Goal: Task Accomplishment & Management: Manage account settings

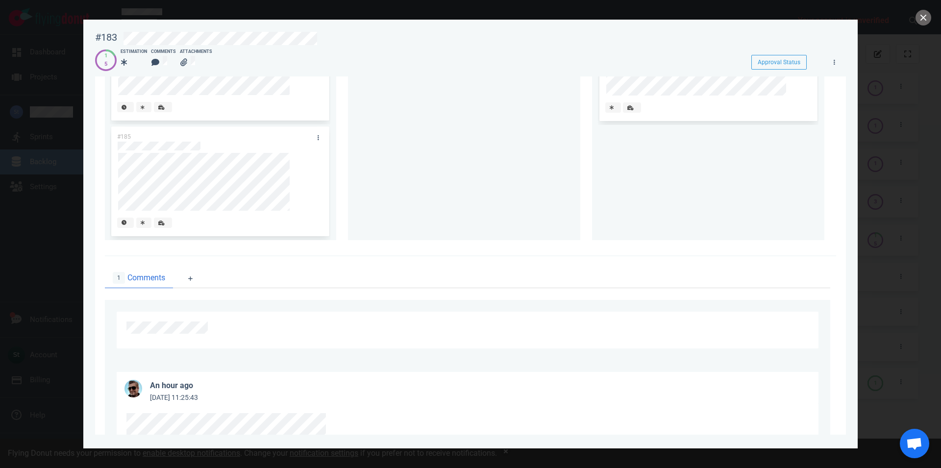
scroll to position [248, 0]
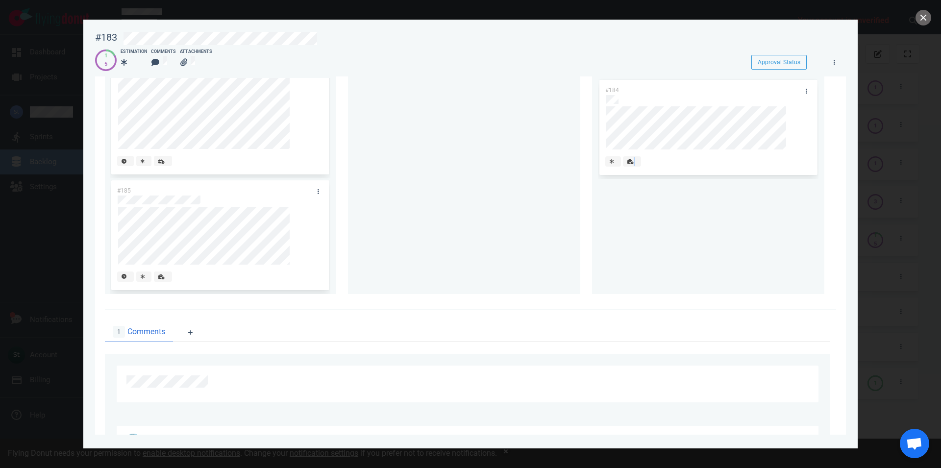
click at [330, 261] on div "#185" at bounding box center [220, 236] width 220 height 116
click at [592, 249] on div "#184" at bounding box center [708, 186] width 232 height 216
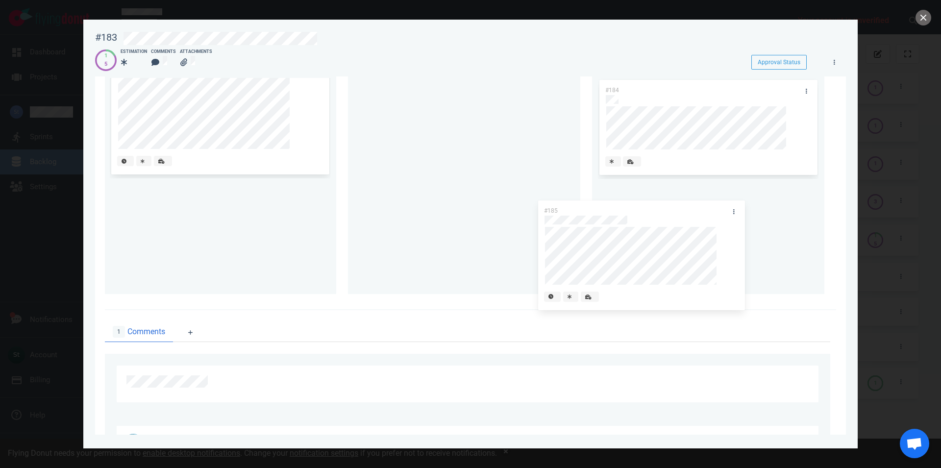
drag, startPoint x: 284, startPoint y: 189, endPoint x: 710, endPoint y: 209, distance: 427.2
click at [330, 209] on div "#185" at bounding box center [220, 236] width 220 height 116
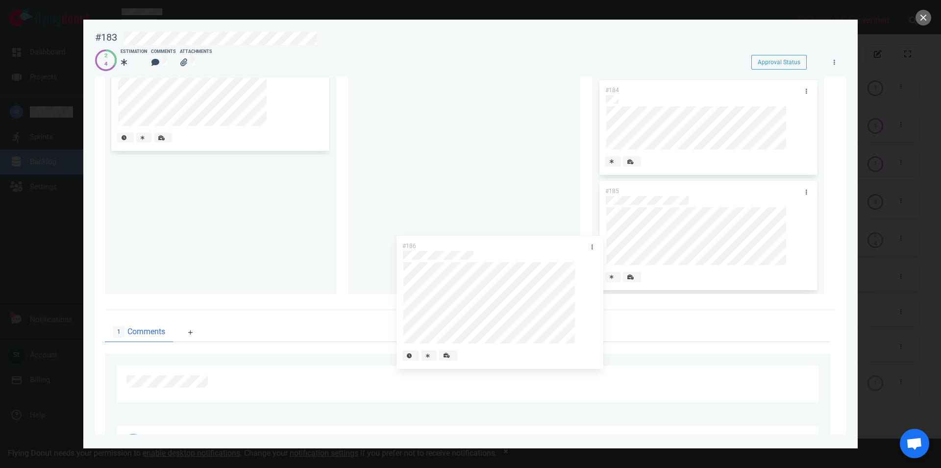
scroll to position [0, 0]
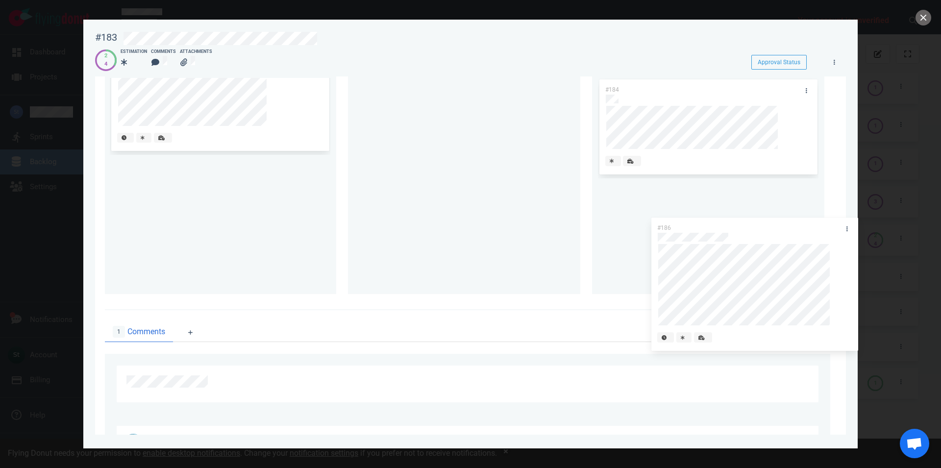
drag, startPoint x: 219, startPoint y: 167, endPoint x: 758, endPoint y: 228, distance: 543.4
click at [330, 228] on div "#186" at bounding box center [220, 224] width 220 height 139
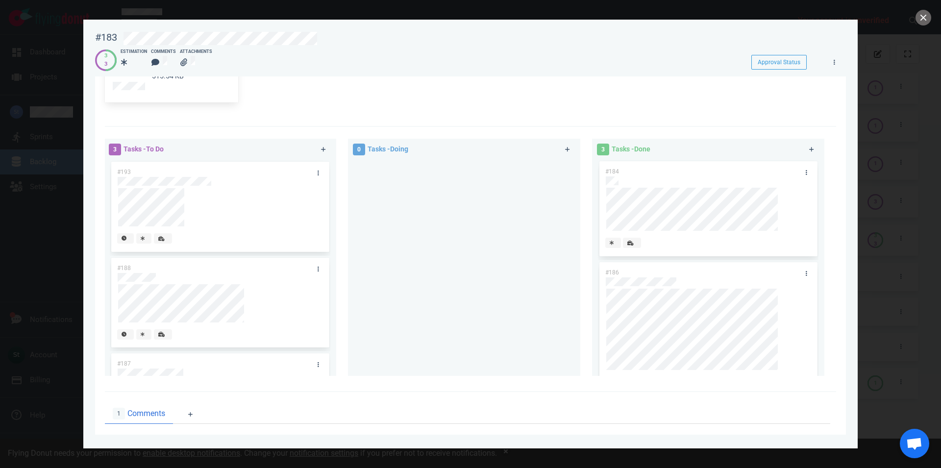
scroll to position [136, 0]
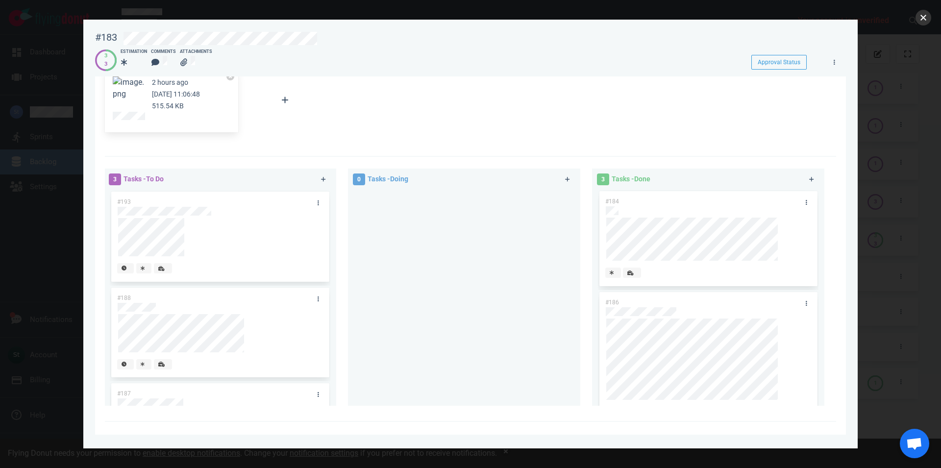
click at [928, 15] on button "close" at bounding box center [923, 18] width 16 height 16
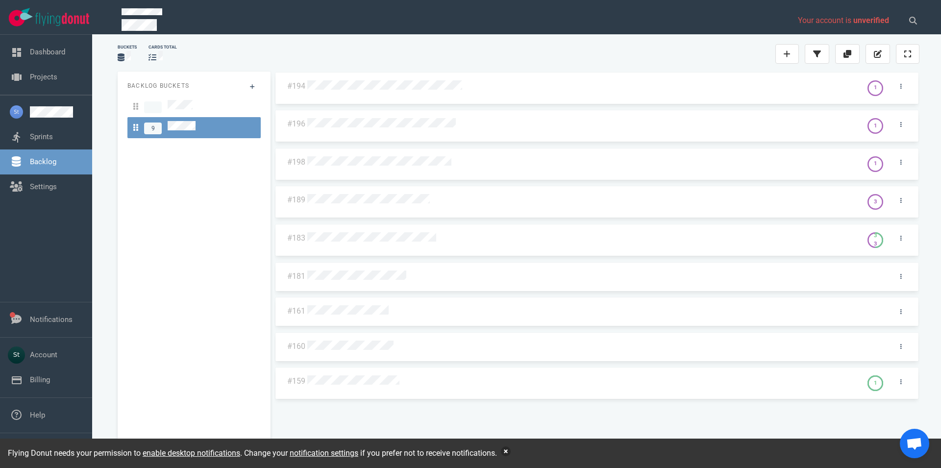
click at [511, 452] on button "button" at bounding box center [506, 451] width 10 height 10
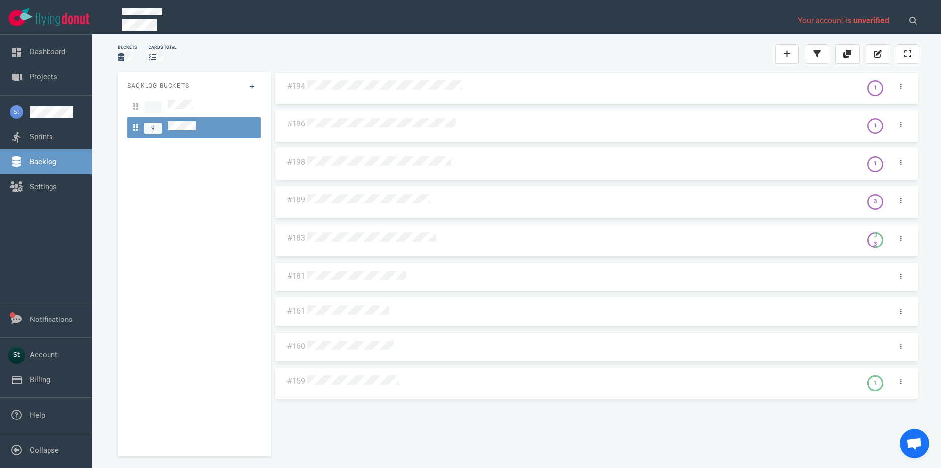
click at [409, 206] on div at bounding box center [581, 200] width 549 height 13
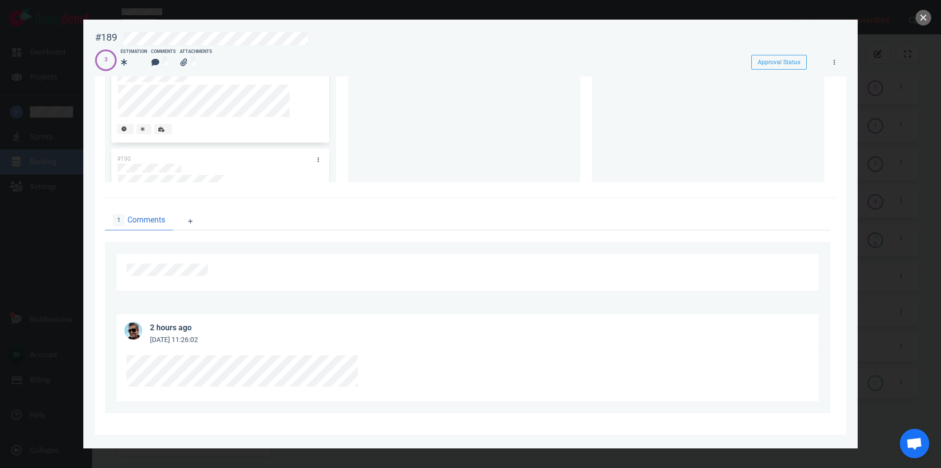
scroll to position [61, 0]
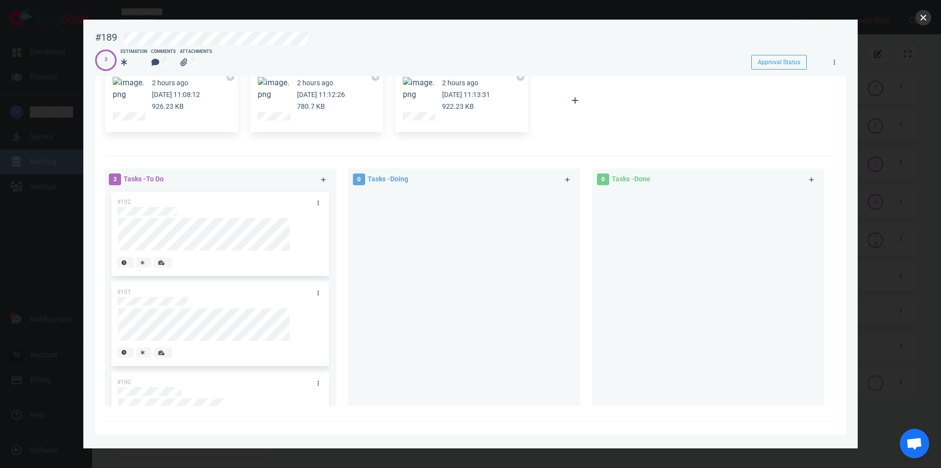
click at [917, 16] on button "close" at bounding box center [923, 18] width 16 height 16
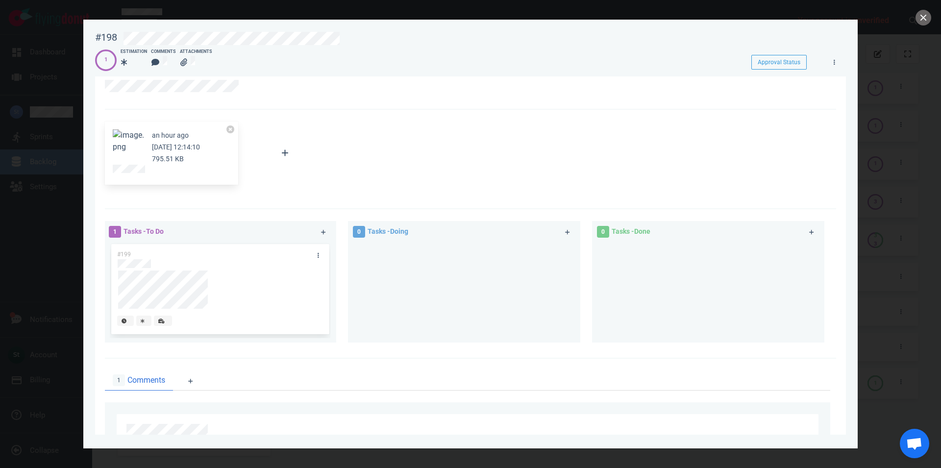
scroll to position [1, 0]
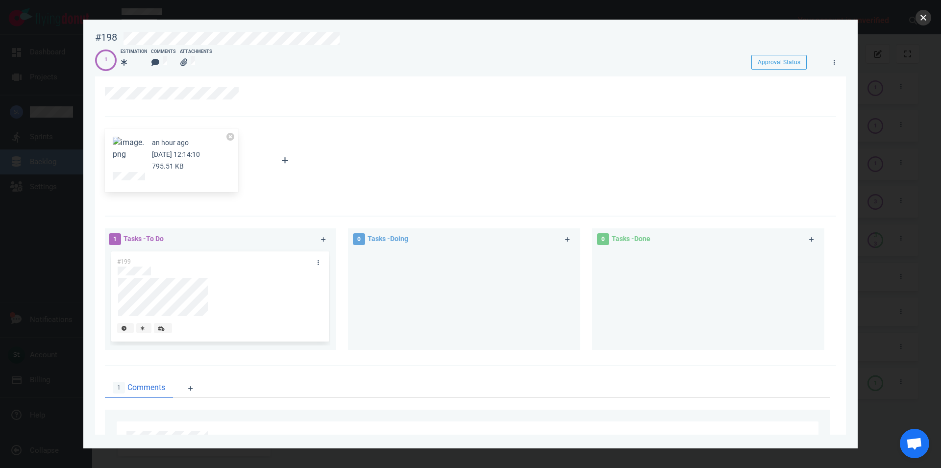
click at [920, 19] on button "close" at bounding box center [923, 18] width 16 height 16
click at [928, 20] on button "close" at bounding box center [923, 18] width 16 height 16
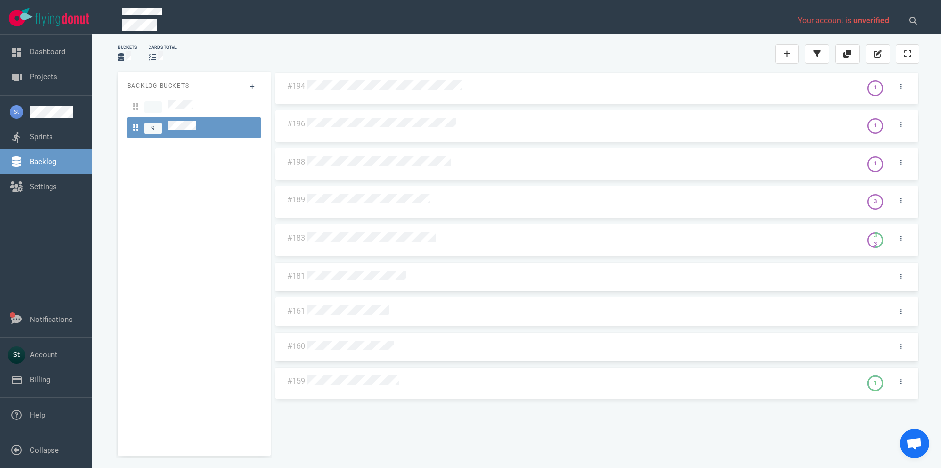
click at [418, 97] on div at bounding box center [582, 86] width 555 height 24
click at [418, 93] on div at bounding box center [582, 86] width 555 height 24
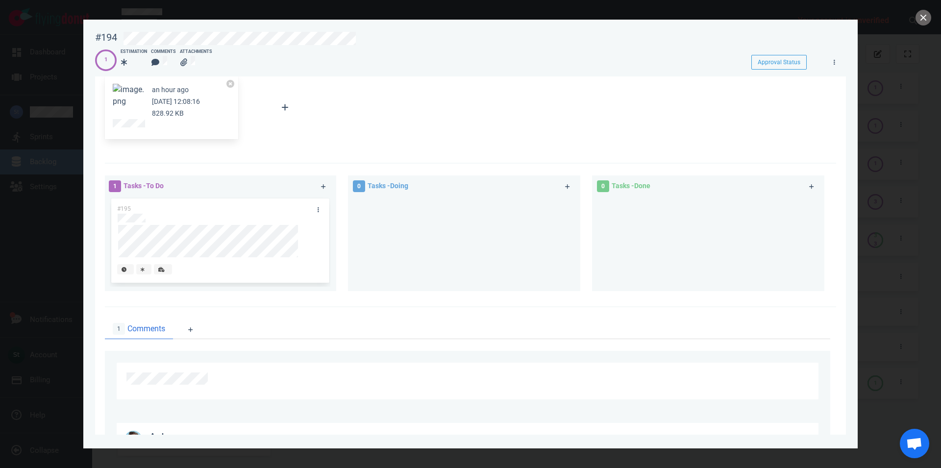
scroll to position [51, 0]
click at [927, 18] on button "close" at bounding box center [923, 18] width 16 height 16
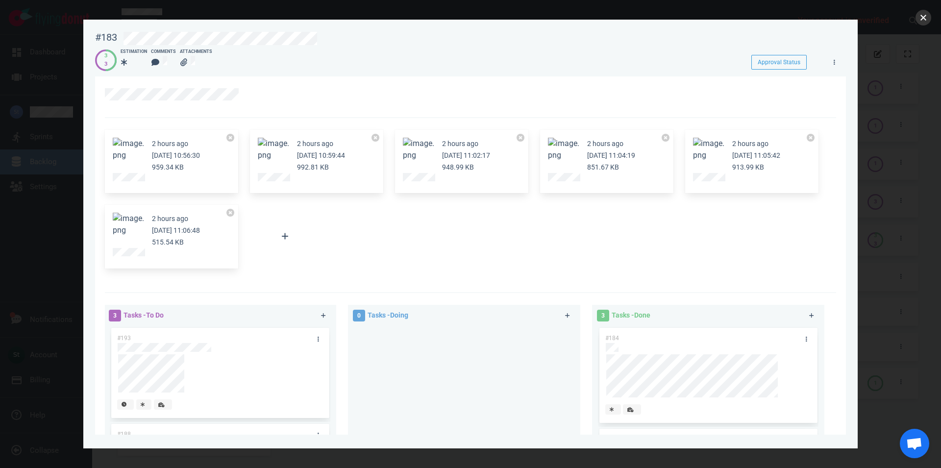
click at [925, 23] on button "close" at bounding box center [923, 18] width 16 height 16
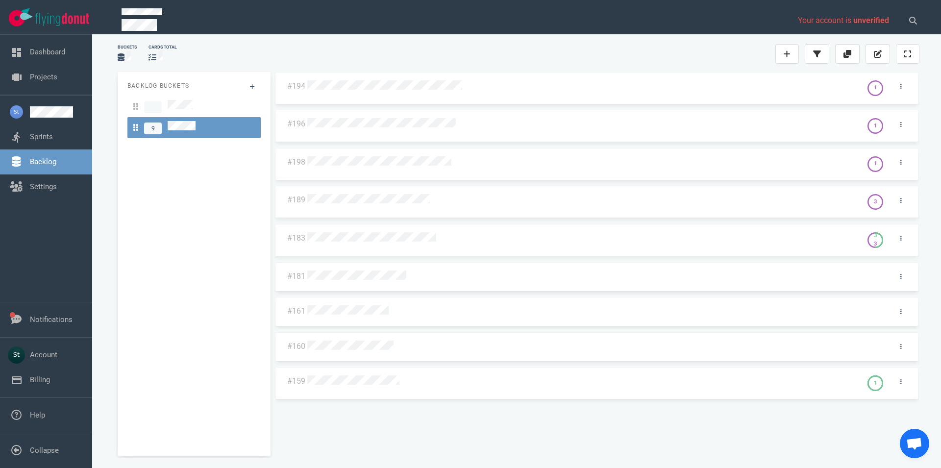
click at [351, 244] on div at bounding box center [582, 238] width 555 height 24
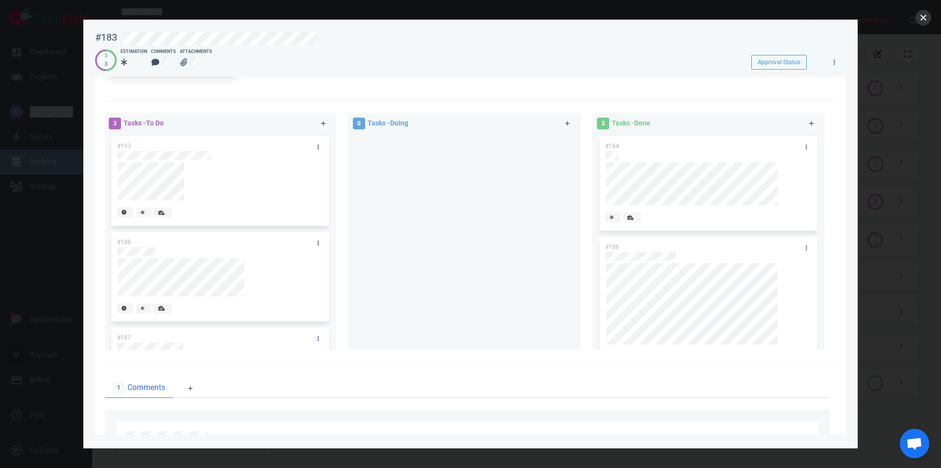
click at [928, 15] on button "close" at bounding box center [923, 18] width 16 height 16
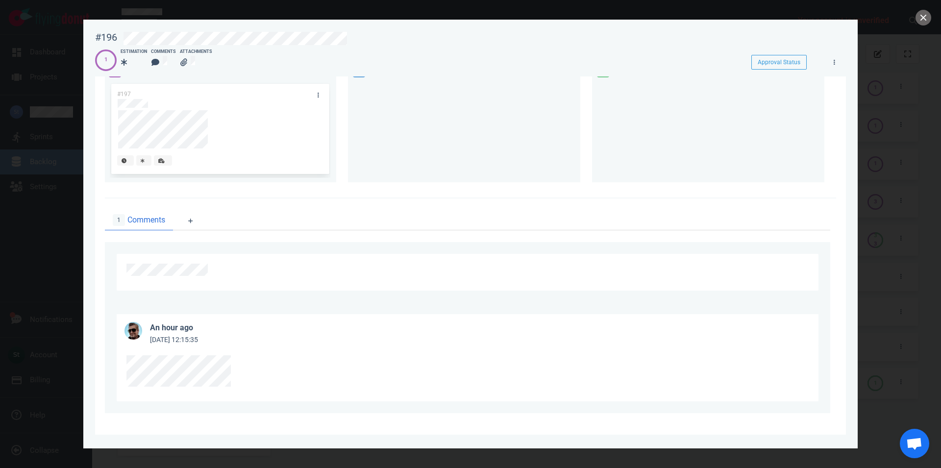
scroll to position [57, 0]
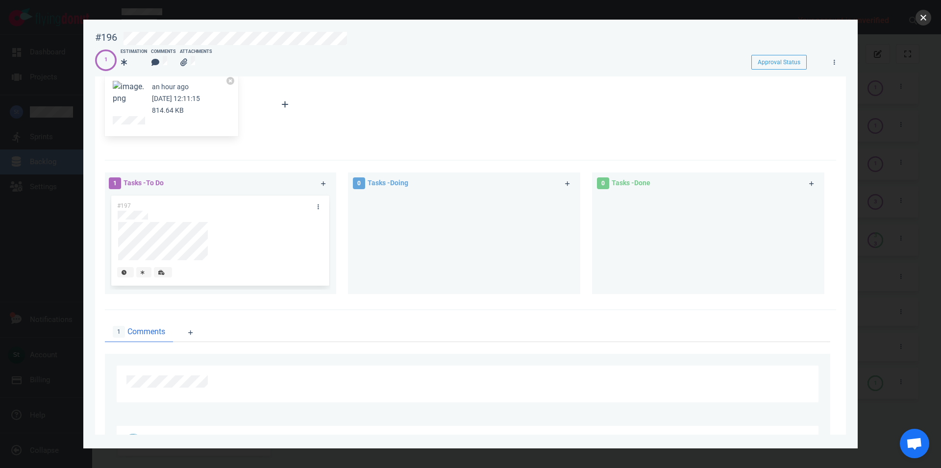
click at [927, 24] on button "close" at bounding box center [923, 18] width 16 height 16
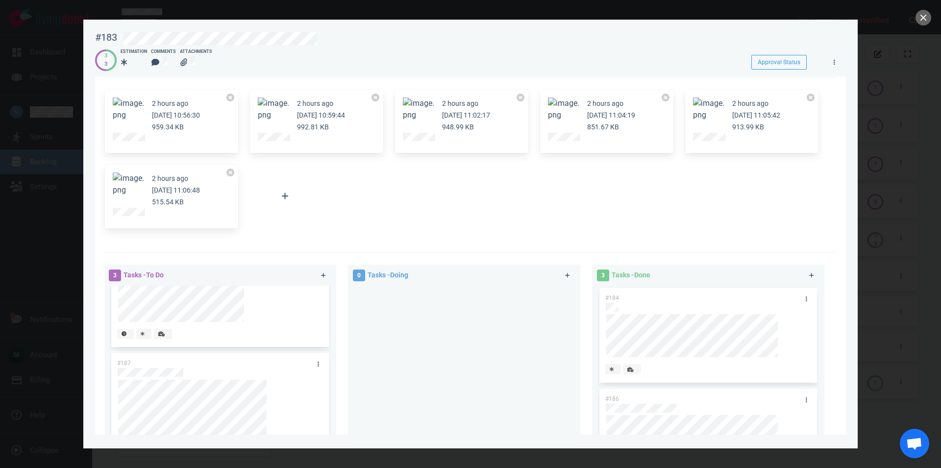
scroll to position [56, 0]
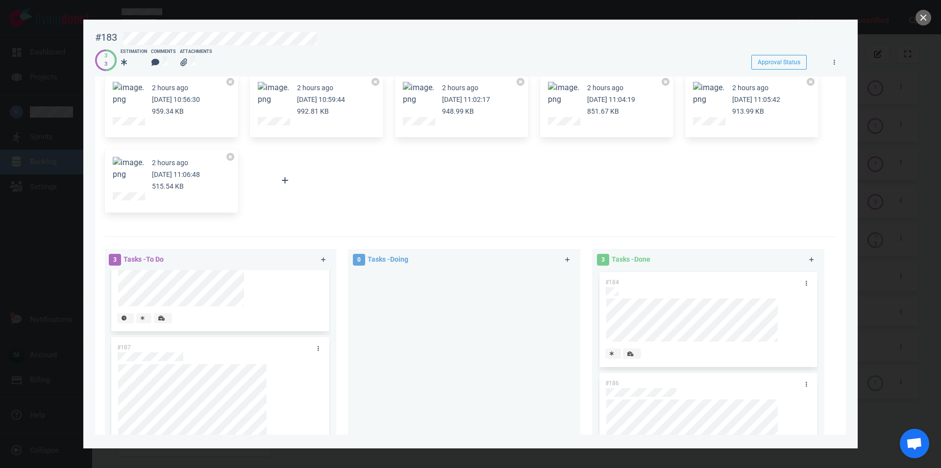
click at [423, 88] on button "Zoom image" at bounding box center [418, 94] width 31 height 24
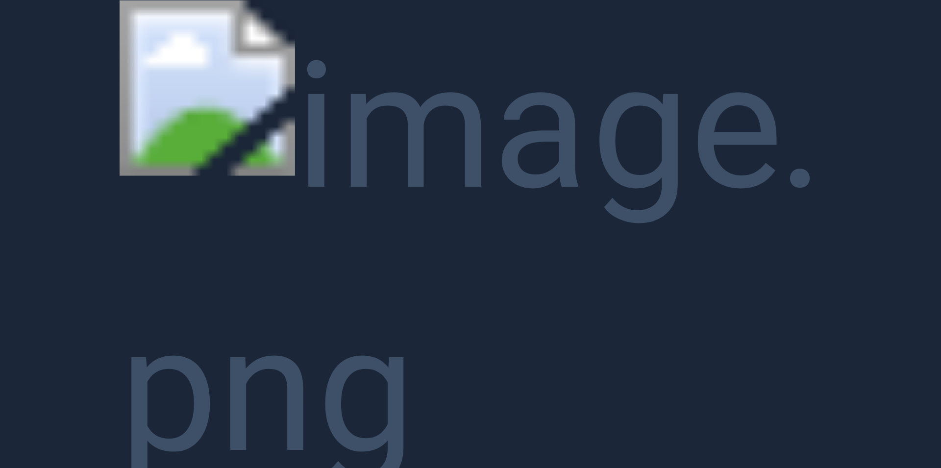
click at [455, 205] on button "Unzoom image" at bounding box center [470, 234] width 941 height 468
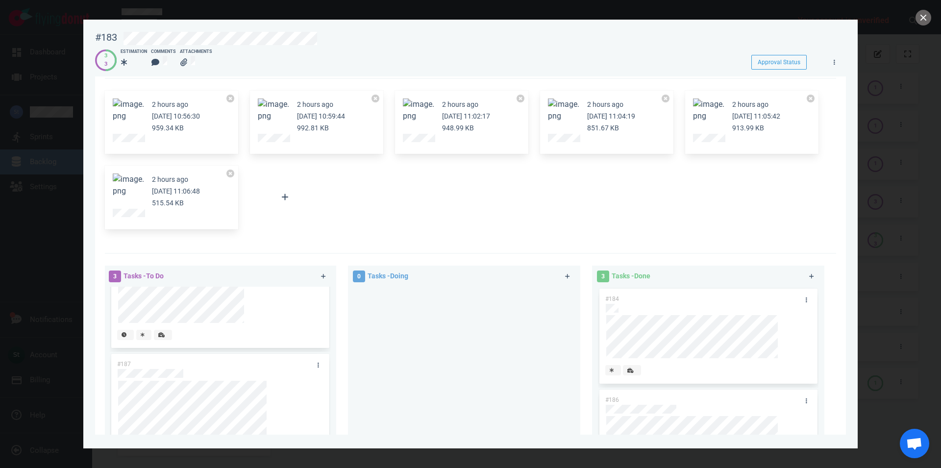
scroll to position [0, 0]
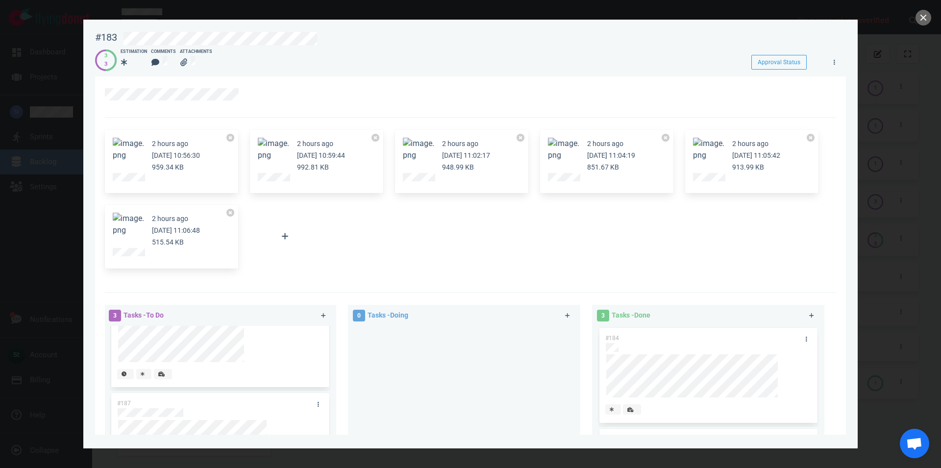
click at [427, 145] on button "Zoom image" at bounding box center [418, 150] width 31 height 24
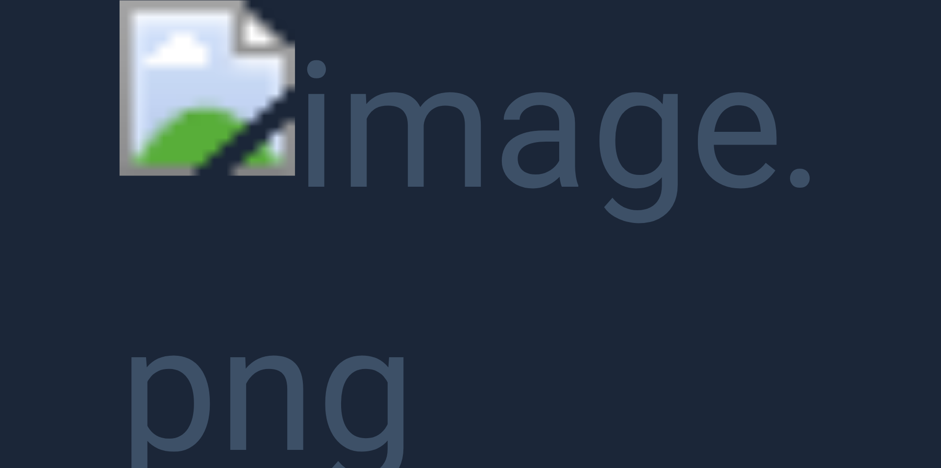
click at [252, 137] on button "Unzoom image" at bounding box center [470, 234] width 941 height 468
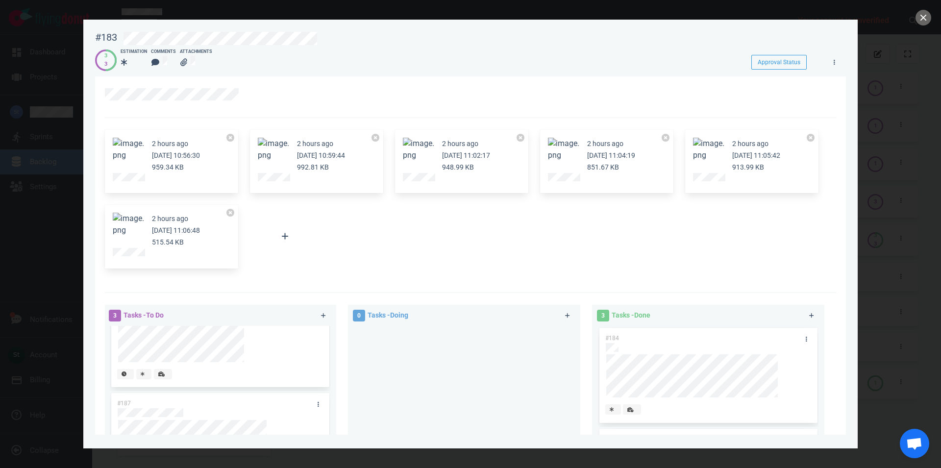
click at [76, 23] on div at bounding box center [470, 234] width 941 height 468
click at [925, 12] on button "close" at bounding box center [923, 18] width 16 height 16
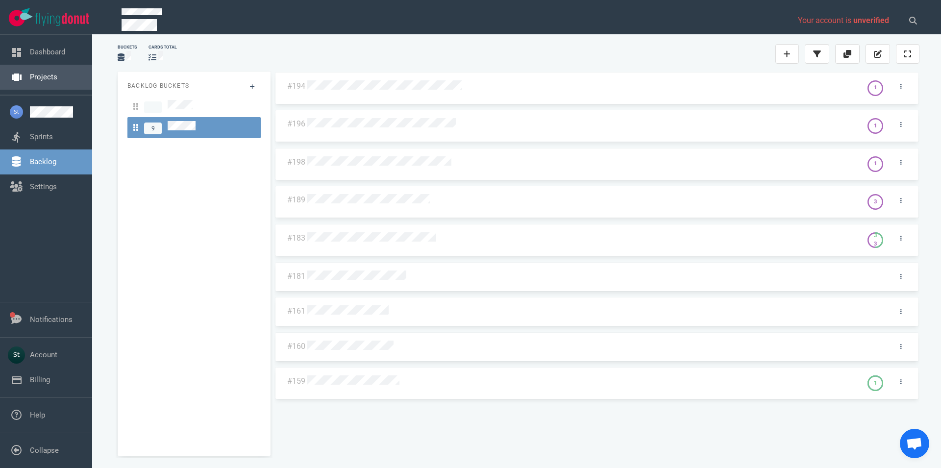
click at [45, 73] on link "Projects" at bounding box center [43, 77] width 27 height 9
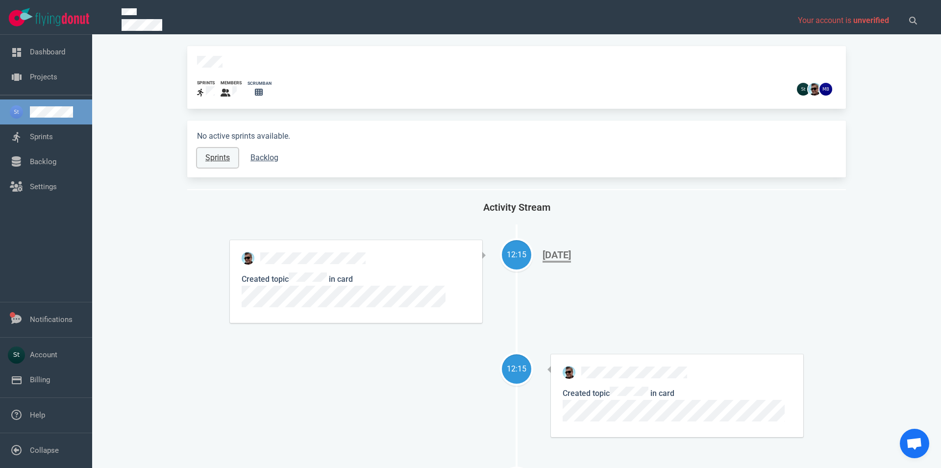
click at [215, 156] on link "Sprints" at bounding box center [217, 158] width 41 height 20
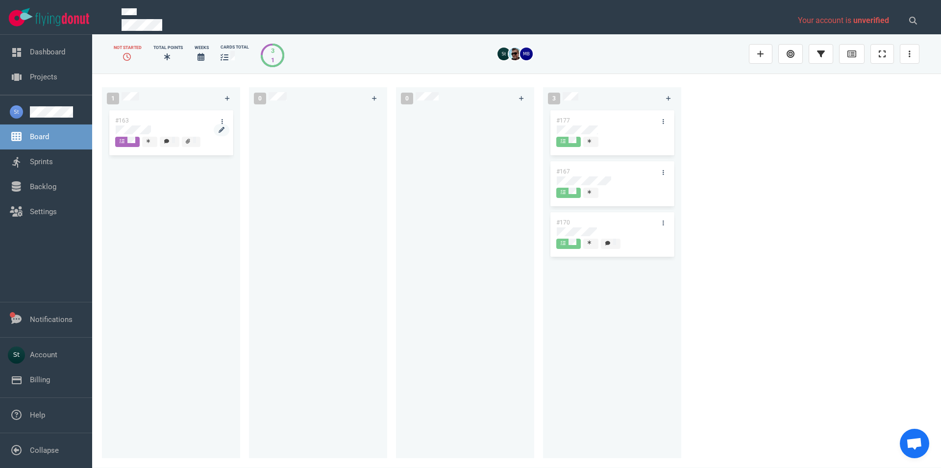
click at [152, 132] on div at bounding box center [171, 129] width 111 height 9
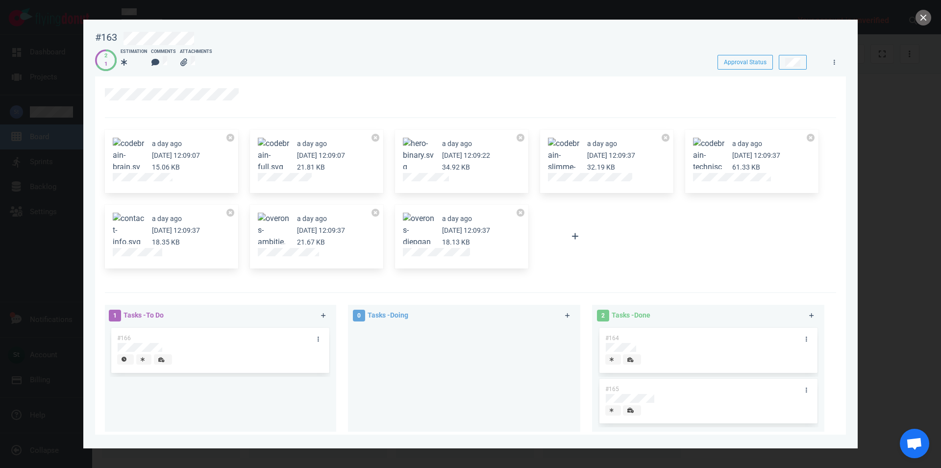
click at [918, 11] on div at bounding box center [470, 234] width 941 height 468
click at [918, 13] on button "close" at bounding box center [923, 18] width 16 height 16
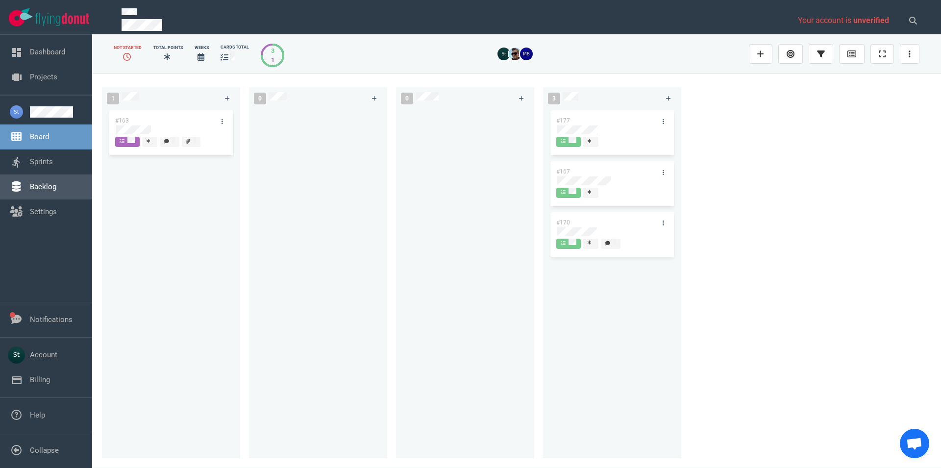
click at [56, 182] on link "Backlog" at bounding box center [43, 186] width 26 height 9
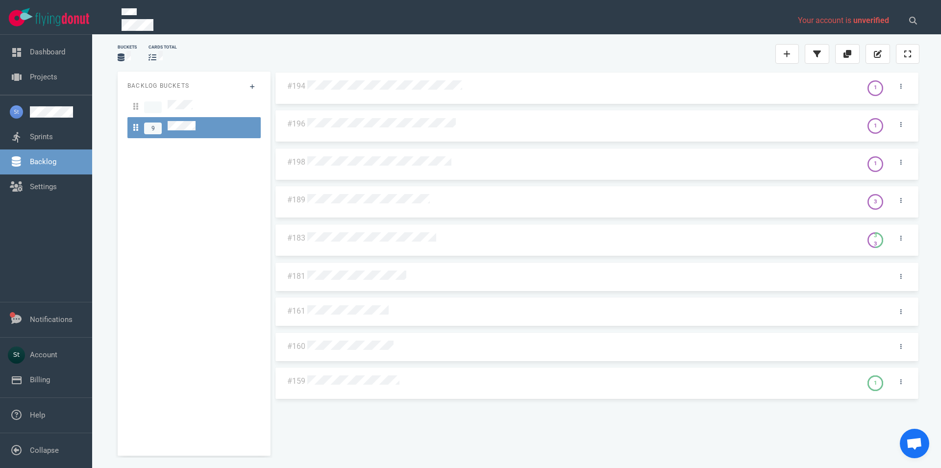
click at [379, 389] on div at bounding box center [582, 381] width 555 height 24
click at [377, 382] on div "#194 1 #196 1 #198 1 #189 3 #183 3 3 #181 #161 #160 #159 1" at bounding box center [596, 260] width 645 height 376
click at [378, 386] on div at bounding box center [582, 381] width 555 height 24
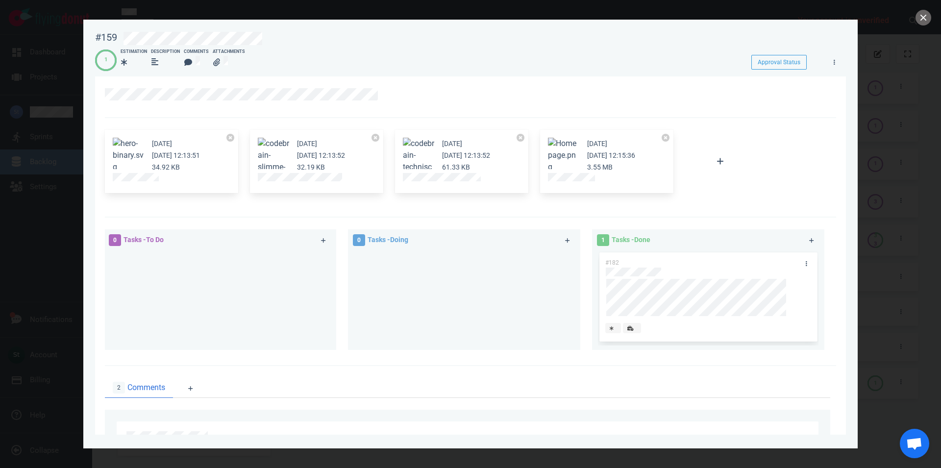
click at [569, 156] on button "Zoom image" at bounding box center [563, 155] width 31 height 35
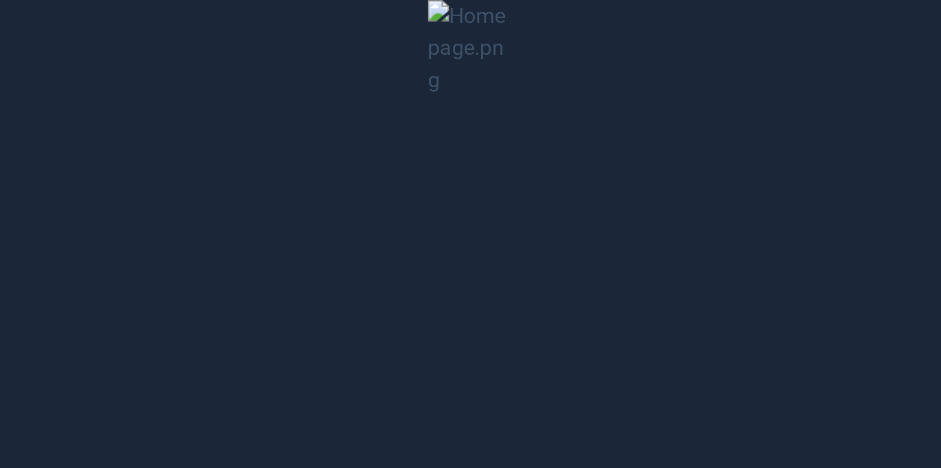
click at [474, 296] on button "Unzoom image" at bounding box center [470, 234] width 941 height 468
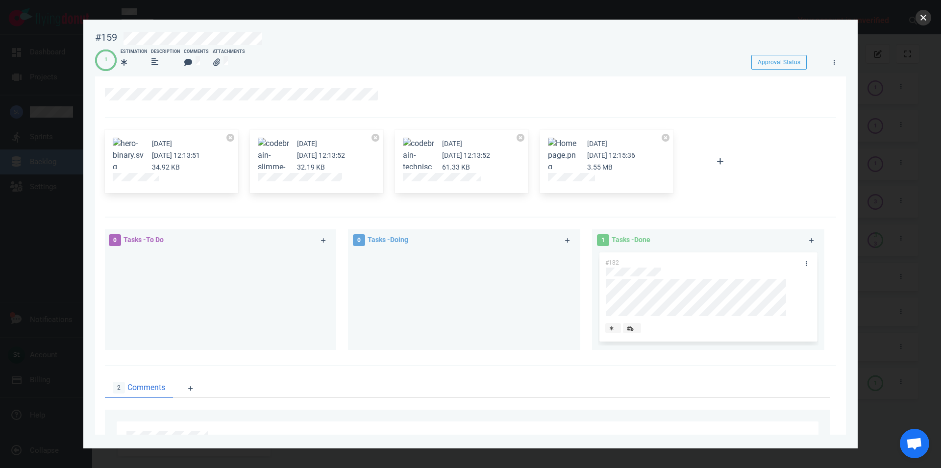
click at [919, 20] on button "close" at bounding box center [923, 18] width 16 height 16
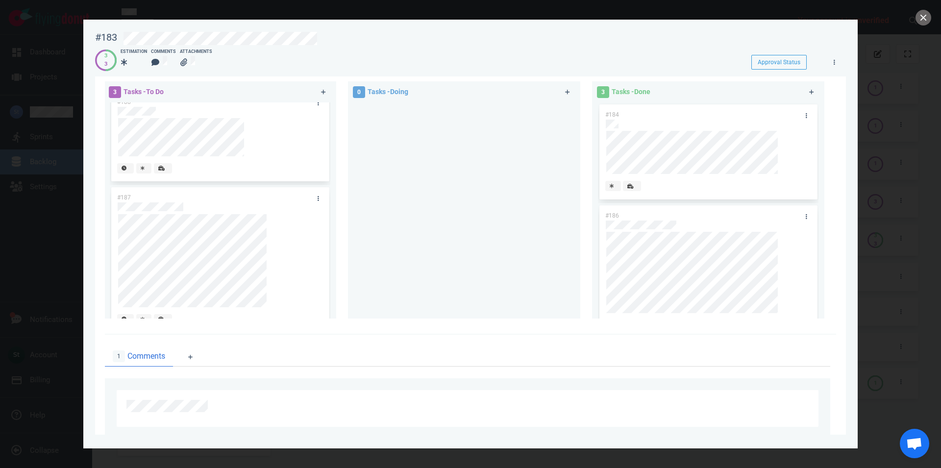
scroll to position [126, 0]
click at [923, 17] on button "close" at bounding box center [923, 18] width 16 height 16
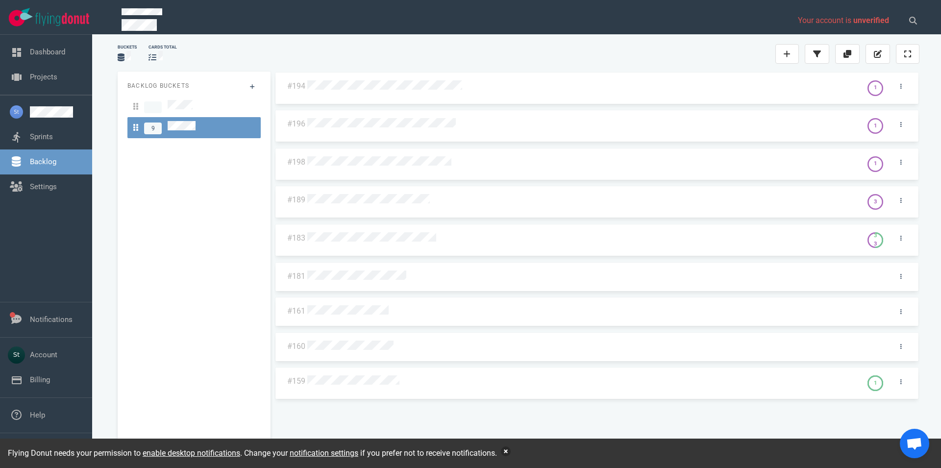
click at [508, 452] on button "button" at bounding box center [506, 451] width 10 height 10
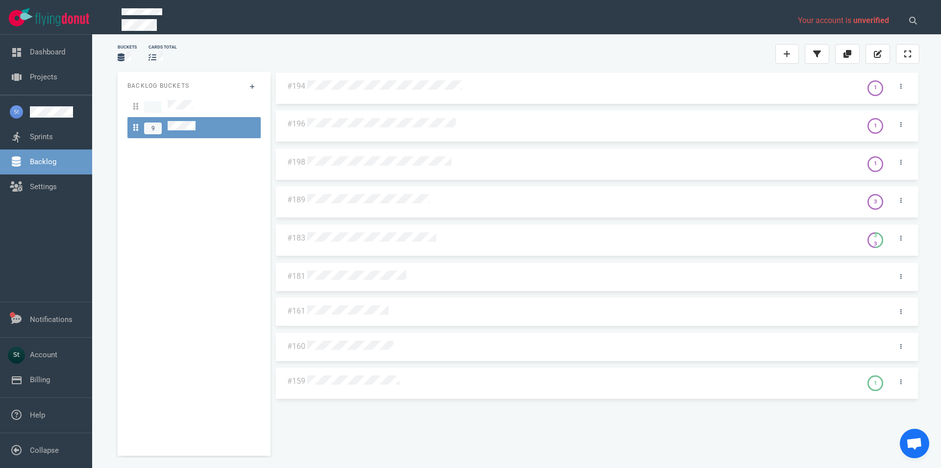
click at [493, 445] on div "#194 1 #196 1 #198 1 #189 3 #183 3 3 #181 #161 #160 #159 1" at bounding box center [596, 260] width 645 height 376
click at [73, 315] on link "Notifications" at bounding box center [51, 319] width 43 height 9
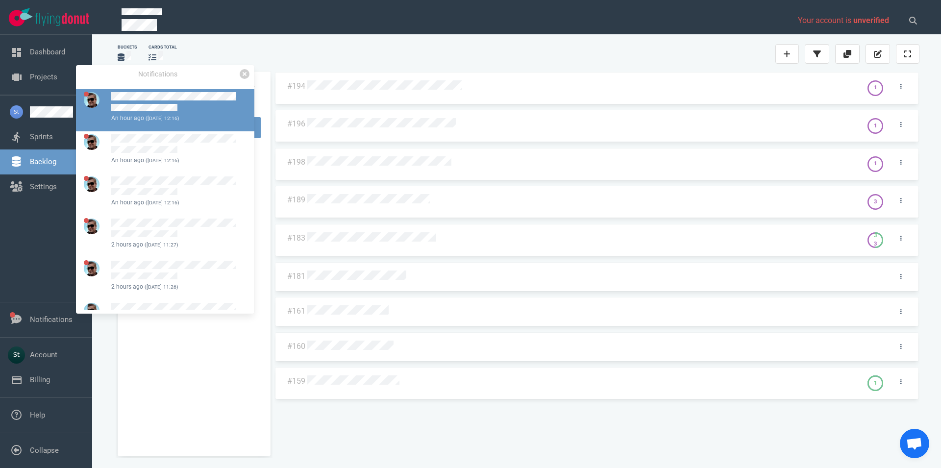
click at [144, 120] on div "an hour ago (Oct 08, 2025 12:16)" at bounding box center [145, 118] width 68 height 9
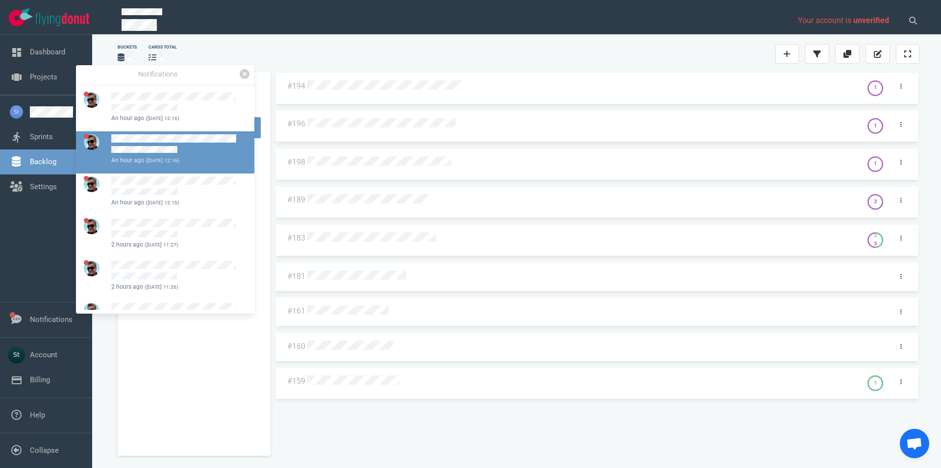
click at [179, 157] on small "(Oct 08, 2025 12:16)" at bounding box center [163, 160] width 34 height 6
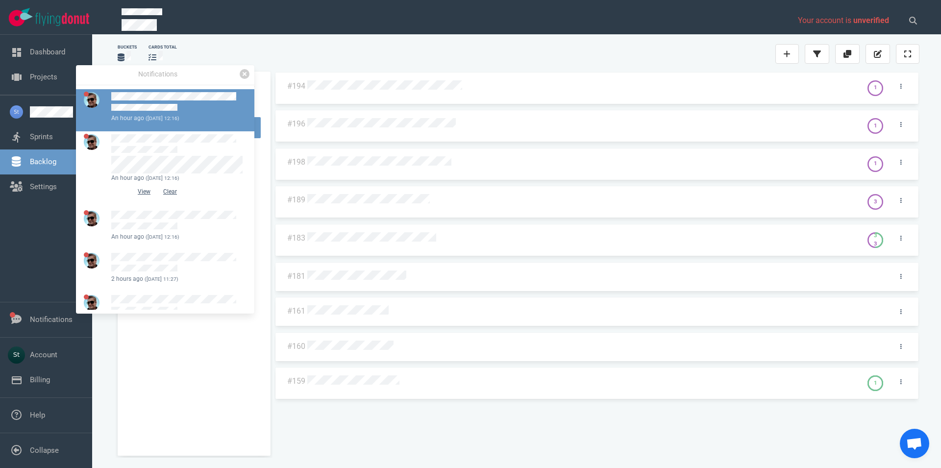
click at [178, 109] on div at bounding box center [176, 103] width 131 height 22
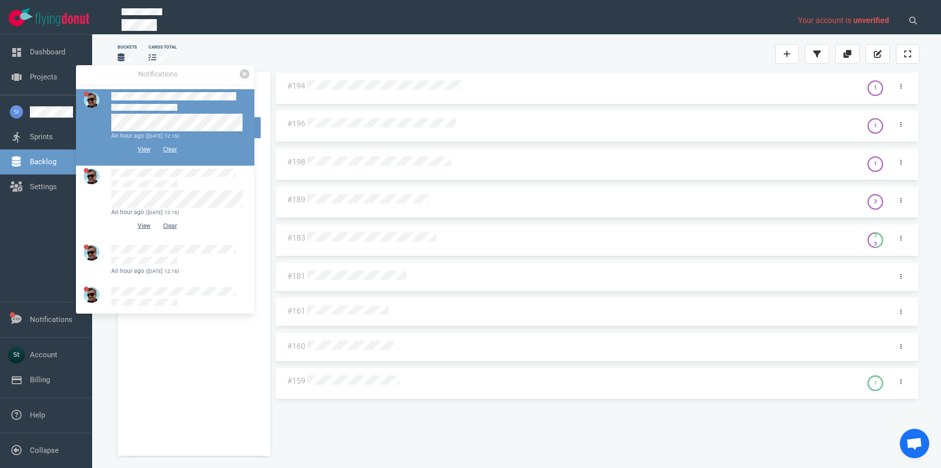
click at [178, 102] on div at bounding box center [176, 103] width 131 height 22
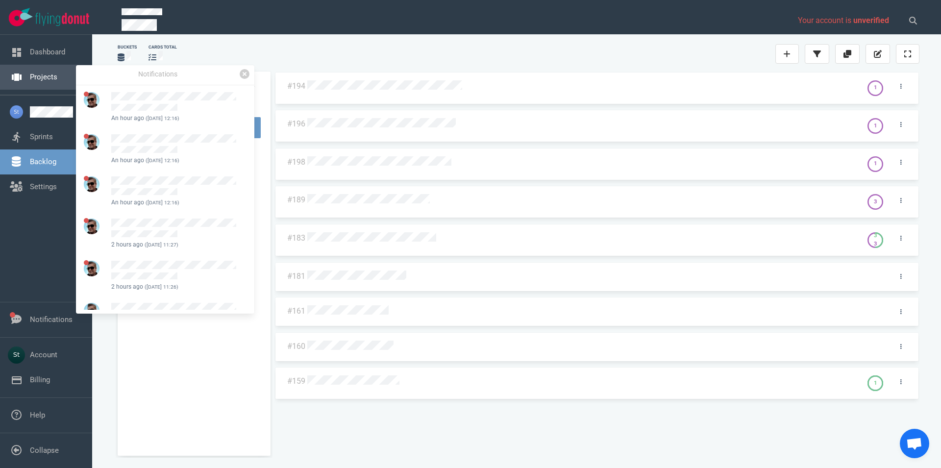
click at [35, 79] on link "Projects" at bounding box center [43, 77] width 27 height 9
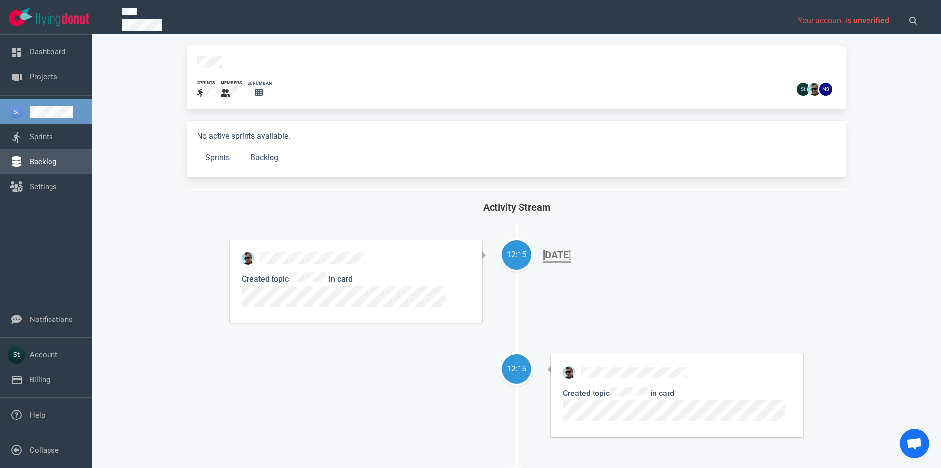
click at [56, 166] on link "Backlog" at bounding box center [43, 161] width 26 height 9
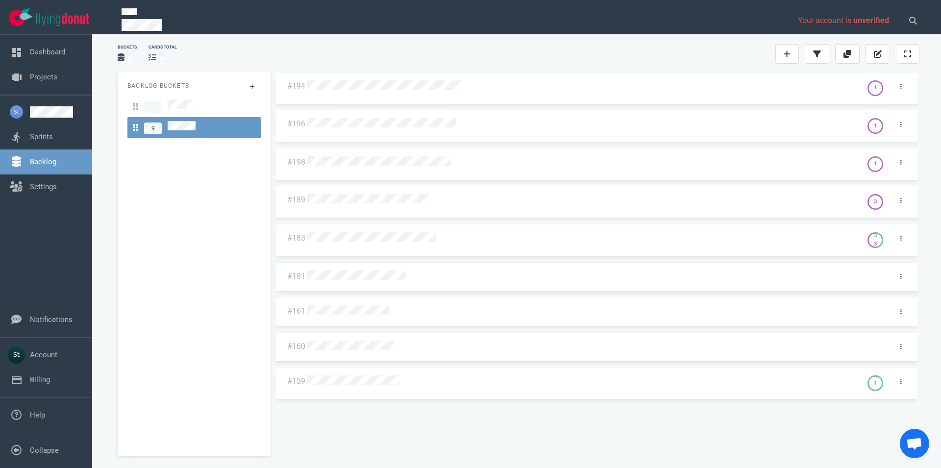
click at [381, 245] on div at bounding box center [582, 238] width 555 height 24
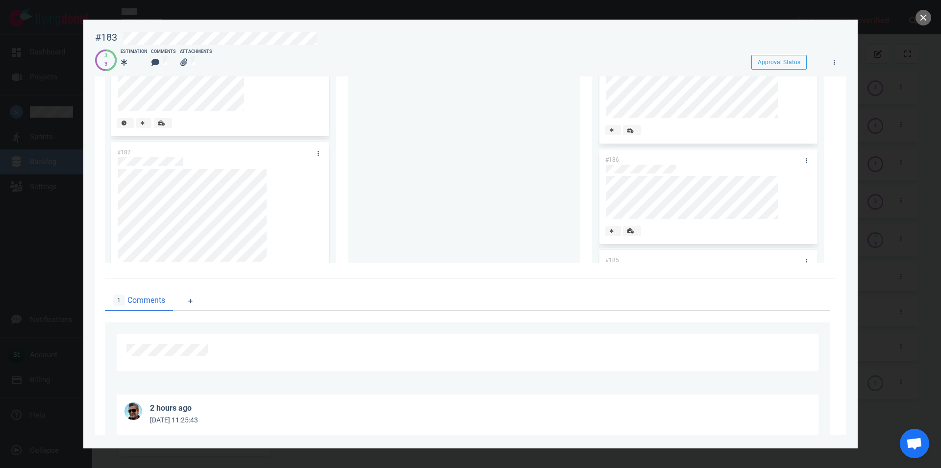
scroll to position [126, 0]
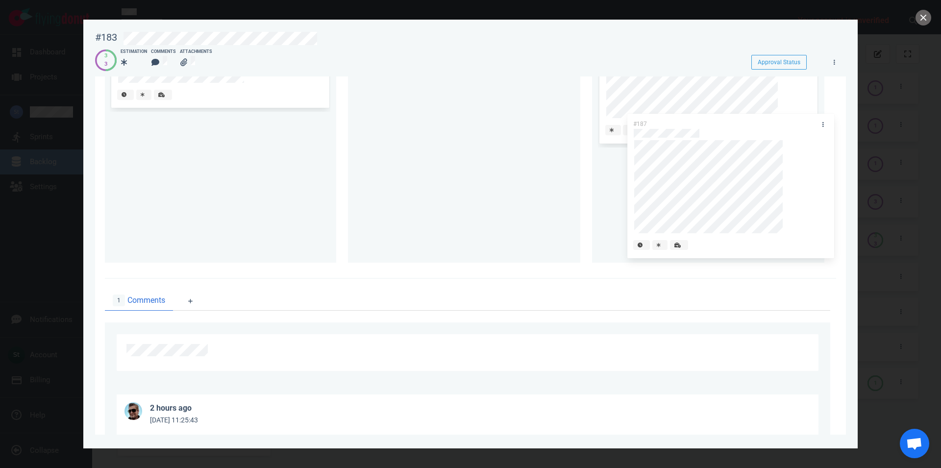
drag, startPoint x: 222, startPoint y: 131, endPoint x: 734, endPoint y: 136, distance: 512.5
click at [330, 136] on div "#187" at bounding box center [220, 187] width 220 height 151
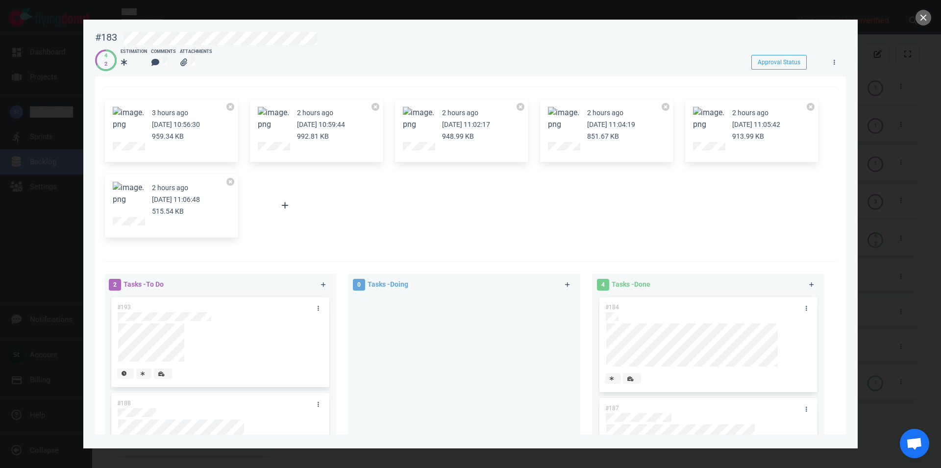
scroll to position [56, 0]
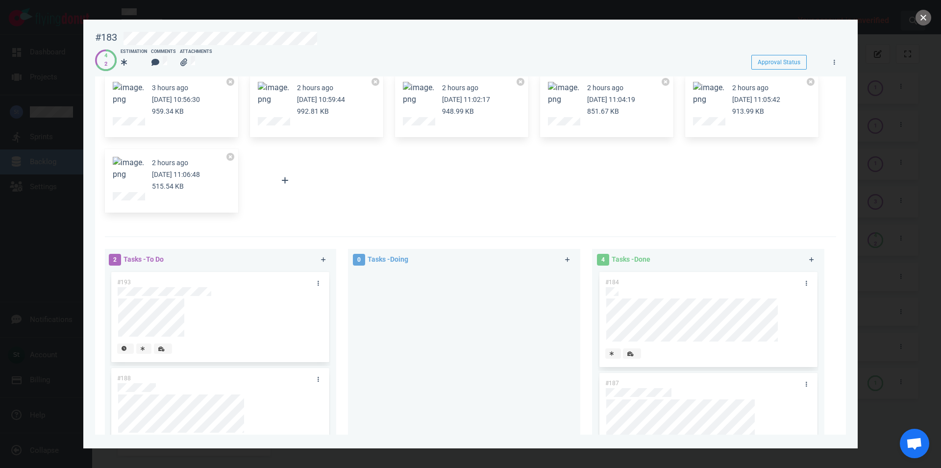
click at [923, 15] on button "close" at bounding box center [923, 18] width 16 height 16
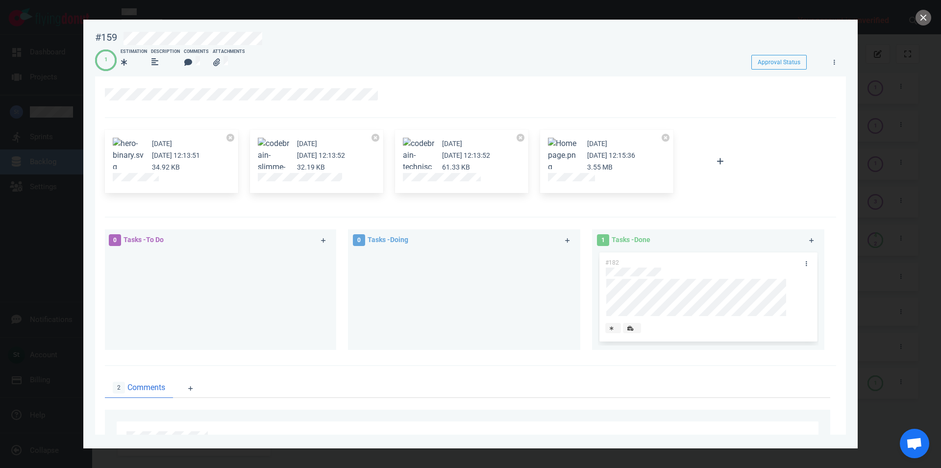
click at [556, 151] on button "Zoom image" at bounding box center [563, 155] width 31 height 35
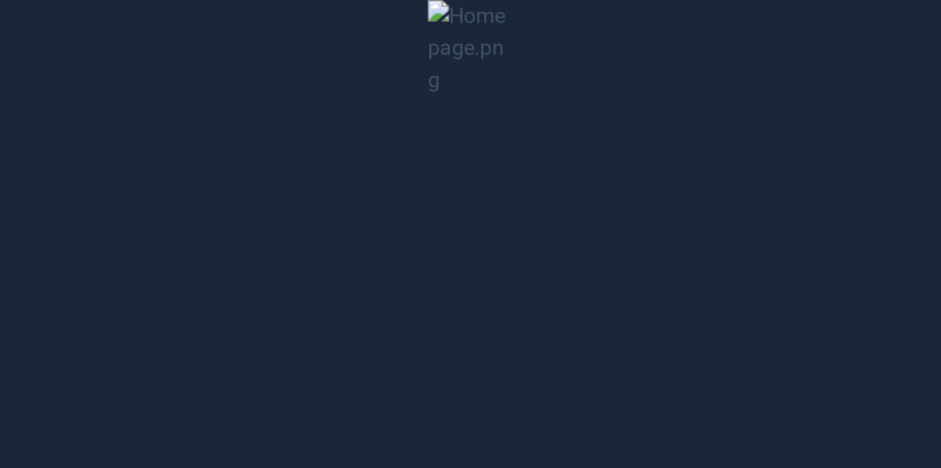
click at [469, 260] on button "Unzoom image" at bounding box center [470, 234] width 941 height 468
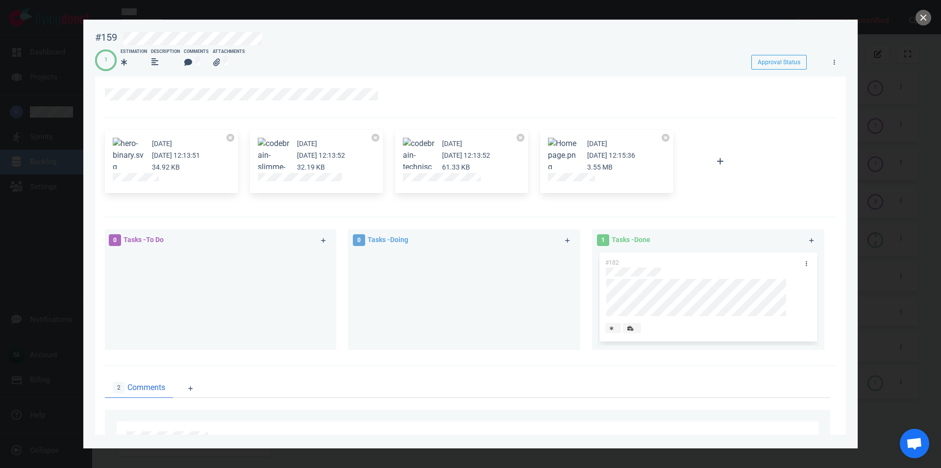
click at [573, 149] on button "Zoom image" at bounding box center [563, 155] width 31 height 35
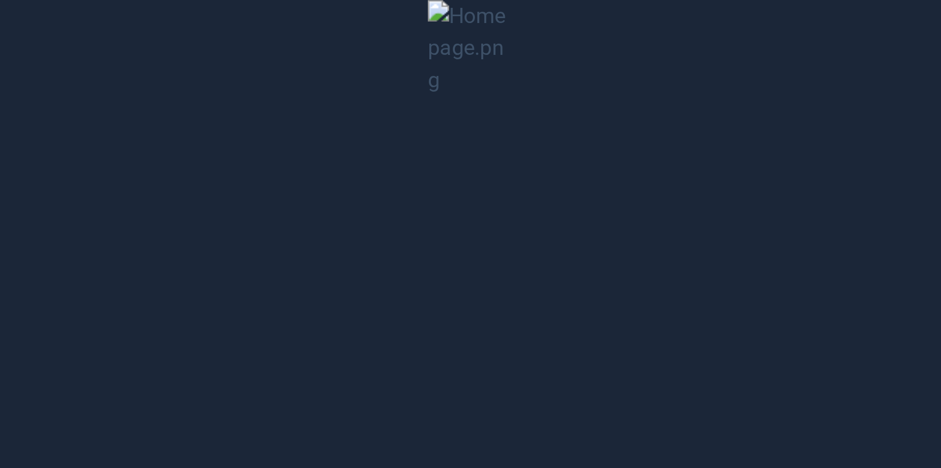
click at [530, 241] on button "Unzoom image" at bounding box center [470, 234] width 941 height 468
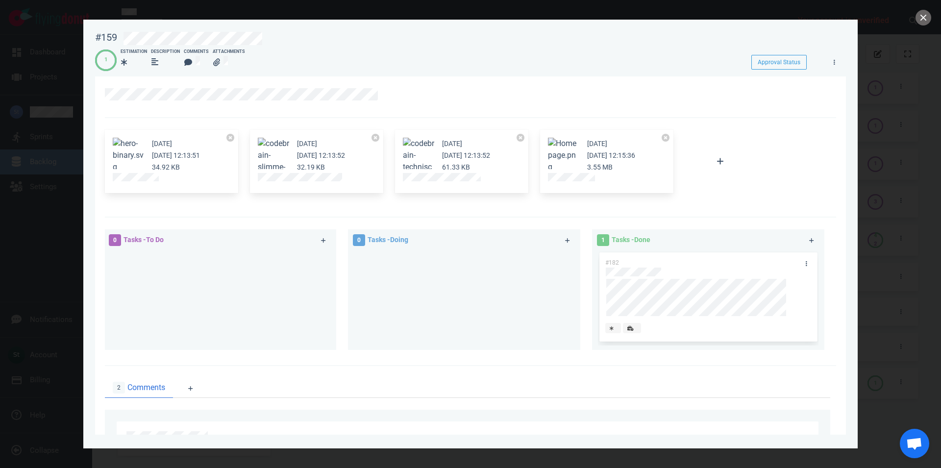
click at [914, 18] on div at bounding box center [470, 234] width 941 height 468
click at [915, 19] on div at bounding box center [470, 234] width 941 height 468
click at [916, 18] on button "close" at bounding box center [923, 18] width 16 height 16
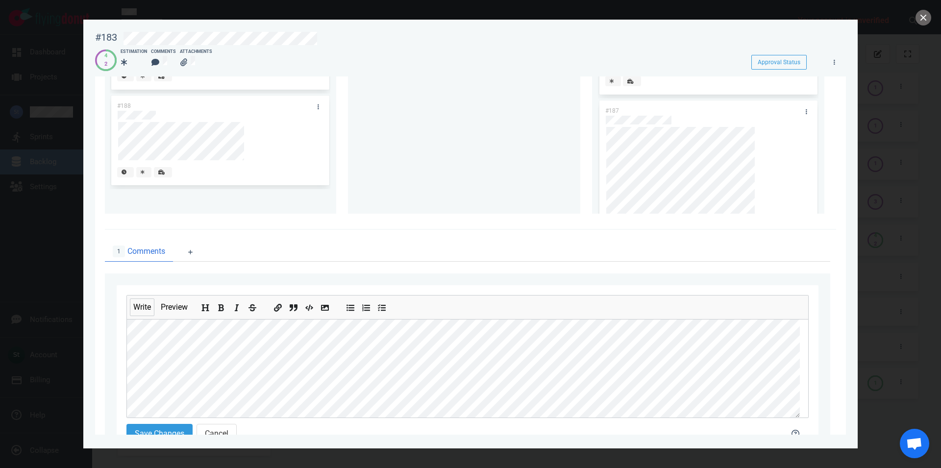
scroll to position [324, 0]
click at [155, 120] on div at bounding box center [220, 119] width 205 height 9
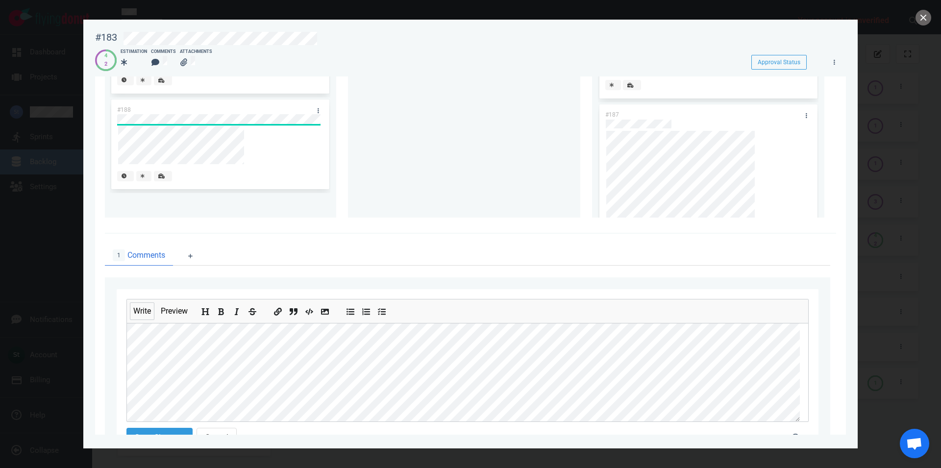
click at [329, 173] on div "#193 #188" at bounding box center [220, 109] width 232 height 216
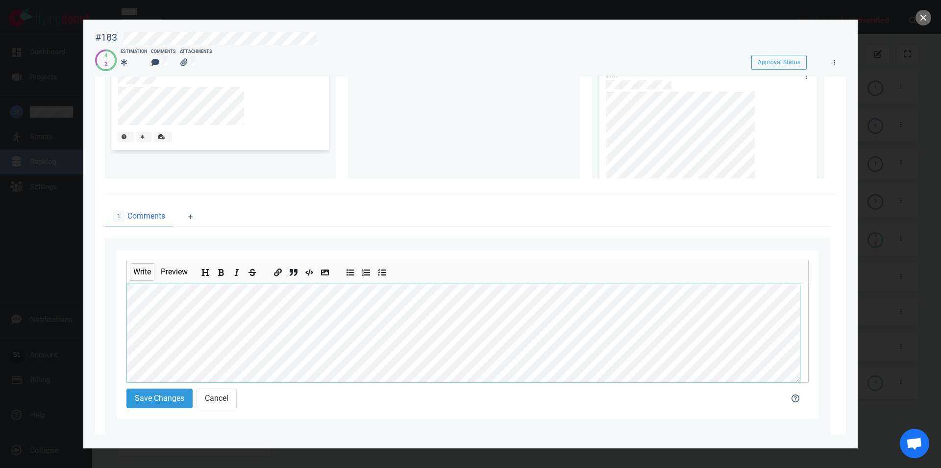
scroll to position [380, 0]
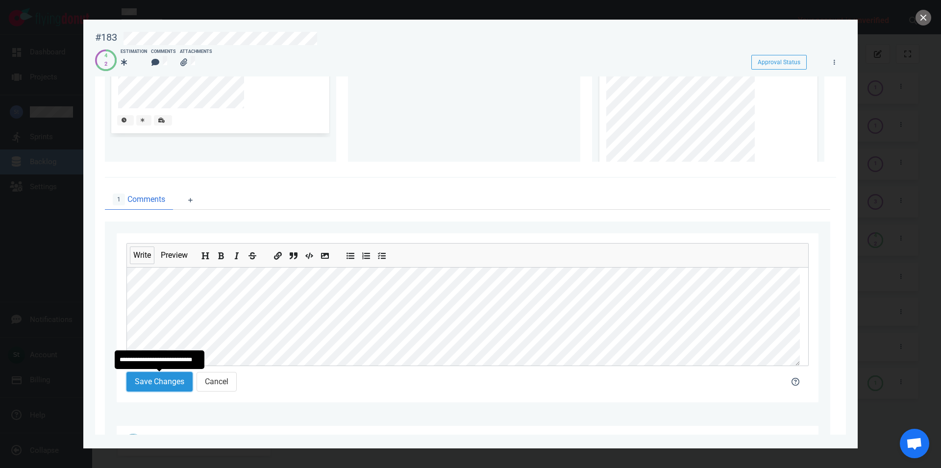
click at [170, 386] on button "Save Changes" at bounding box center [159, 382] width 66 height 20
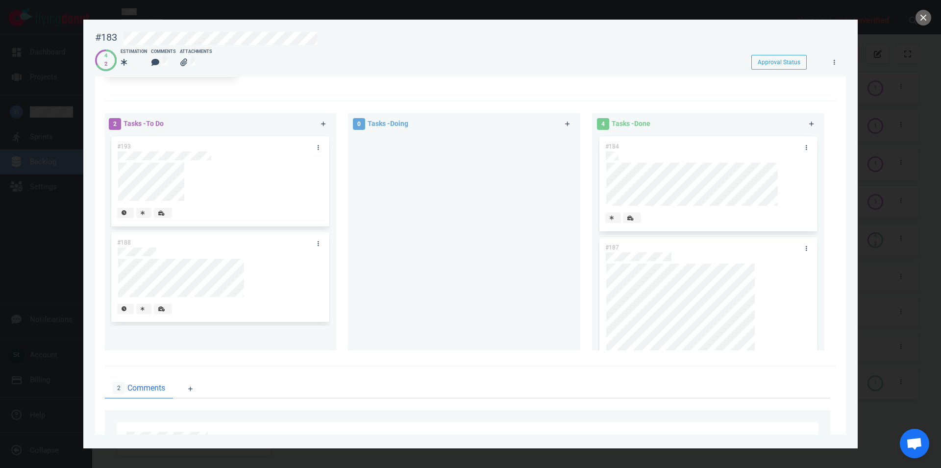
scroll to position [223, 0]
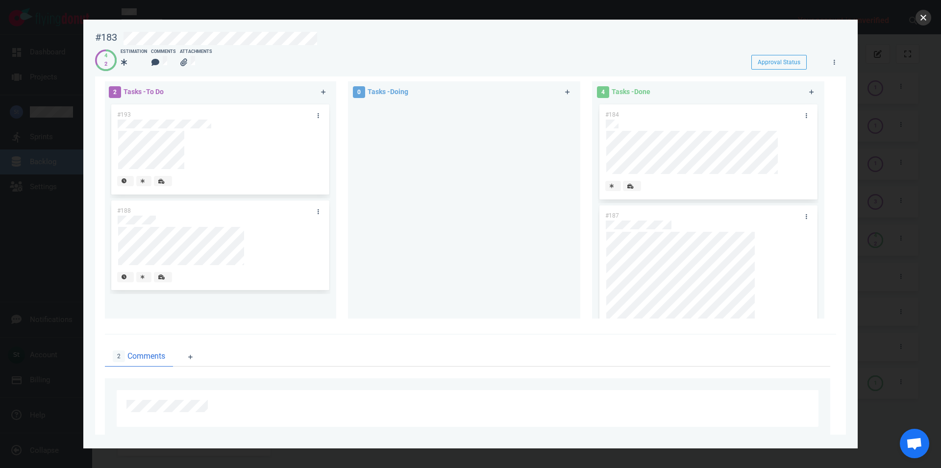
click at [921, 18] on button "close" at bounding box center [923, 18] width 16 height 16
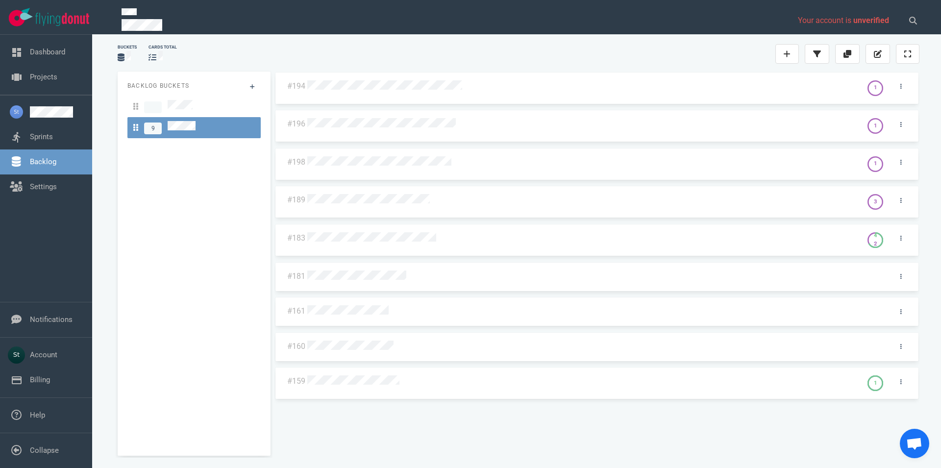
click at [340, 390] on div at bounding box center [582, 381] width 555 height 24
click at [340, 385] on div at bounding box center [581, 381] width 549 height 13
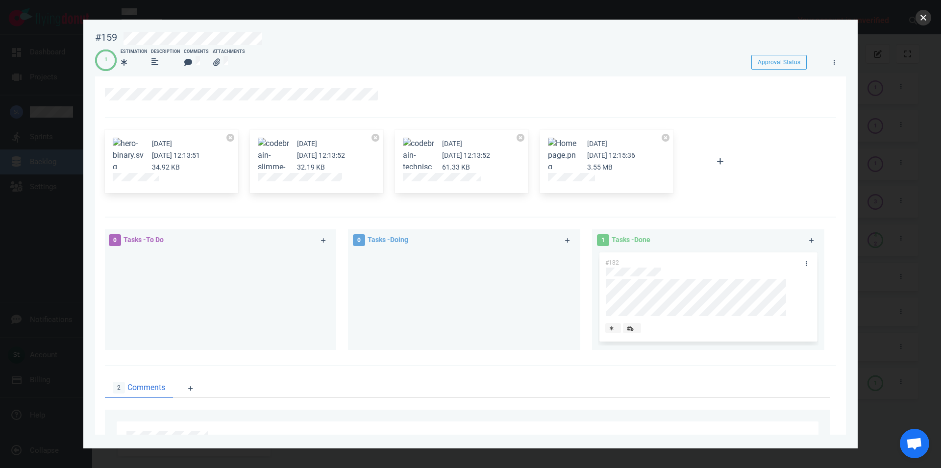
click at [928, 14] on button "close" at bounding box center [923, 18] width 16 height 16
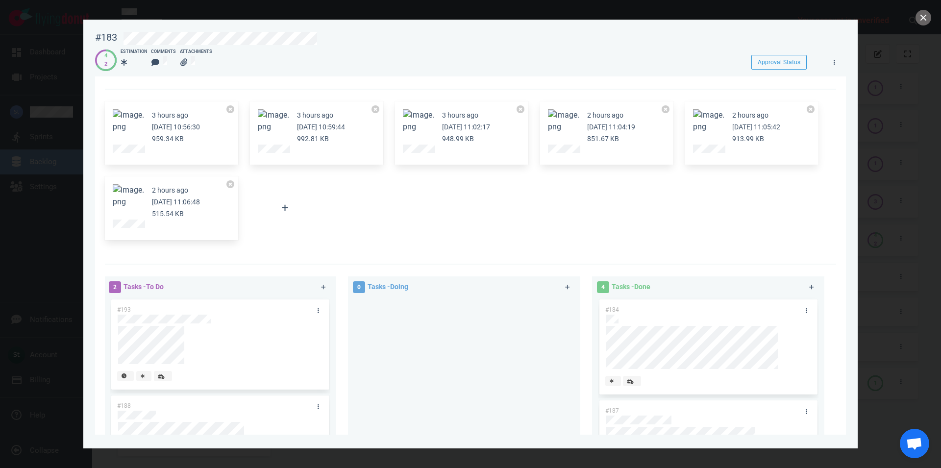
scroll to position [56, 0]
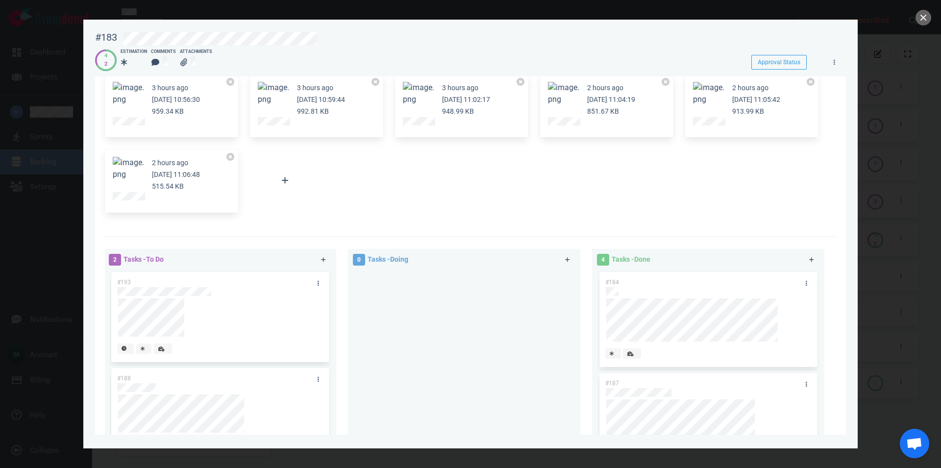
click at [272, 90] on button "Zoom image" at bounding box center [273, 94] width 31 height 24
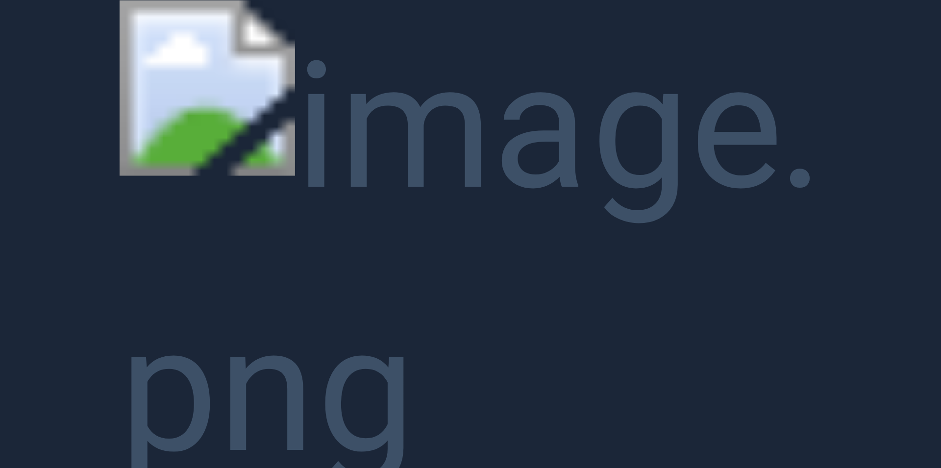
click at [288, 173] on button "Unzoom image" at bounding box center [470, 234] width 941 height 468
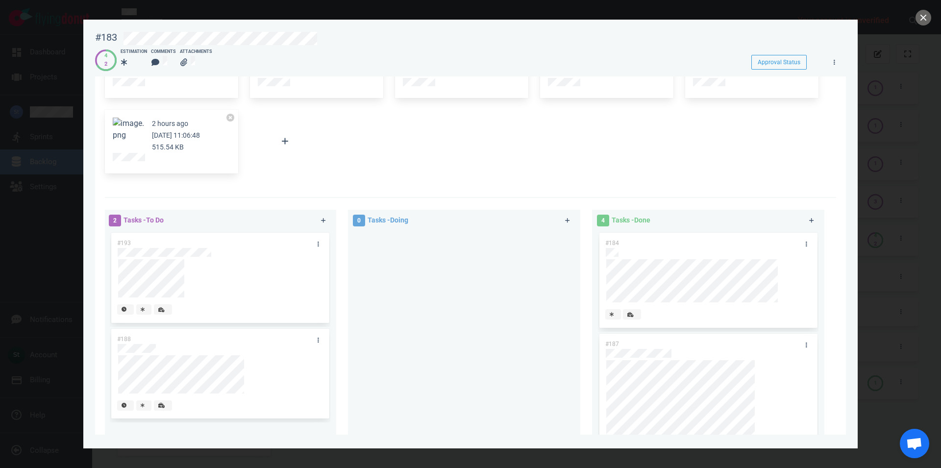
scroll to position [112, 0]
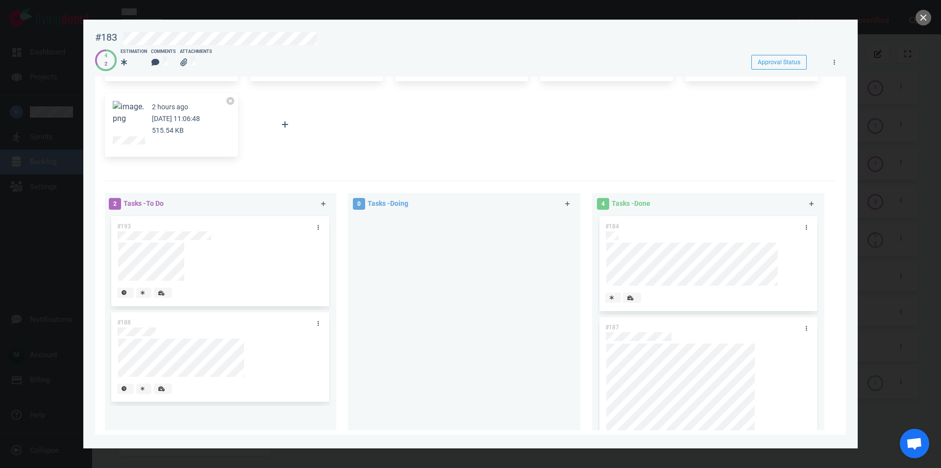
click at [401, 290] on div at bounding box center [464, 318] width 220 height 208
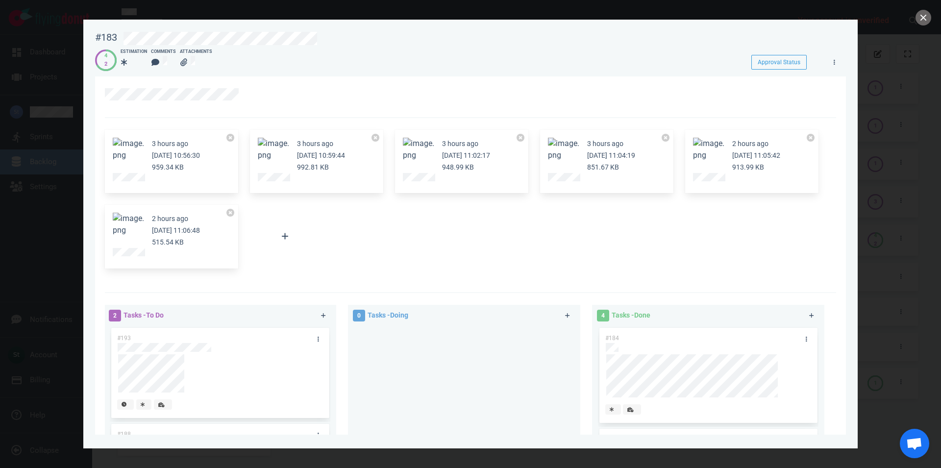
click at [269, 151] on button "Zoom image" at bounding box center [273, 150] width 31 height 24
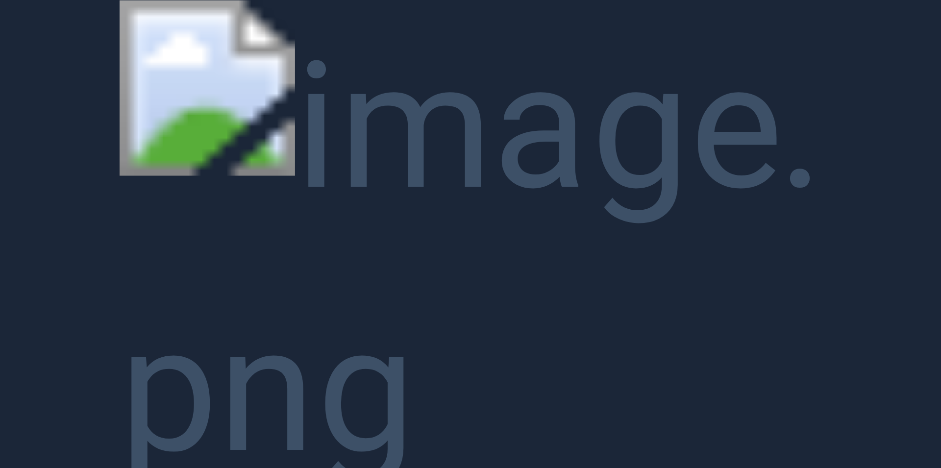
click at [205, 156] on button "Unzoom image" at bounding box center [470, 234] width 941 height 468
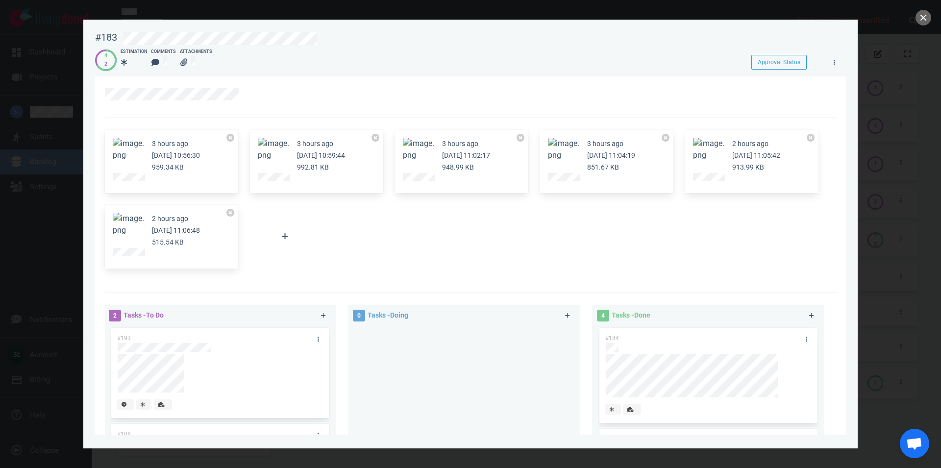
click at [268, 143] on button "Zoom image" at bounding box center [273, 150] width 31 height 24
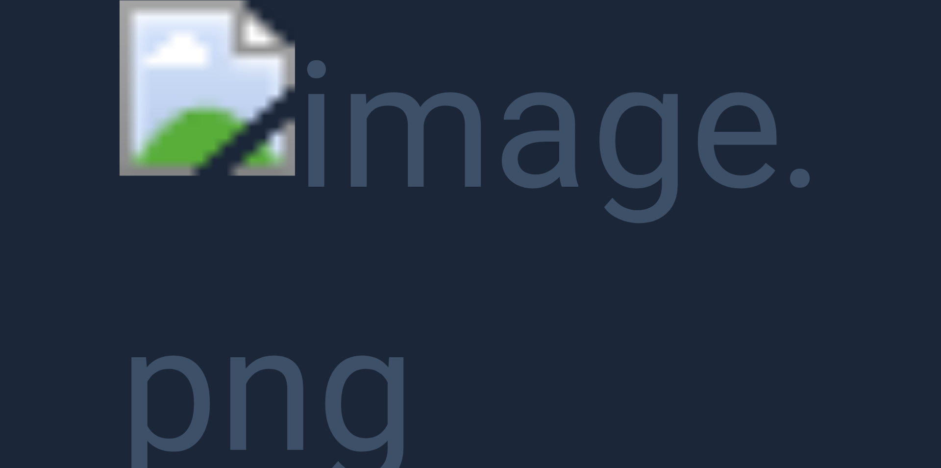
click at [264, 195] on button "Unzoom image" at bounding box center [470, 234] width 941 height 468
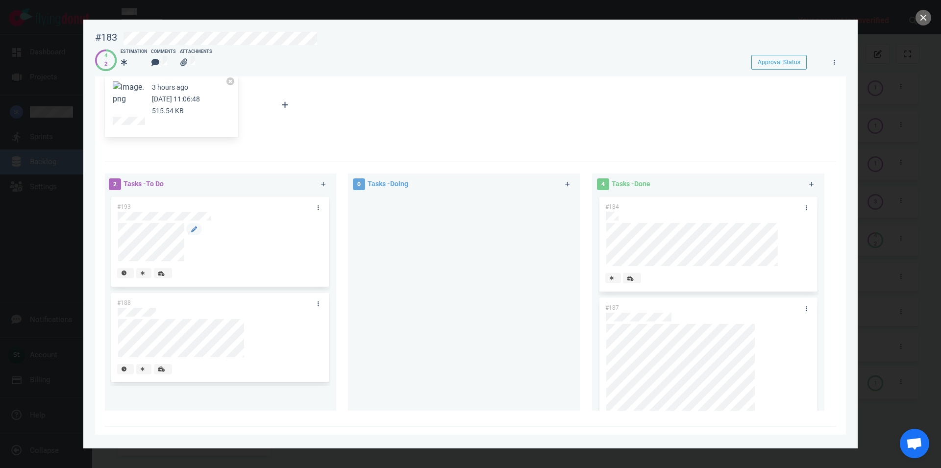
scroll to position [112, 0]
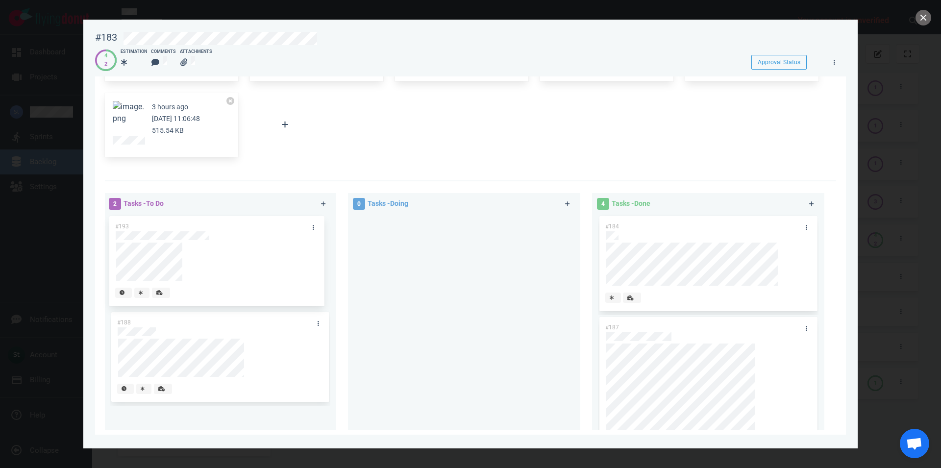
click at [188, 275] on div "#193" at bounding box center [220, 262] width 220 height 96
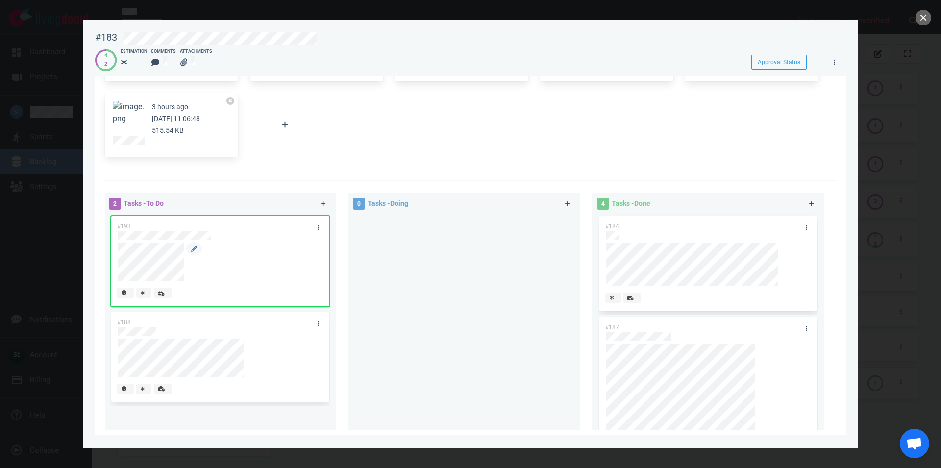
click at [184, 277] on div at bounding box center [193, 262] width 18 height 38
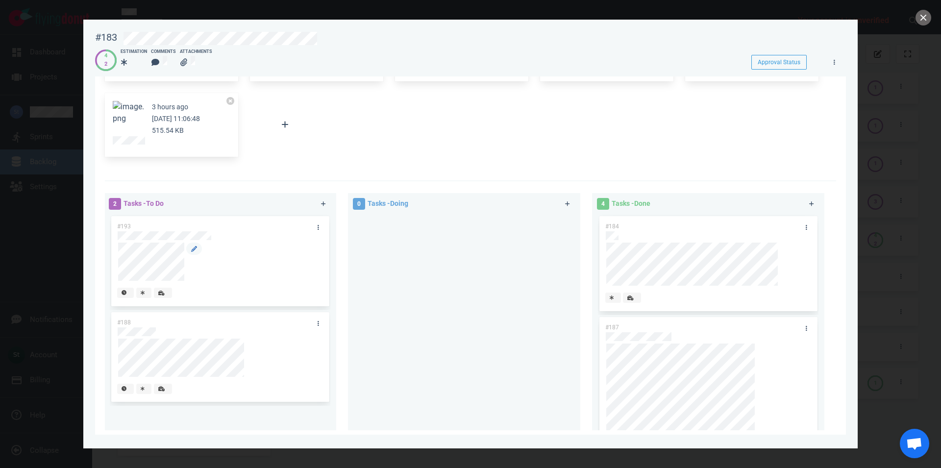
click at [184, 277] on div at bounding box center [193, 262] width 18 height 38
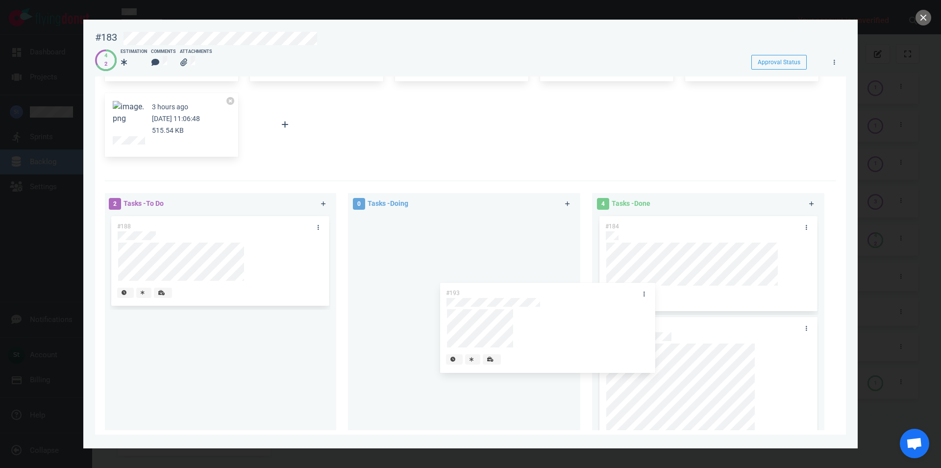
drag, startPoint x: 247, startPoint y: 248, endPoint x: 716, endPoint y: 272, distance: 469.5
click at [330, 274] on div "#193" at bounding box center [220, 262] width 220 height 96
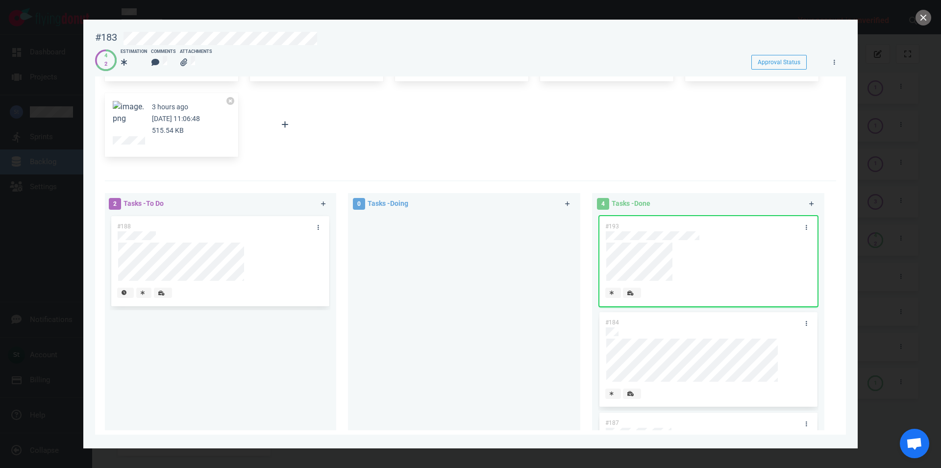
scroll to position [447, 0]
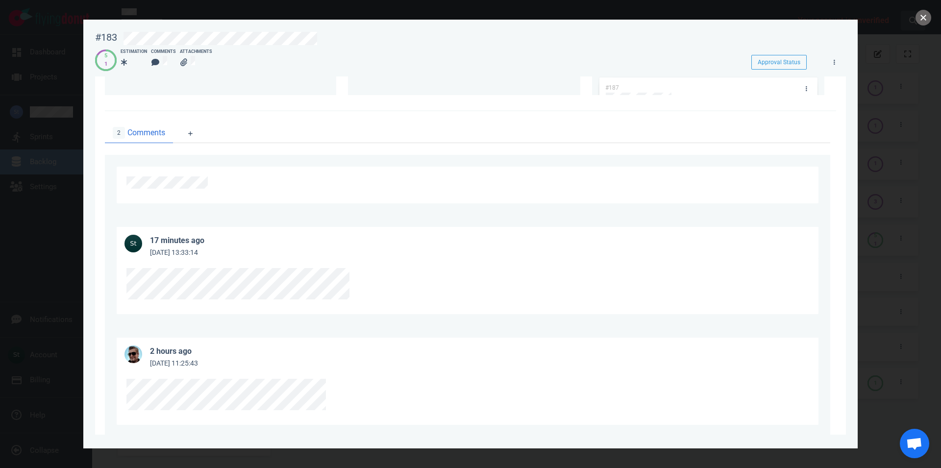
click at [923, 18] on button "close" at bounding box center [923, 18] width 16 height 16
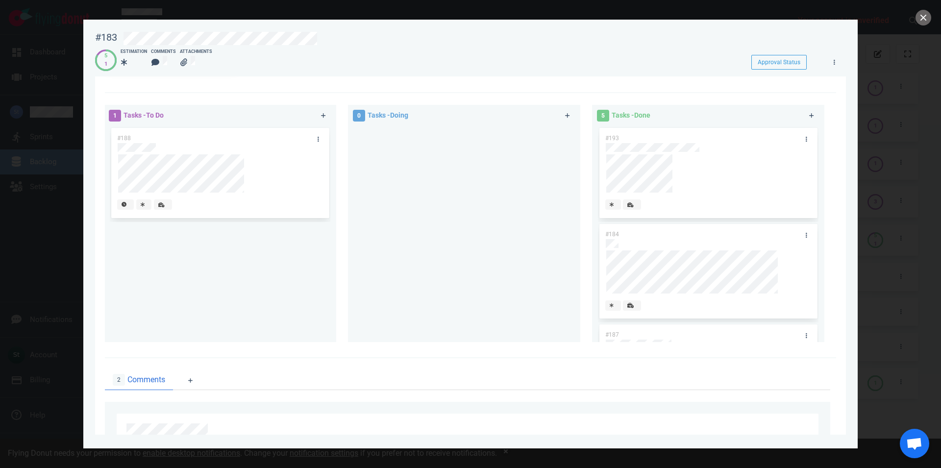
scroll to position [168, 0]
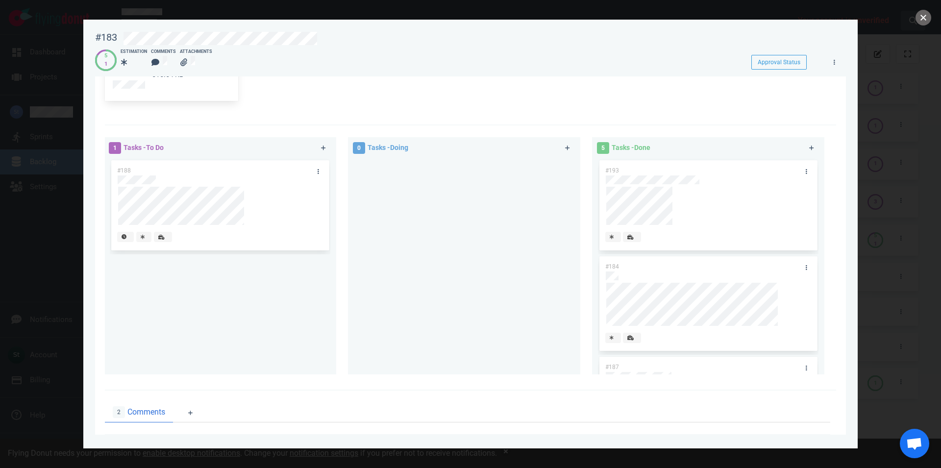
click at [922, 16] on button "close" at bounding box center [923, 18] width 16 height 16
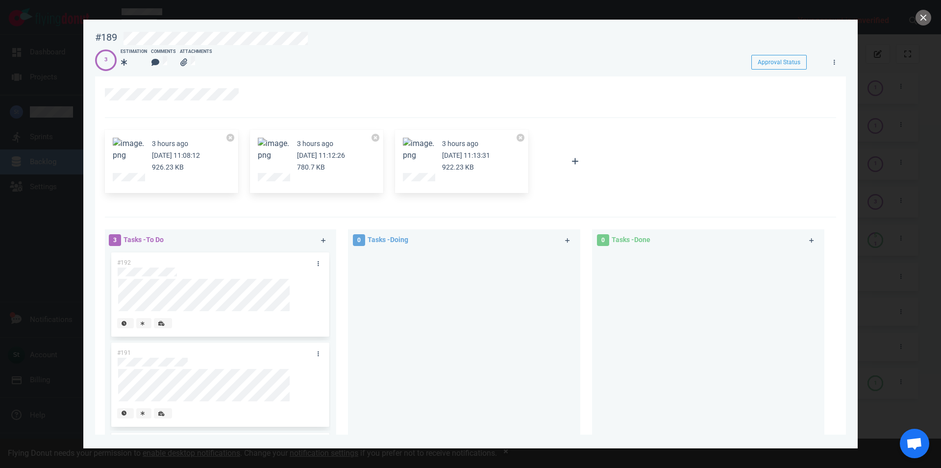
click at [913, 14] on div at bounding box center [470, 234] width 941 height 468
click at [918, 17] on button "close" at bounding box center [923, 18] width 16 height 16
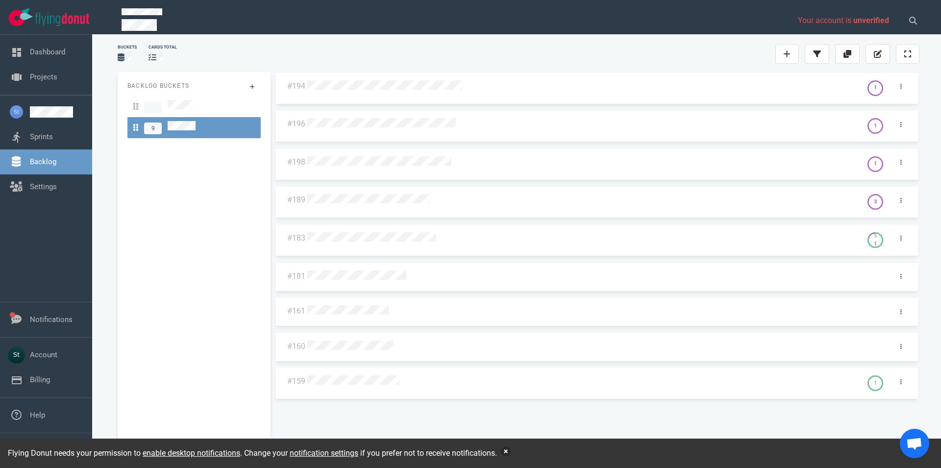
click at [510, 453] on button "button" at bounding box center [506, 451] width 10 height 10
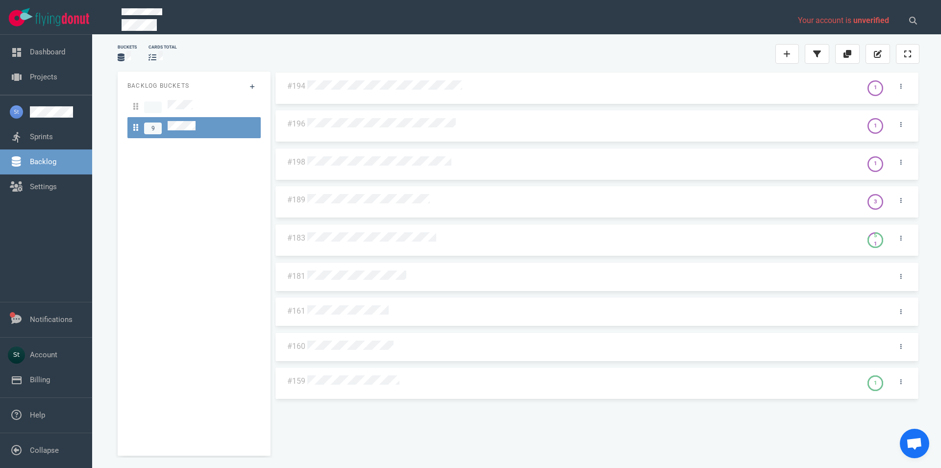
click at [458, 427] on div "#194 1 #196 1 #198 1 #189 3 #183 5 1 #181 #161 #160 #159 1" at bounding box center [596, 260] width 645 height 376
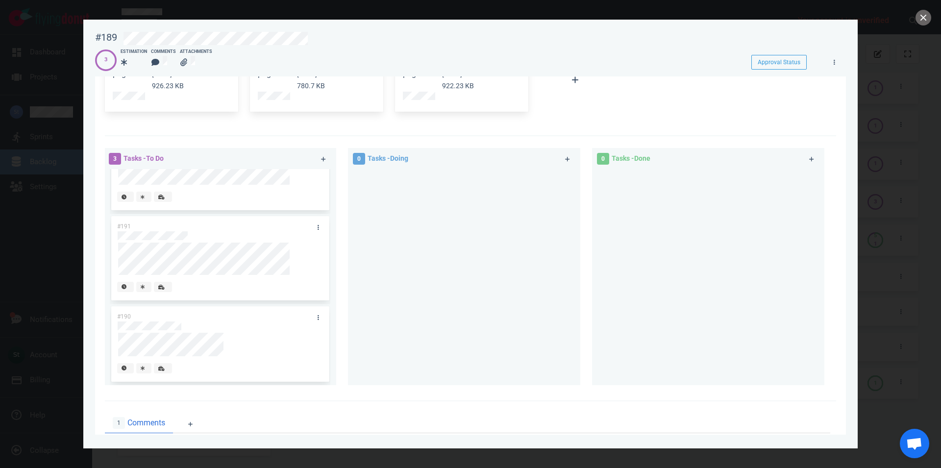
scroll to position [56, 0]
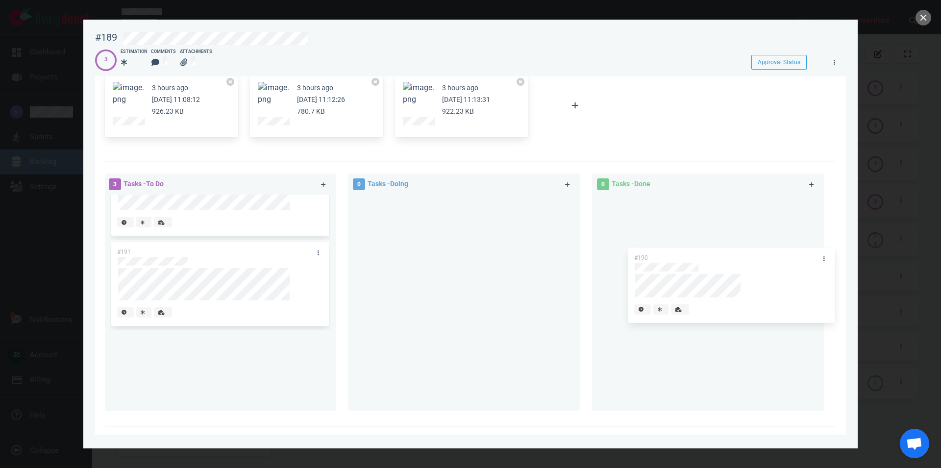
drag, startPoint x: 231, startPoint y: 341, endPoint x: 747, endPoint y: 256, distance: 522.9
click at [330, 330] on div "#190" at bounding box center [220, 370] width 220 height 81
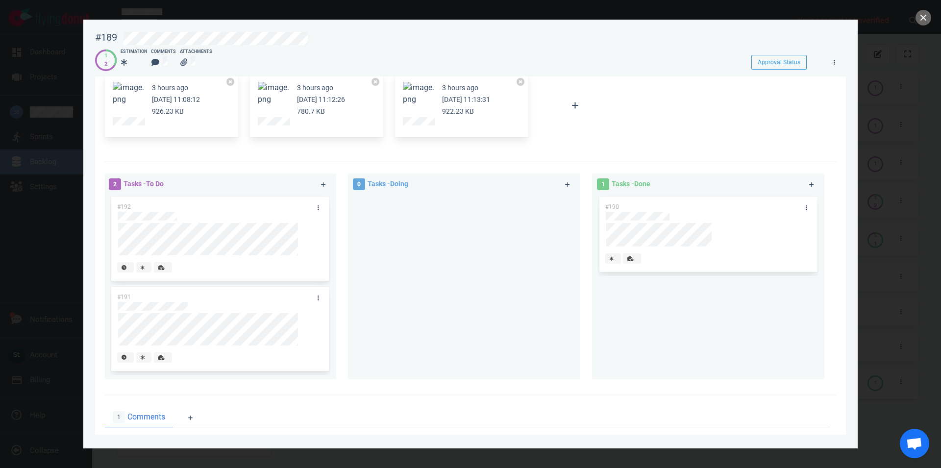
scroll to position [253, 0]
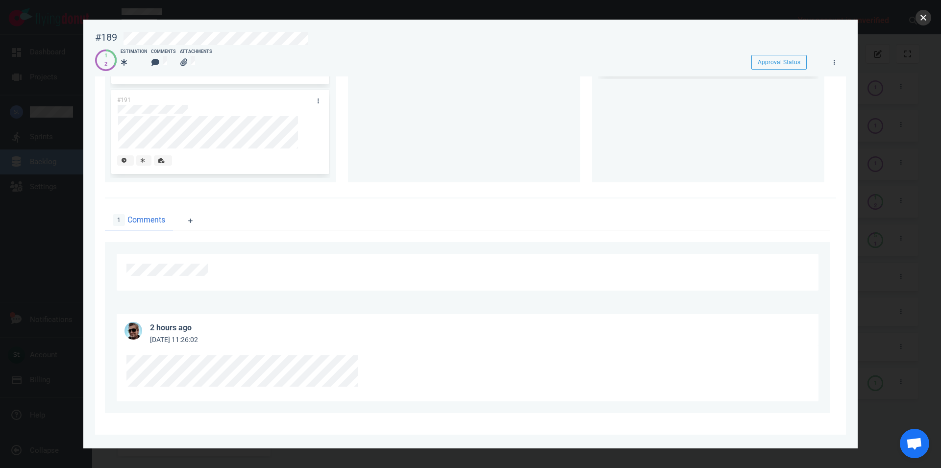
click at [925, 15] on button "close" at bounding box center [923, 18] width 16 height 16
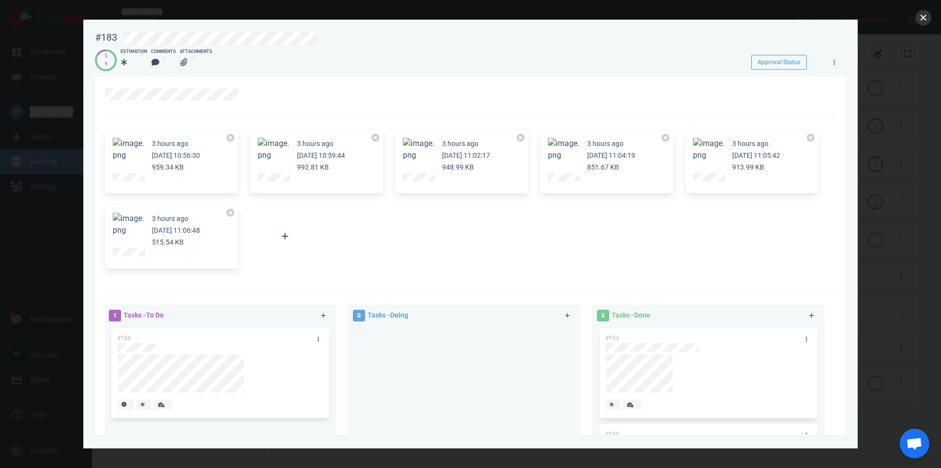
click at [926, 20] on button "close" at bounding box center [923, 18] width 16 height 16
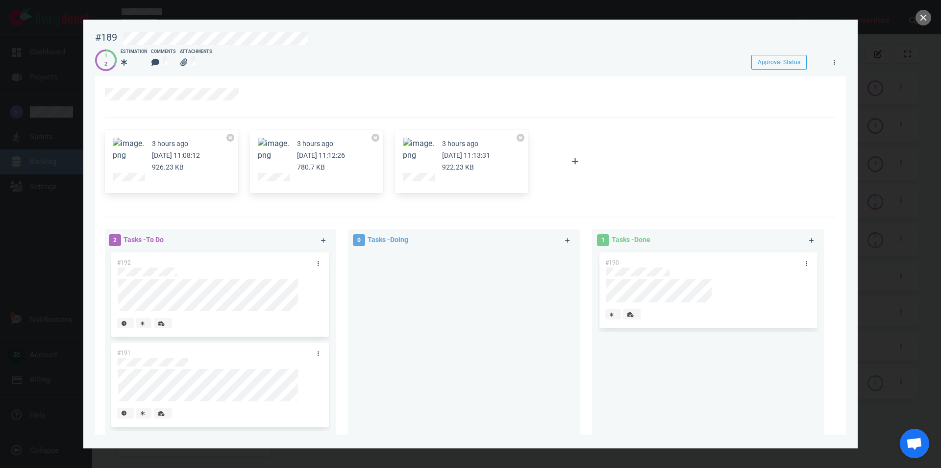
click at [914, 16] on div at bounding box center [470, 234] width 941 height 468
click at [918, 16] on button "close" at bounding box center [923, 18] width 16 height 16
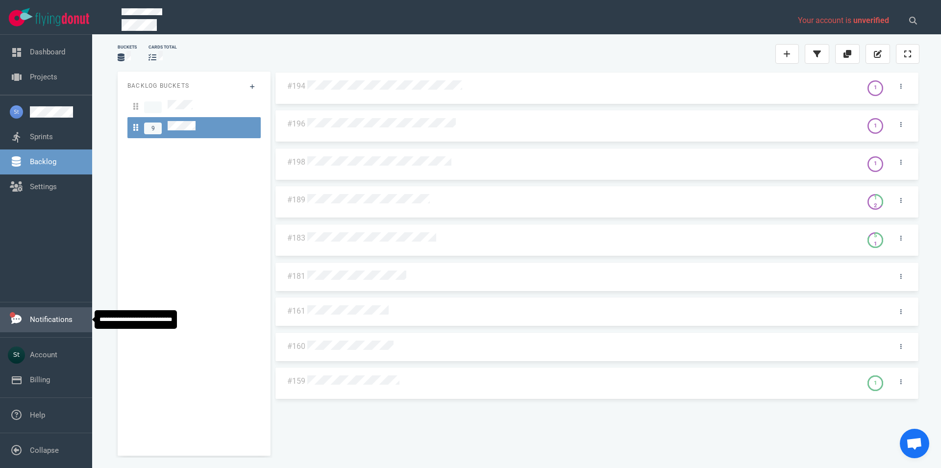
click at [61, 316] on link "Notifications" at bounding box center [51, 319] width 43 height 9
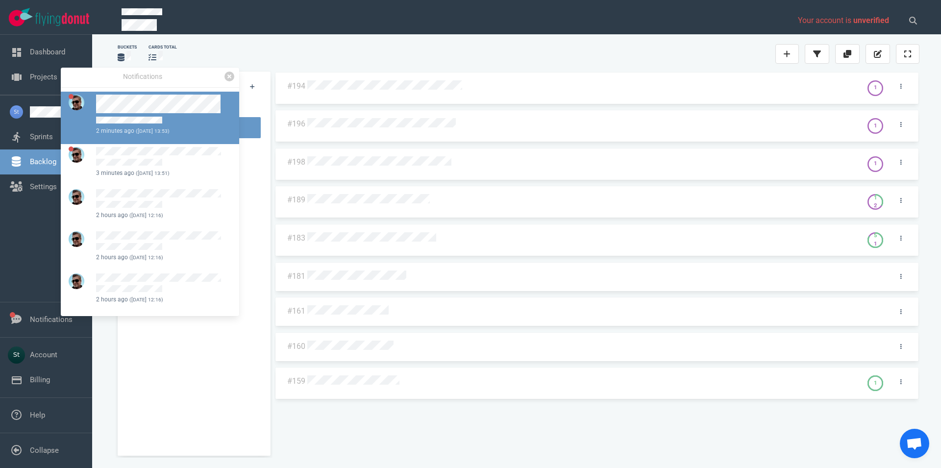
click at [178, 113] on div at bounding box center [161, 111] width 131 height 32
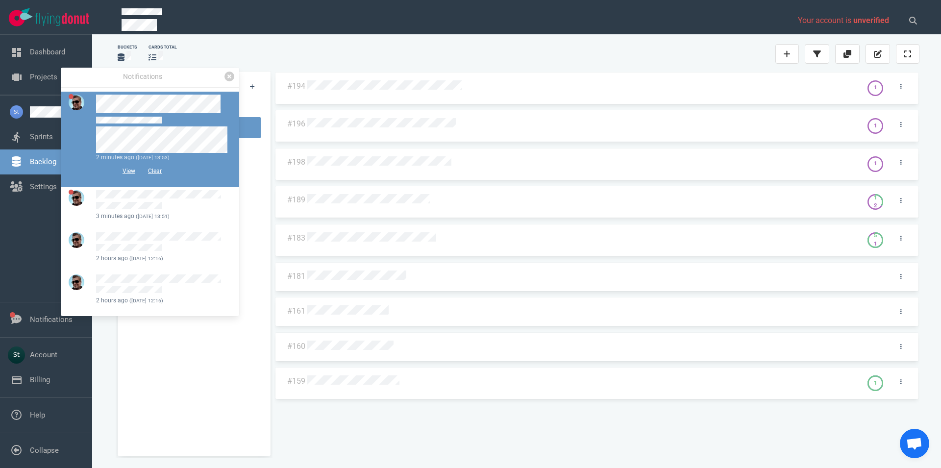
click at [178, 113] on div at bounding box center [161, 111] width 131 height 32
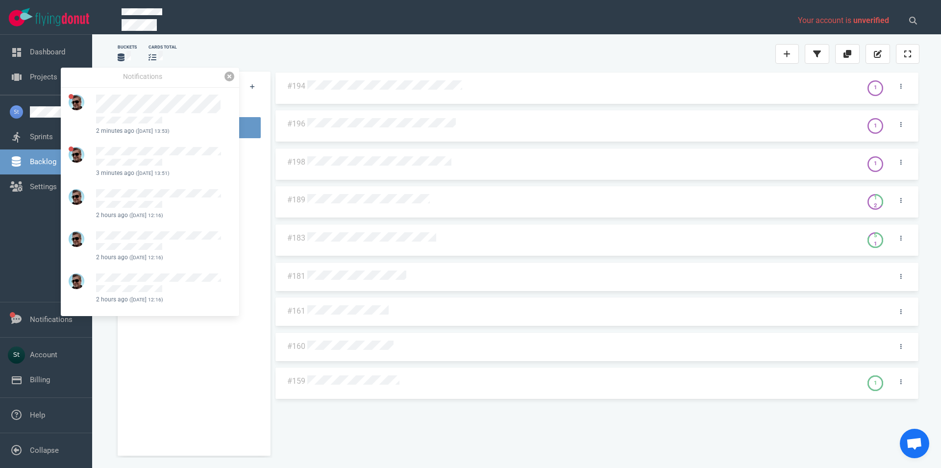
click at [230, 76] on link at bounding box center [229, 77] width 10 height 10
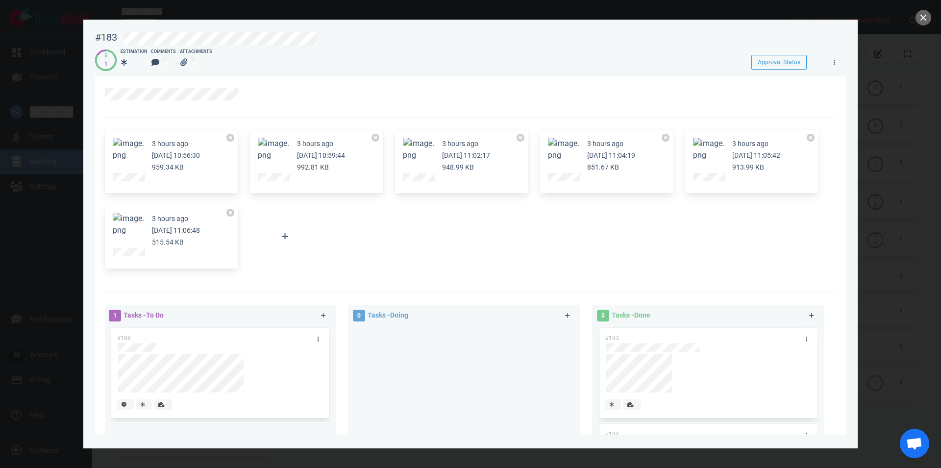
click at [137, 231] on button "Zoom image" at bounding box center [128, 225] width 31 height 24
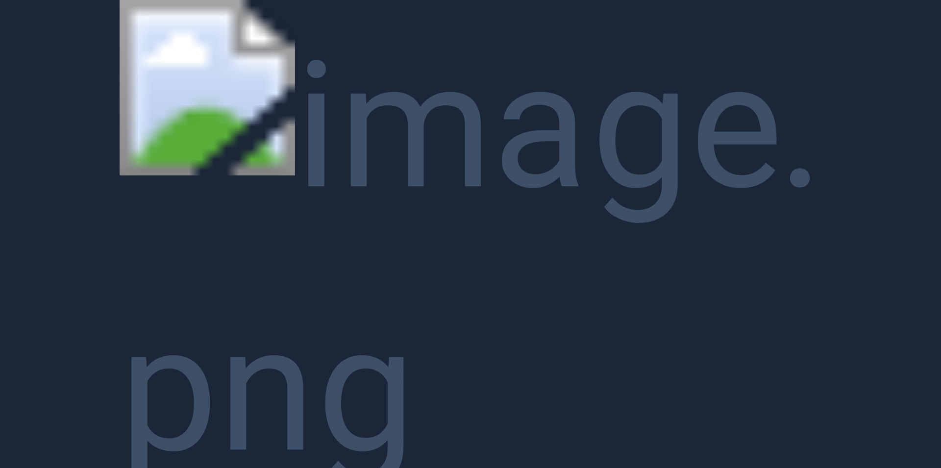
click at [660, 150] on button "Unzoom image" at bounding box center [470, 234] width 941 height 468
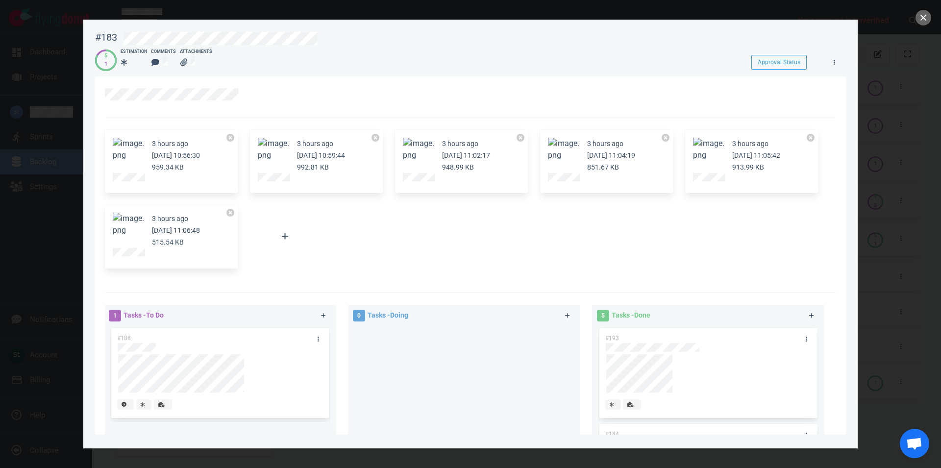
click at [128, 228] on button "Zoom image" at bounding box center [128, 225] width 31 height 24
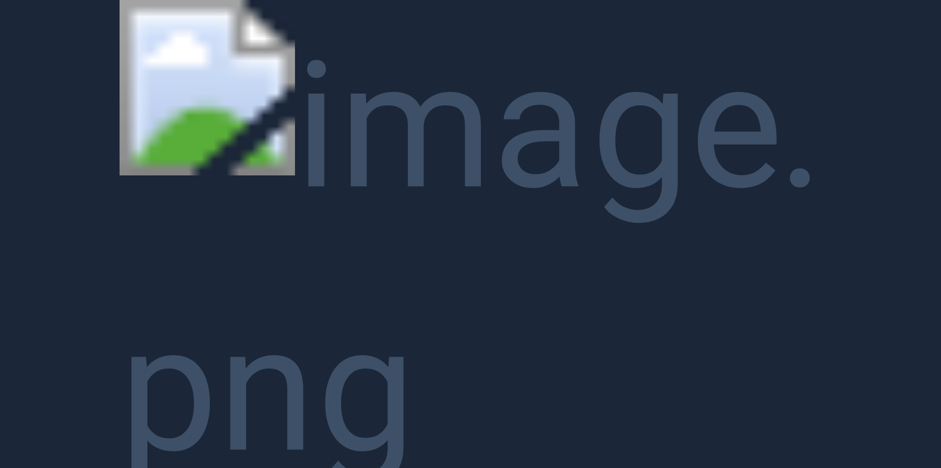
click at [231, 269] on button "Unzoom image" at bounding box center [470, 234] width 941 height 468
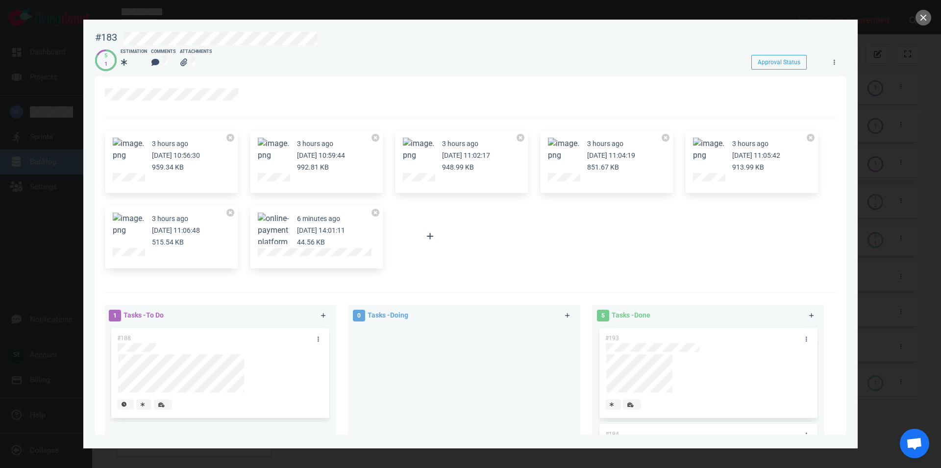
click at [128, 223] on button "Zoom image" at bounding box center [128, 225] width 31 height 24
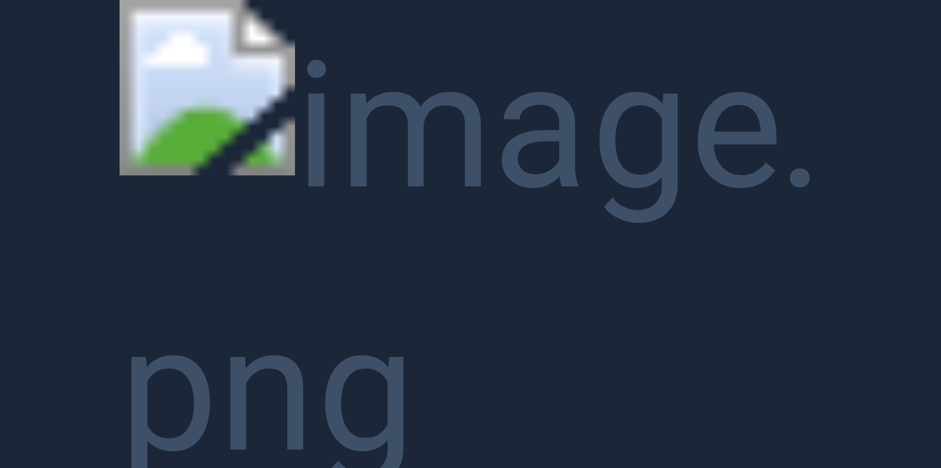
click at [253, 208] on button "Unzoom image" at bounding box center [470, 234] width 941 height 468
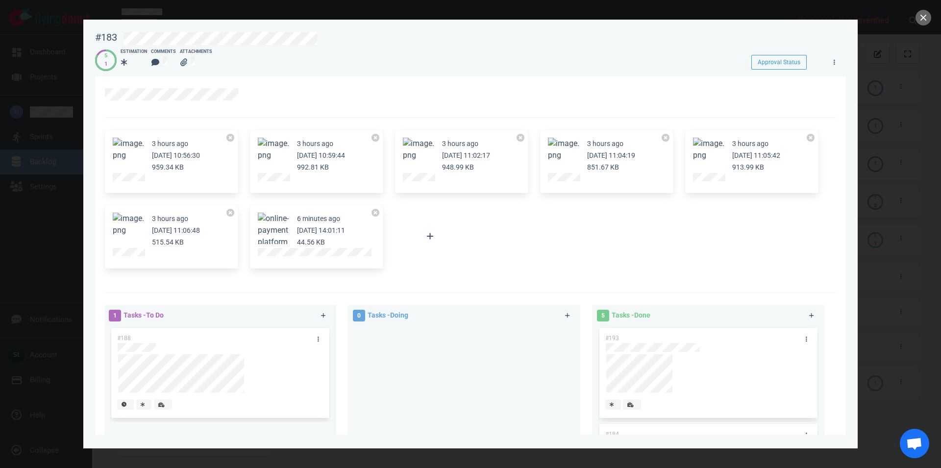
click at [265, 217] on button "Zoom image" at bounding box center [273, 242] width 31 height 59
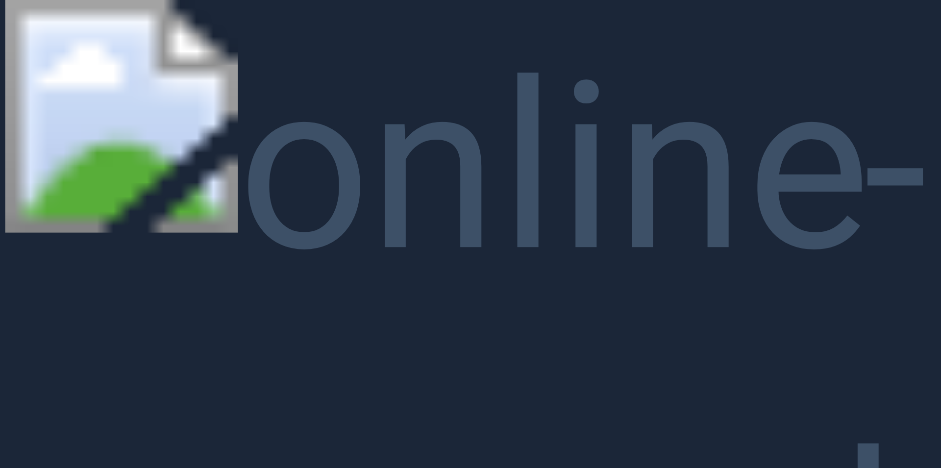
click at [334, 216] on button "Unzoom image" at bounding box center [470, 234] width 941 height 468
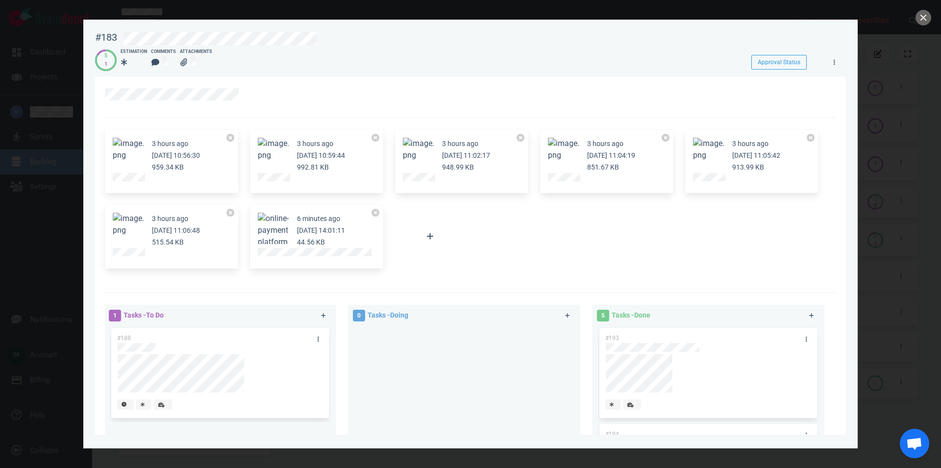
click at [141, 223] on button "Zoom image" at bounding box center [128, 225] width 31 height 24
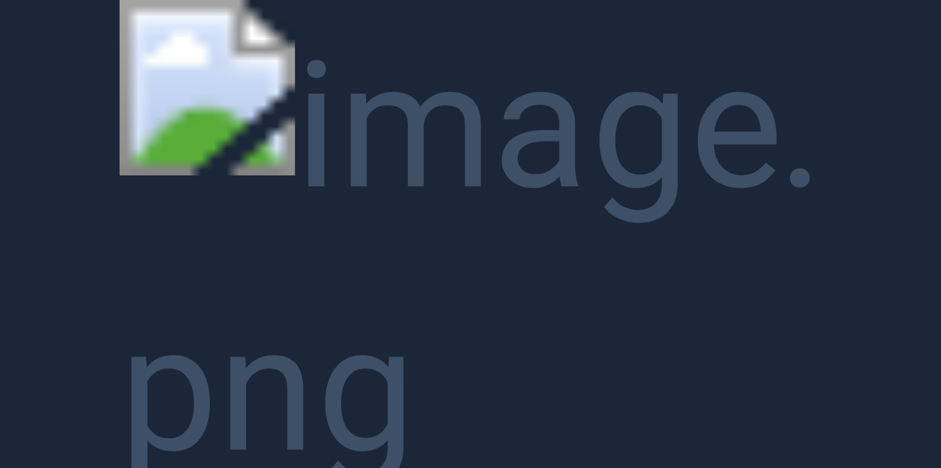
click at [352, 278] on button "Unzoom image" at bounding box center [470, 234] width 941 height 468
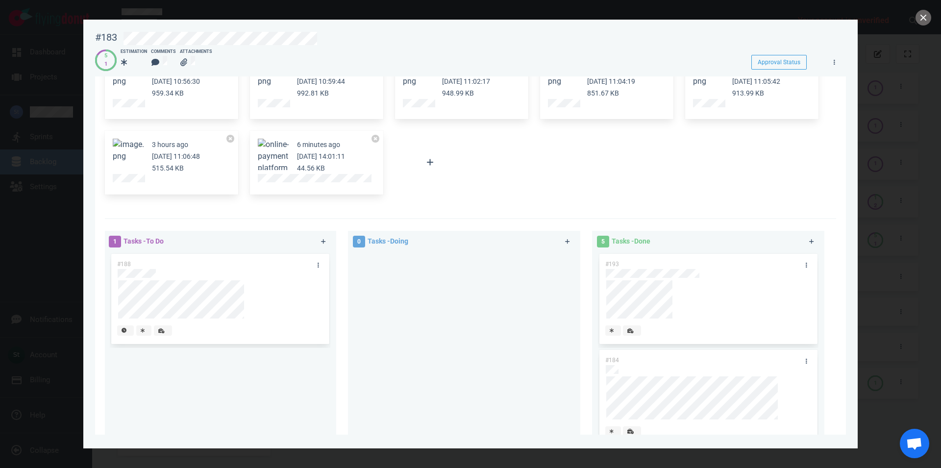
scroll to position [56, 0]
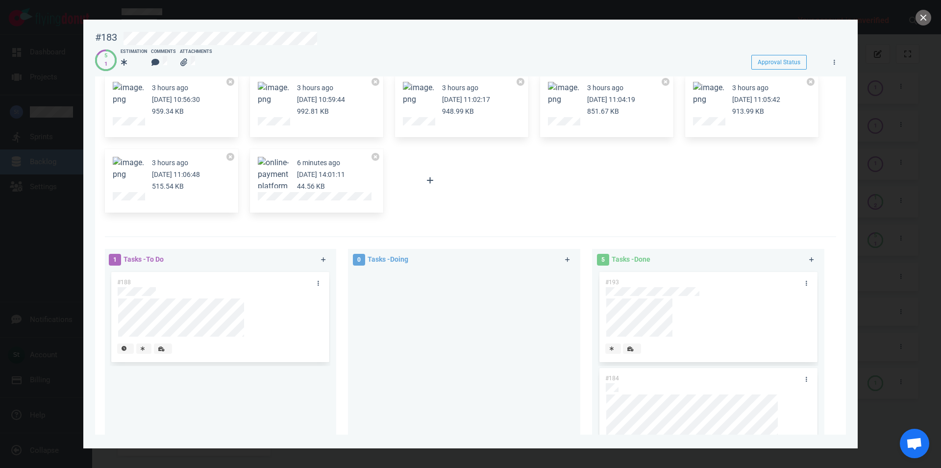
click at [710, 91] on button "Zoom image" at bounding box center [708, 94] width 31 height 24
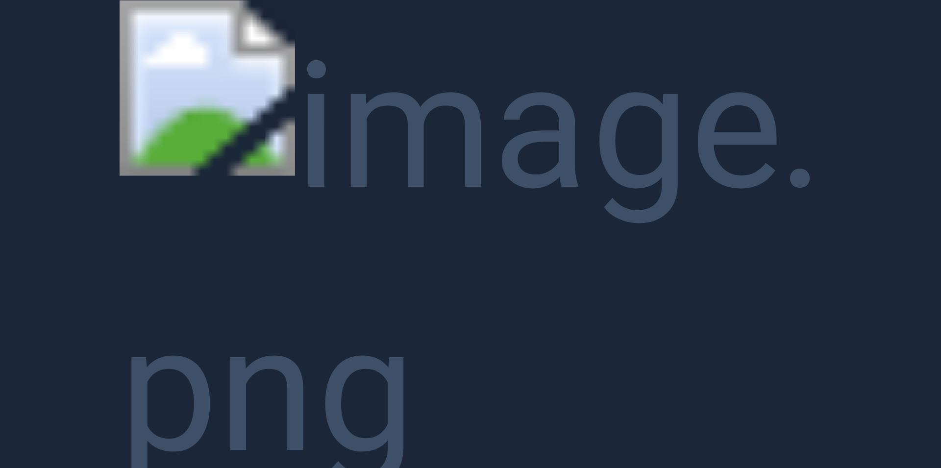
click at [710, 92] on button "Unzoom image" at bounding box center [470, 234] width 941 height 468
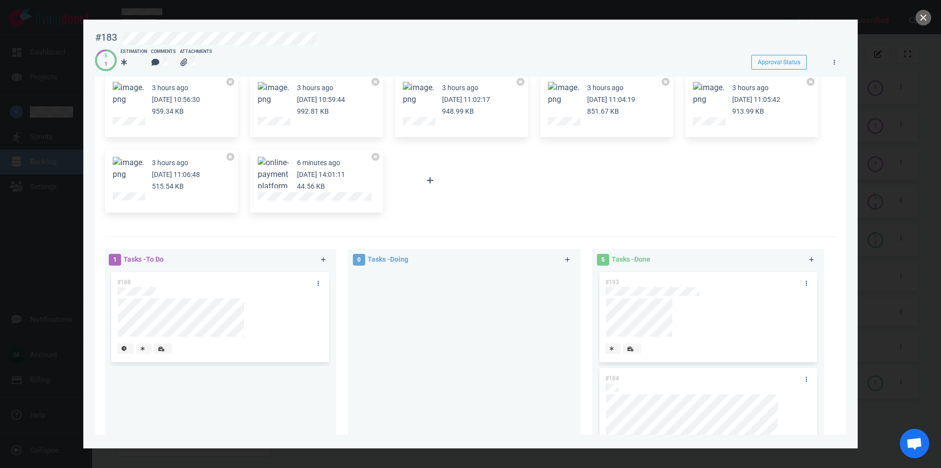
click at [125, 173] on button "Zoom image" at bounding box center [128, 169] width 31 height 24
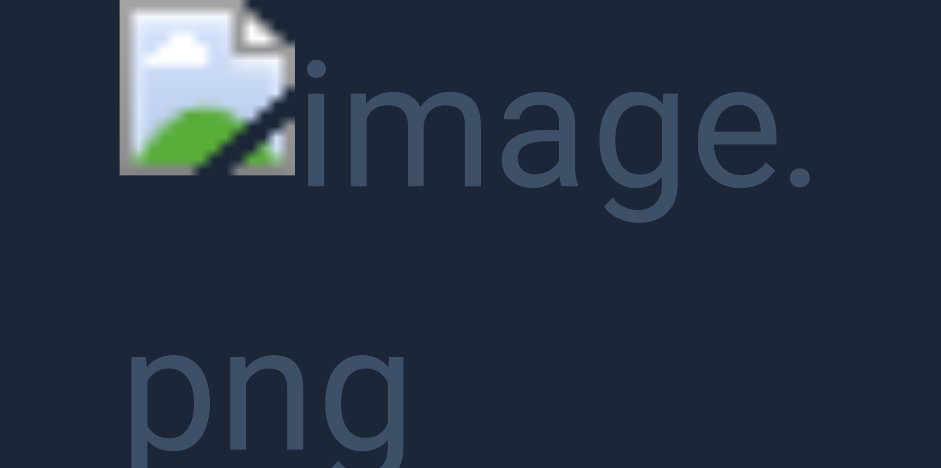
click at [120, 168] on button "Unzoom image" at bounding box center [470, 234] width 941 height 468
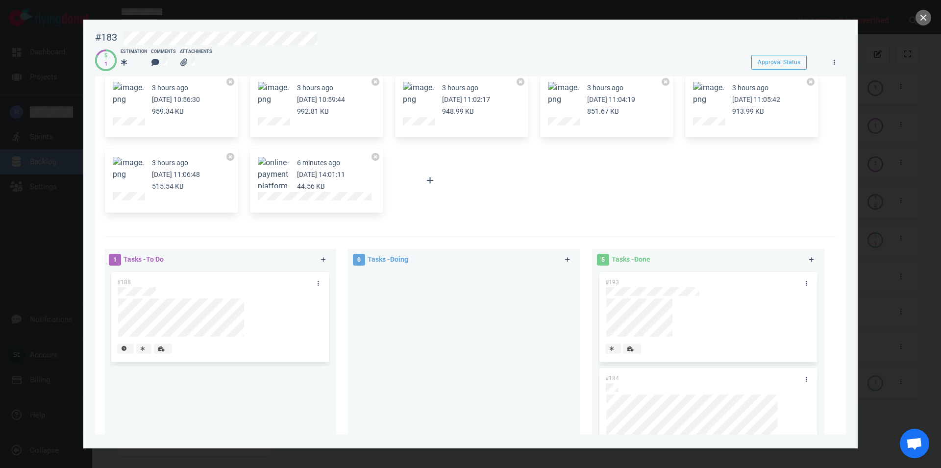
click at [275, 171] on button "Zoom image" at bounding box center [273, 186] width 31 height 59
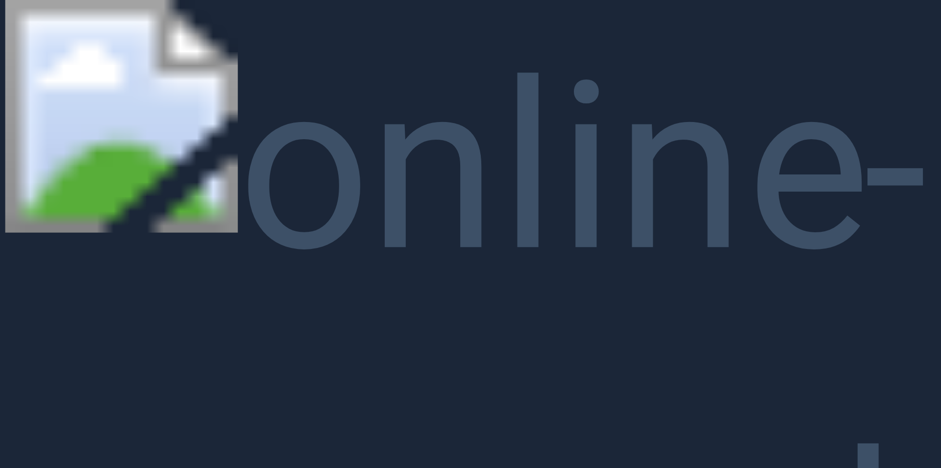
click at [275, 170] on button "Unzoom image" at bounding box center [470, 234] width 941 height 468
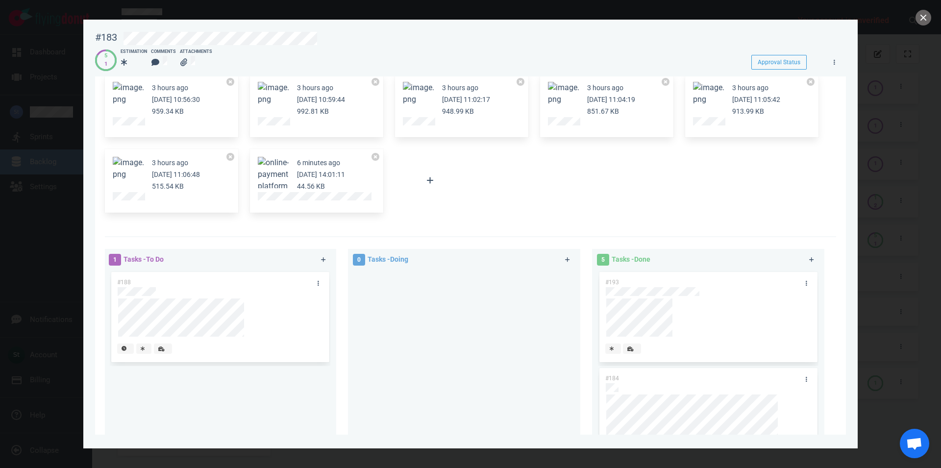
click at [925, 25] on div at bounding box center [470, 234] width 941 height 468
click at [924, 16] on button "close" at bounding box center [923, 18] width 16 height 16
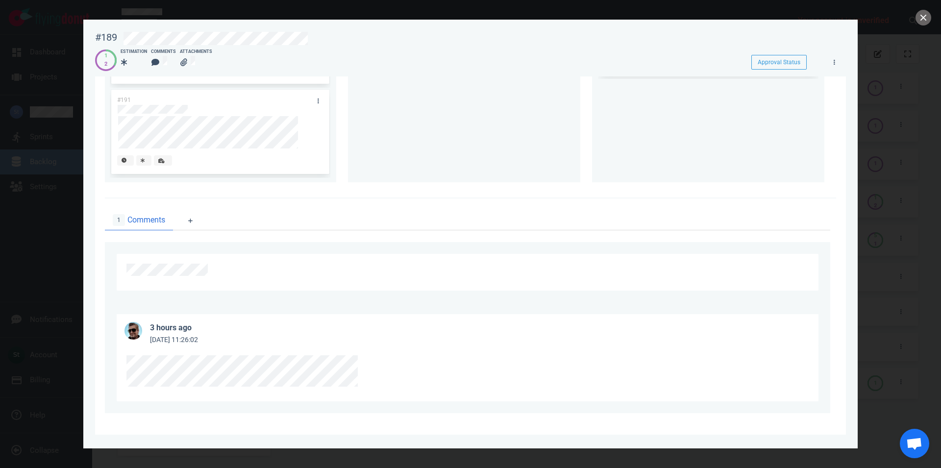
scroll to position [29, 0]
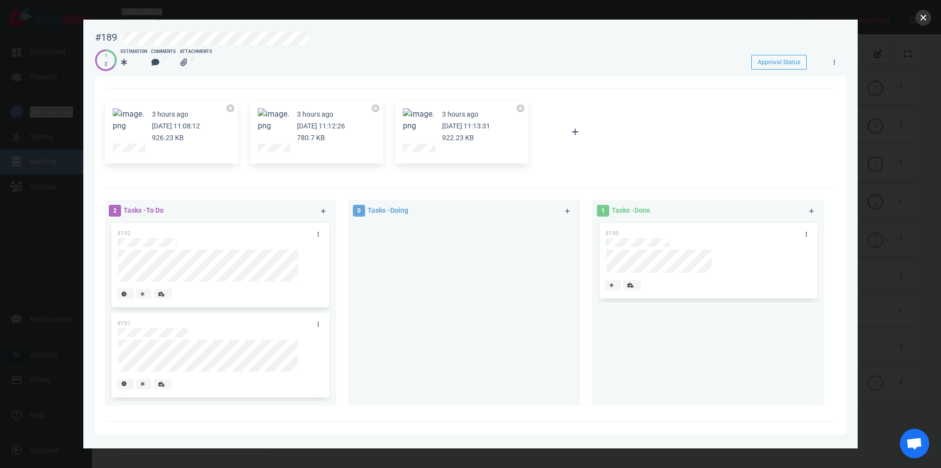
click at [923, 20] on button "close" at bounding box center [923, 18] width 16 height 16
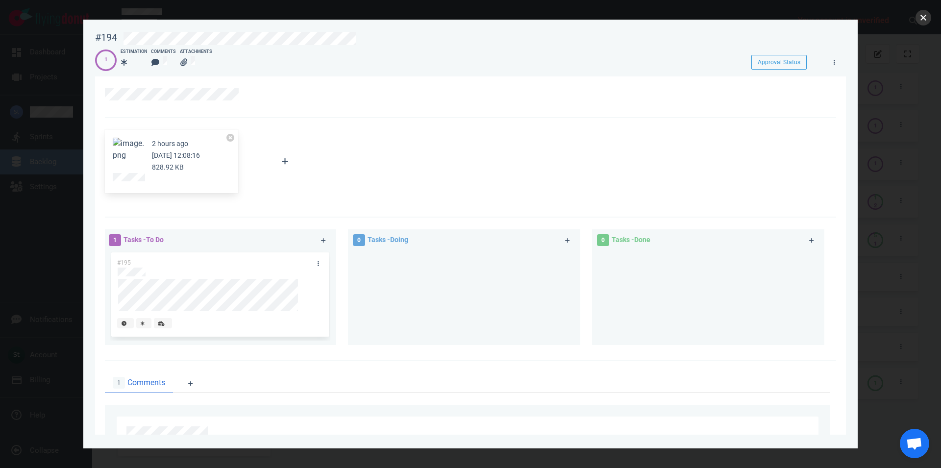
click at [923, 22] on button "close" at bounding box center [923, 18] width 16 height 16
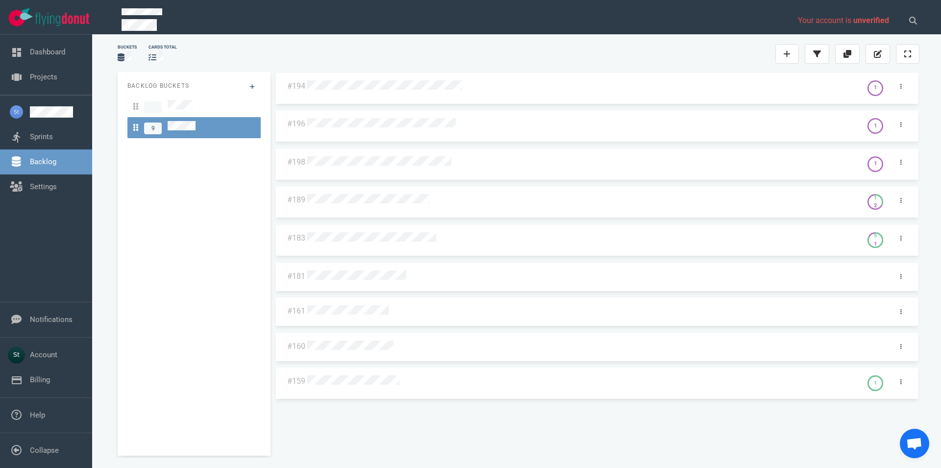
click at [372, 233] on div at bounding box center [581, 238] width 549 height 13
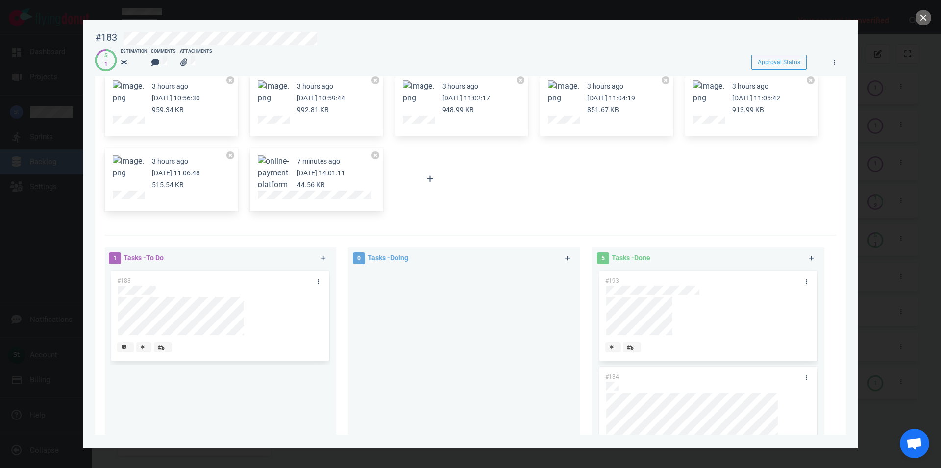
scroll to position [57, 0]
click at [132, 166] on button "Zoom image" at bounding box center [128, 168] width 31 height 24
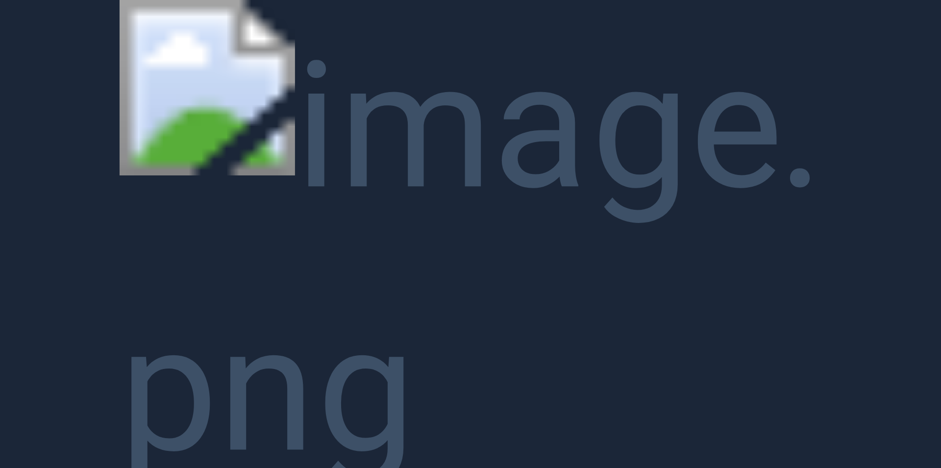
click at [219, 19] on button "Unzoom image" at bounding box center [470, 234] width 941 height 468
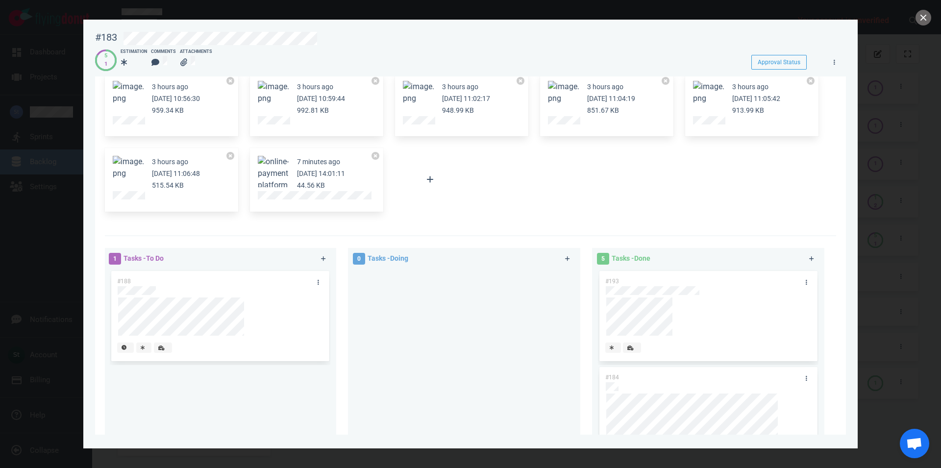
click at [129, 165] on button "Zoom image" at bounding box center [128, 168] width 31 height 24
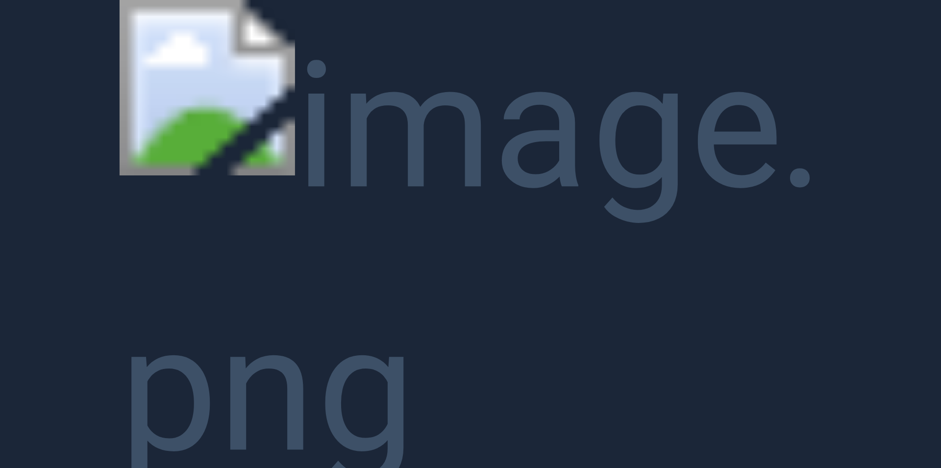
click at [232, 276] on button "Unzoom image" at bounding box center [470, 234] width 941 height 468
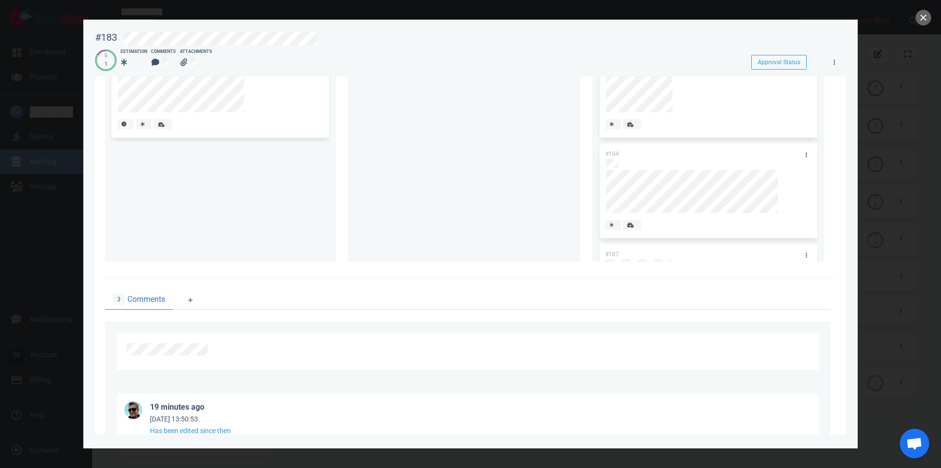
scroll to position [1, 0]
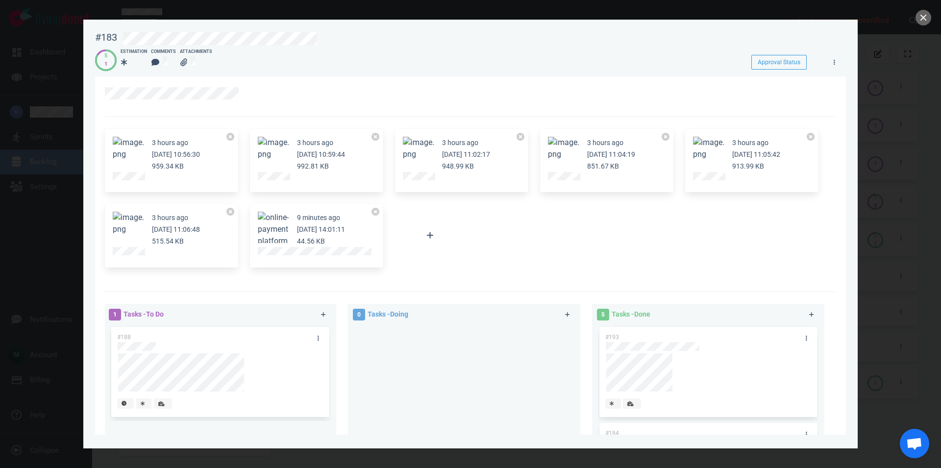
click at [263, 224] on button "Zoom image" at bounding box center [273, 241] width 31 height 59
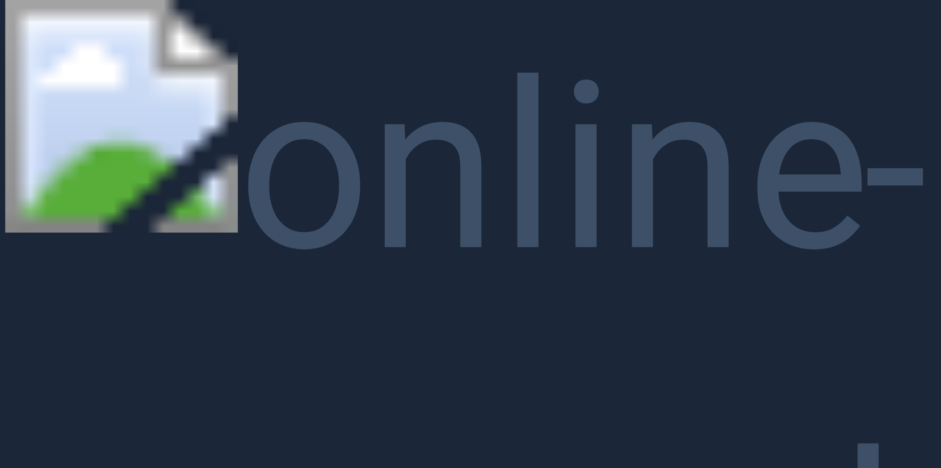
click at [263, 224] on button "Unzoom image" at bounding box center [470, 234] width 941 height 468
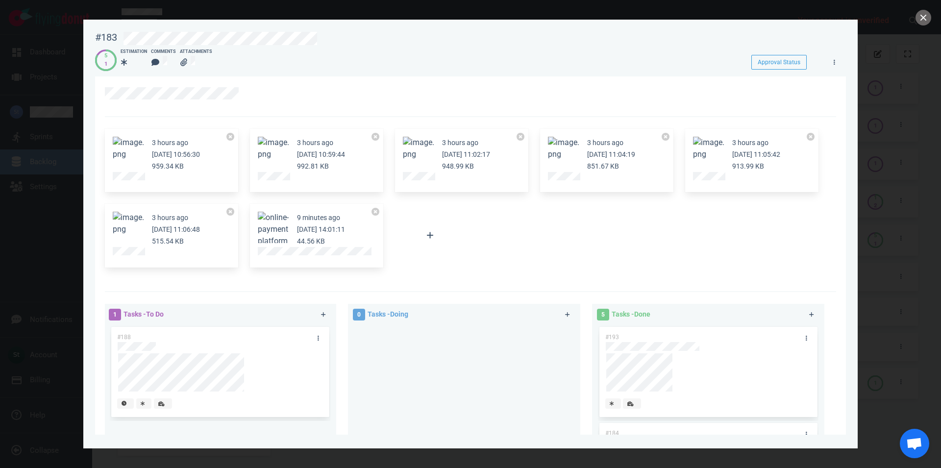
click at [128, 220] on button "Zoom image" at bounding box center [128, 224] width 31 height 24
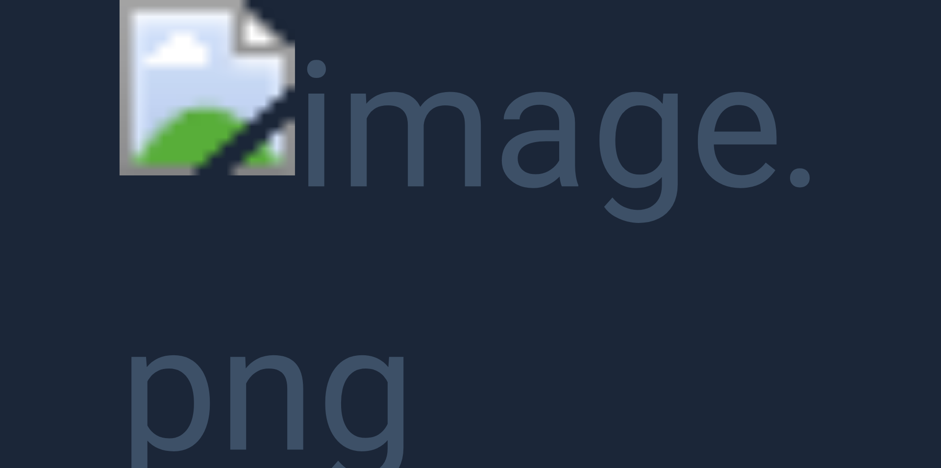
click at [285, 247] on button "Unzoom image" at bounding box center [470, 234] width 941 height 468
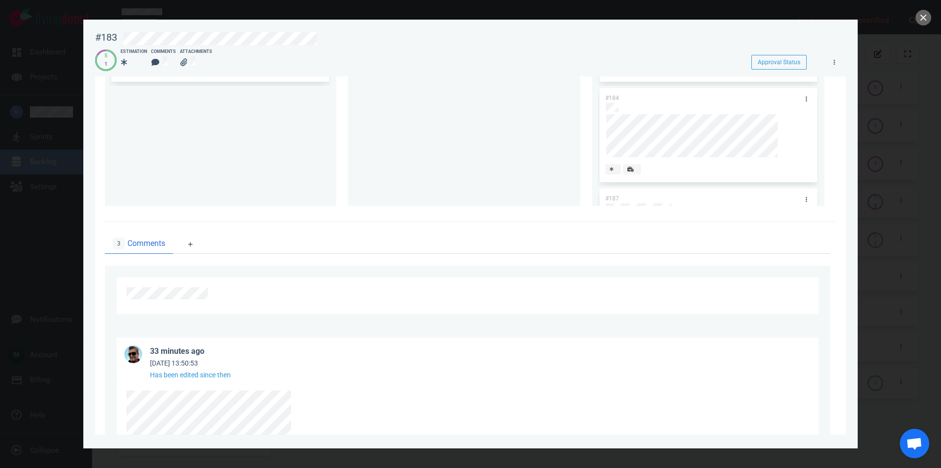
scroll to position [57, 0]
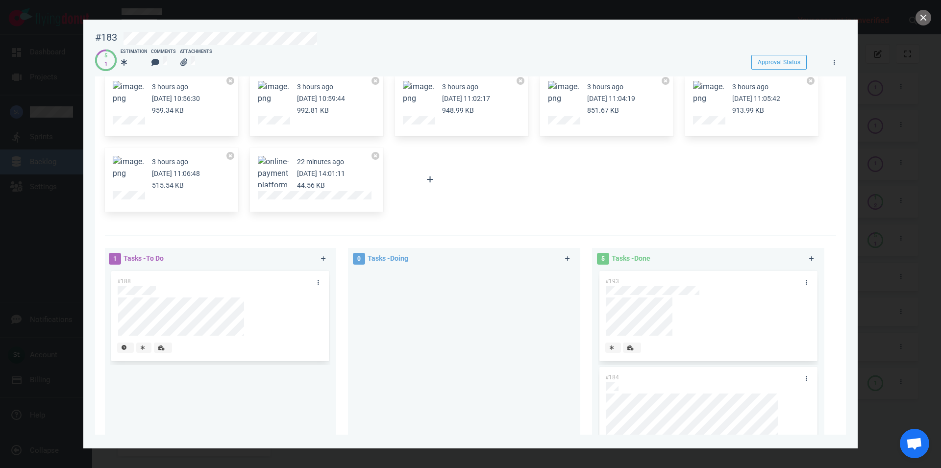
click at [256, 166] on div "22 minutes ago Oct 08, 2025 14:01:11 44.56 KB" at bounding box center [316, 180] width 133 height 64
click at [267, 168] on button "Zoom image" at bounding box center [273, 185] width 31 height 59
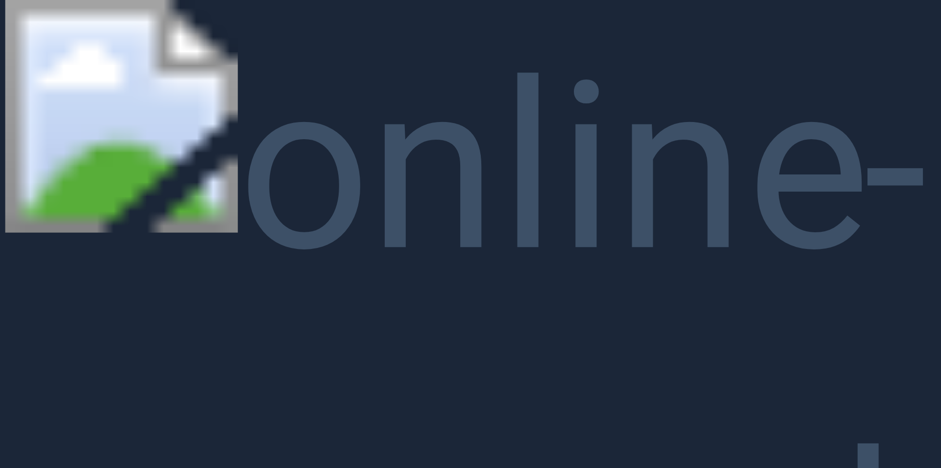
click at [269, 169] on button "Unzoom image" at bounding box center [470, 234] width 941 height 468
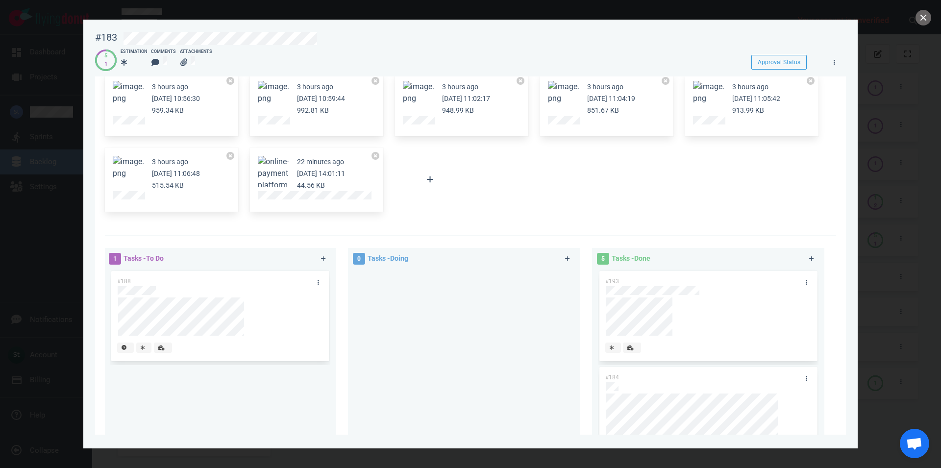
click at [129, 171] on button "Zoom image" at bounding box center [128, 168] width 31 height 24
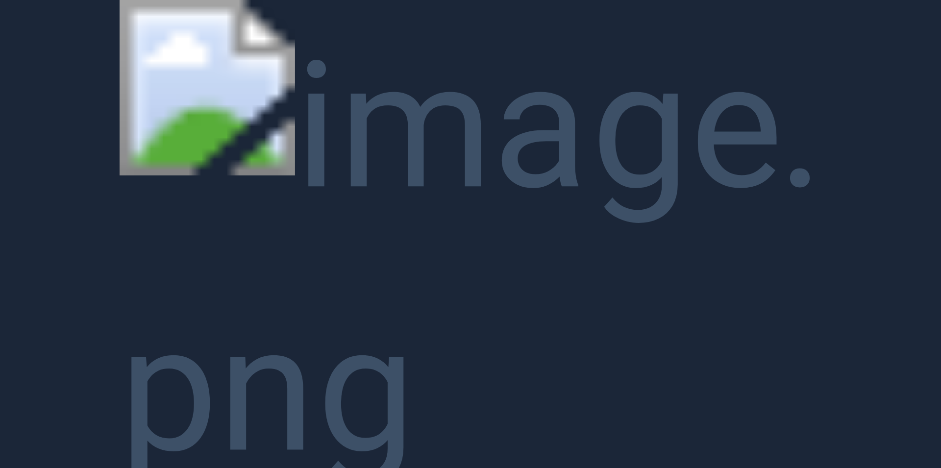
click at [338, 192] on button "Unzoom image" at bounding box center [470, 234] width 941 height 468
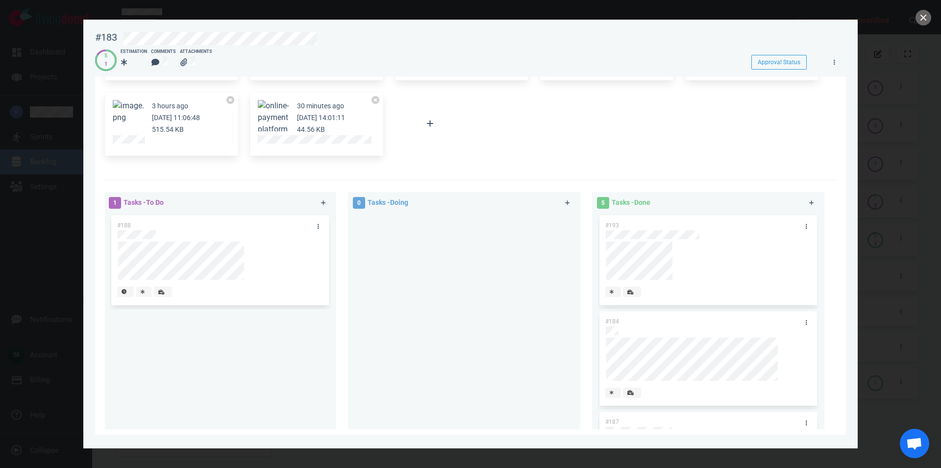
scroll to position [0, 0]
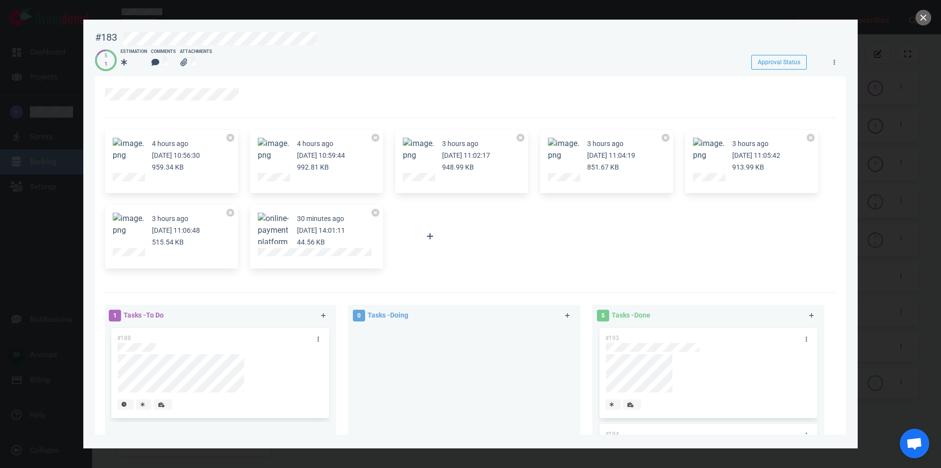
click at [118, 223] on button "Zoom image" at bounding box center [128, 225] width 31 height 24
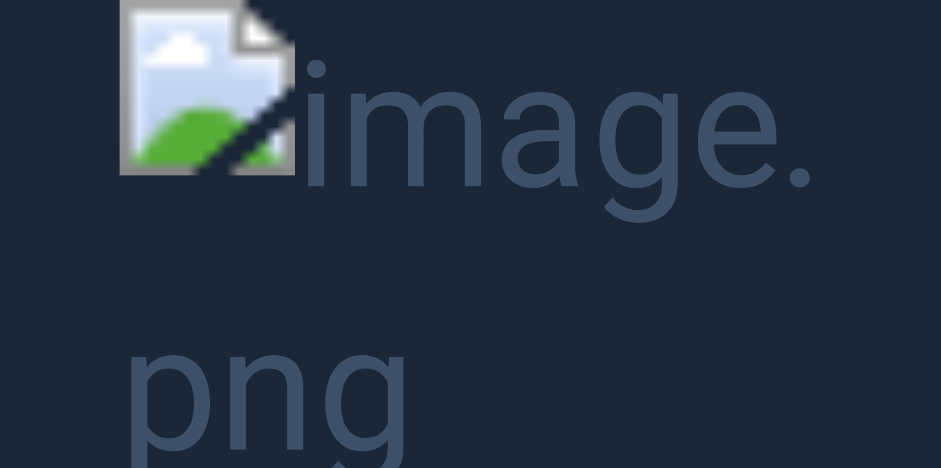
click at [232, 261] on button "Unzoom image" at bounding box center [470, 234] width 941 height 468
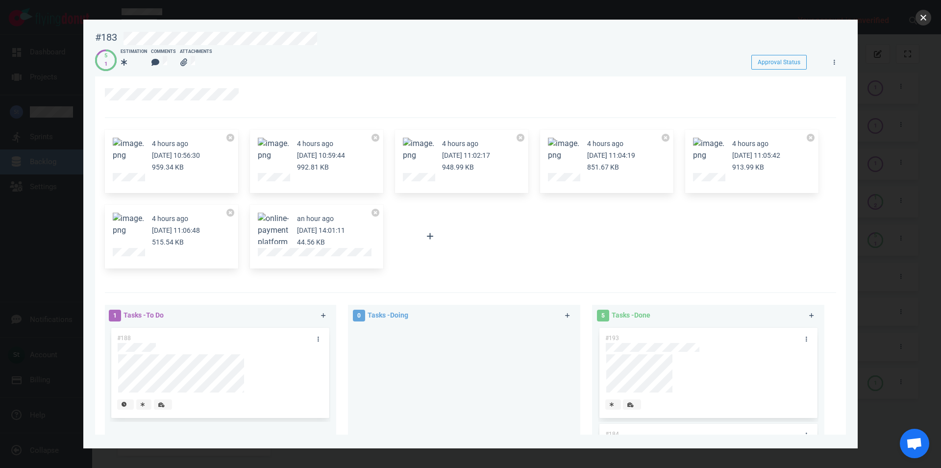
click at [921, 22] on button "close" at bounding box center [923, 18] width 16 height 16
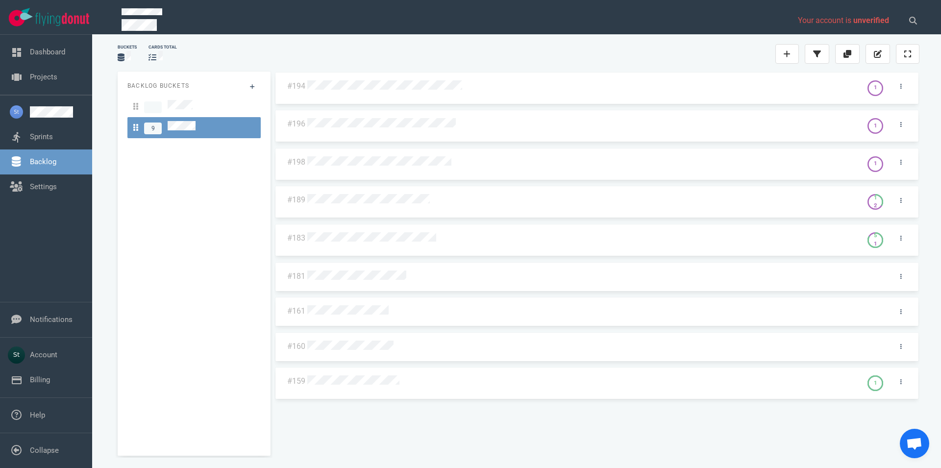
click at [396, 205] on div at bounding box center [581, 200] width 549 height 13
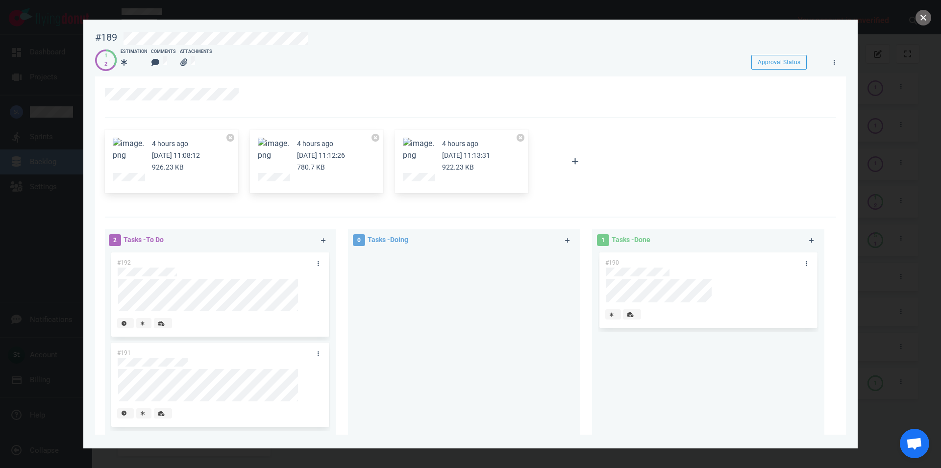
click at [927, 13] on button "close" at bounding box center [923, 18] width 16 height 16
click at [929, 22] on button "close" at bounding box center [923, 18] width 16 height 16
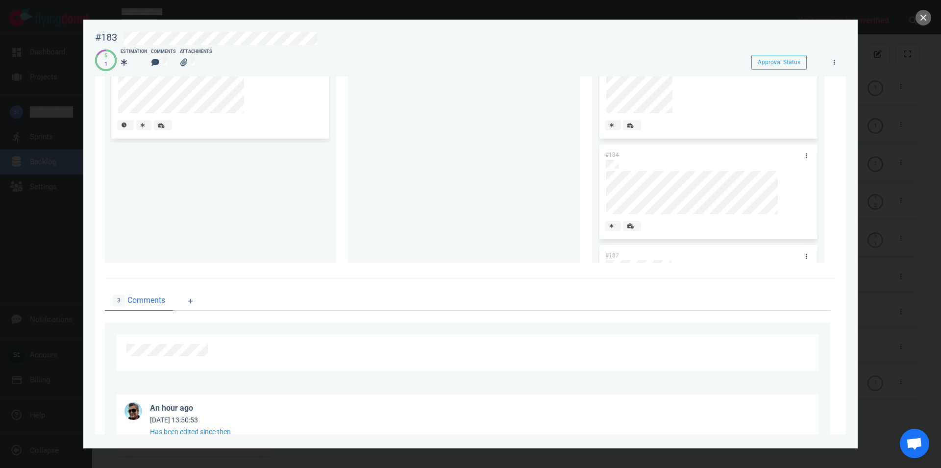
scroll to position [56, 0]
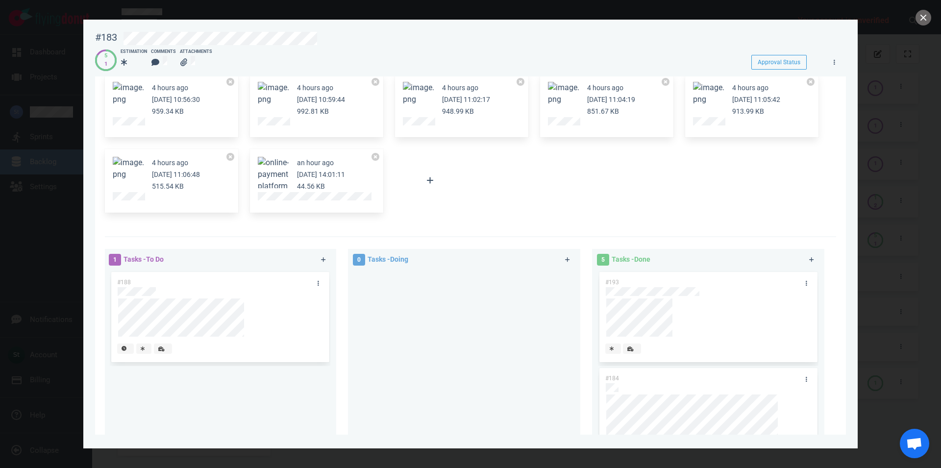
click at [134, 166] on button "Zoom image" at bounding box center [128, 169] width 31 height 24
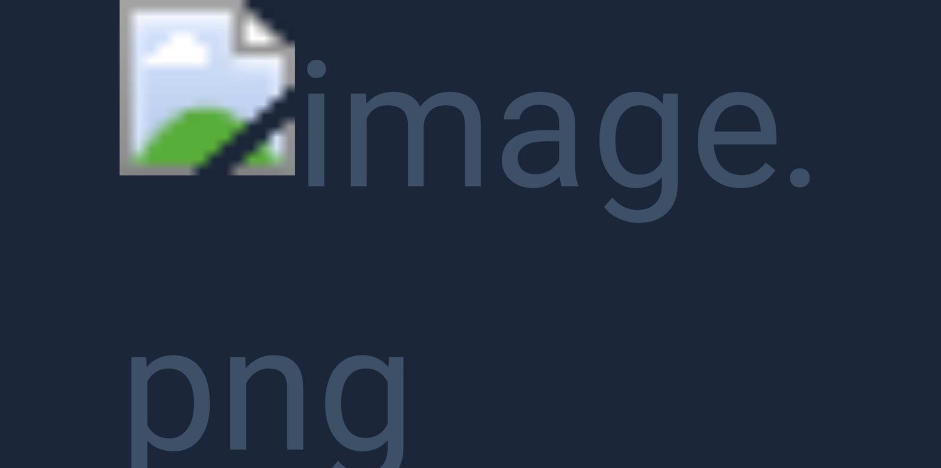
click at [901, 158] on button "Unzoom image" at bounding box center [470, 234] width 941 height 468
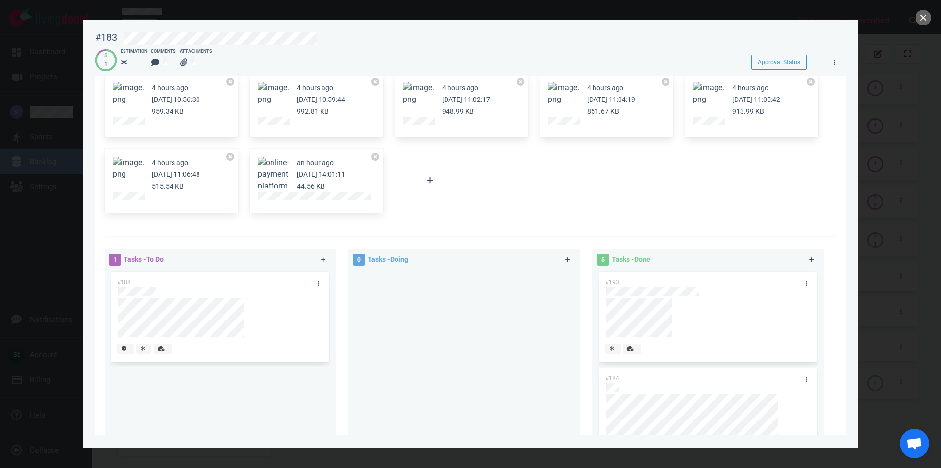
click at [142, 166] on button "Zoom image" at bounding box center [128, 169] width 31 height 24
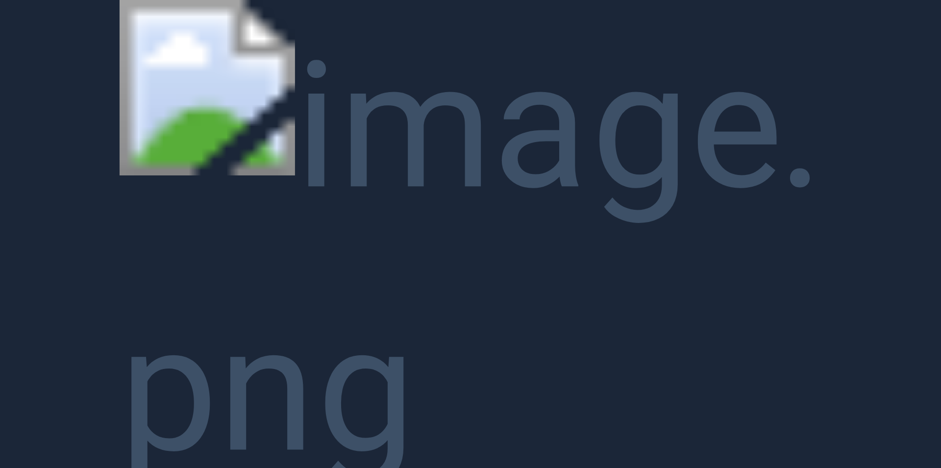
click at [720, 220] on button "Unzoom image" at bounding box center [470, 234] width 941 height 468
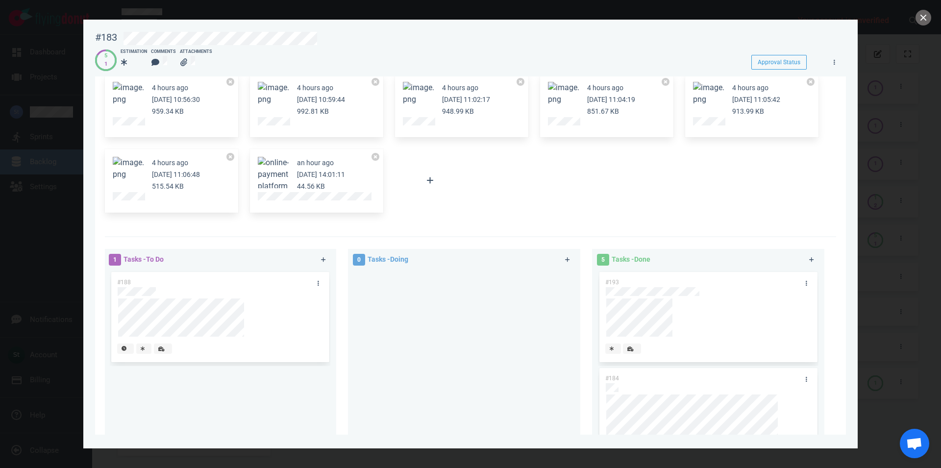
click at [133, 167] on button "Zoom image" at bounding box center [128, 169] width 31 height 24
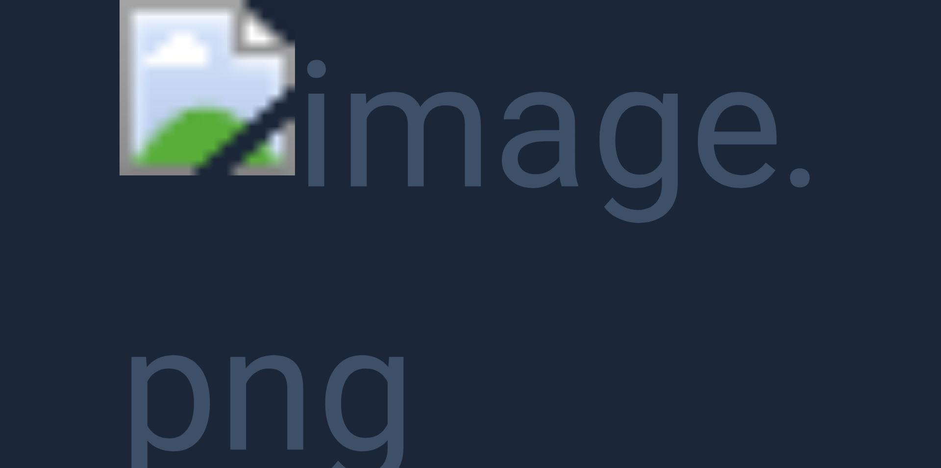
click at [695, 193] on button "Unzoom image" at bounding box center [470, 234] width 941 height 468
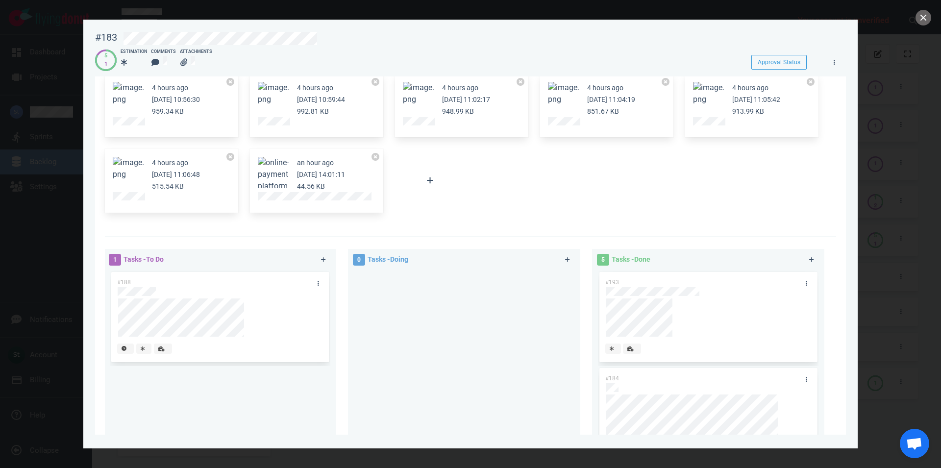
click at [143, 175] on button "Zoom image" at bounding box center [128, 169] width 31 height 24
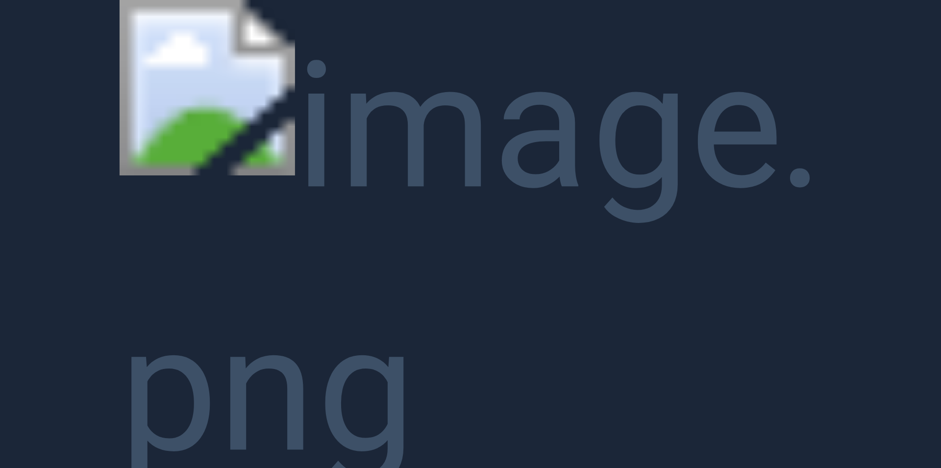
click at [281, 272] on button "Unzoom image" at bounding box center [470, 234] width 941 height 468
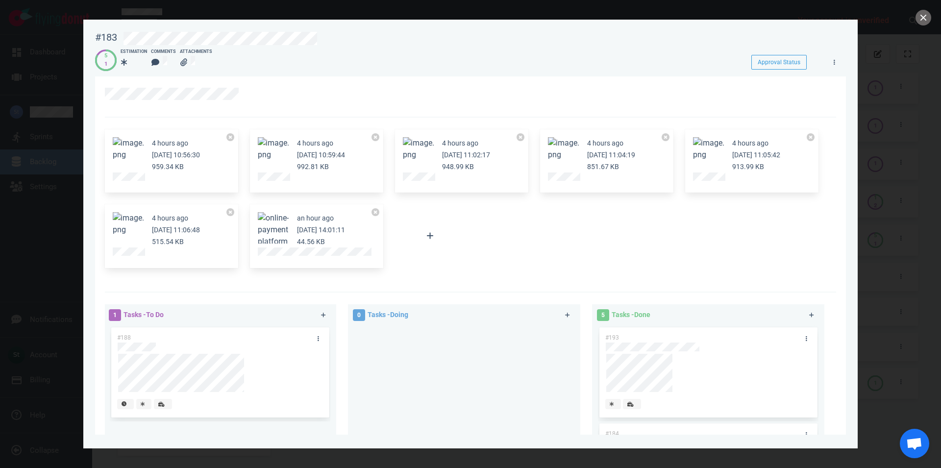
scroll to position [0, 0]
click at [136, 230] on button "Zoom image" at bounding box center [128, 225] width 31 height 24
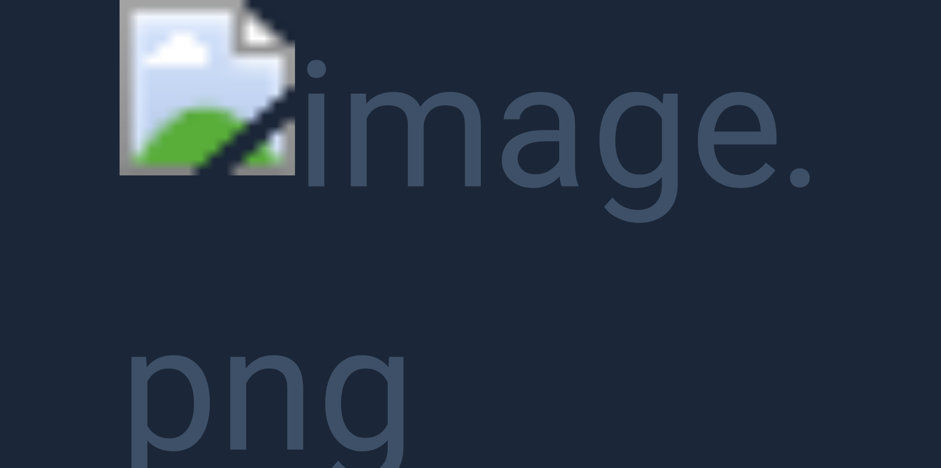
click at [674, 215] on button "Unzoom image" at bounding box center [470, 234] width 941 height 468
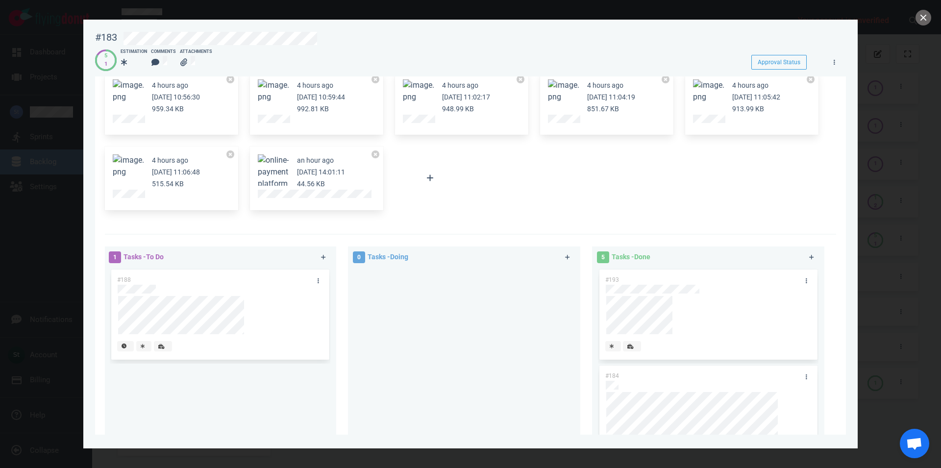
scroll to position [56, 0]
click at [131, 161] on button "Zoom image" at bounding box center [128, 169] width 31 height 24
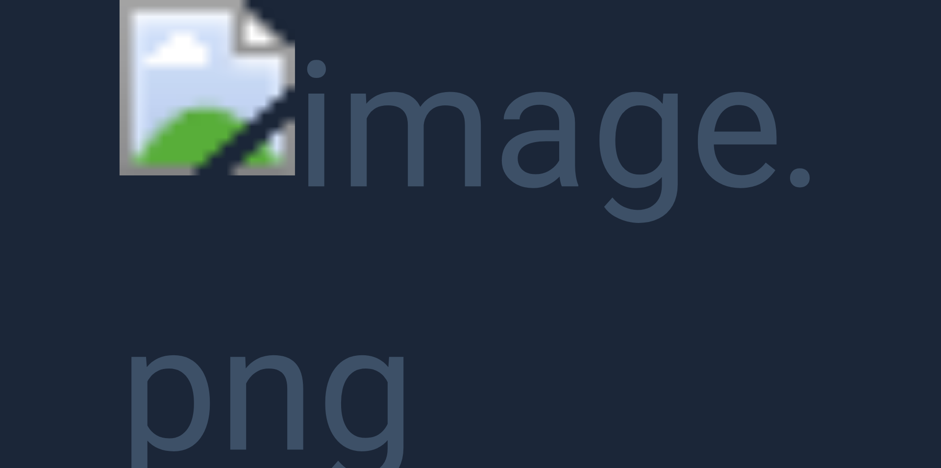
click at [698, 191] on button "Unzoom image" at bounding box center [470, 234] width 941 height 468
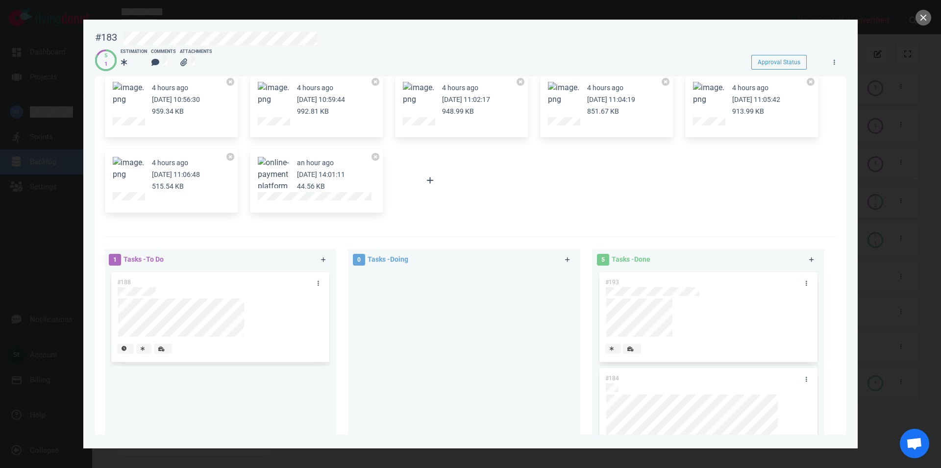
click at [269, 175] on figure at bounding box center [273, 172] width 31 height 31
click at [274, 167] on button "Zoom image" at bounding box center [273, 186] width 31 height 59
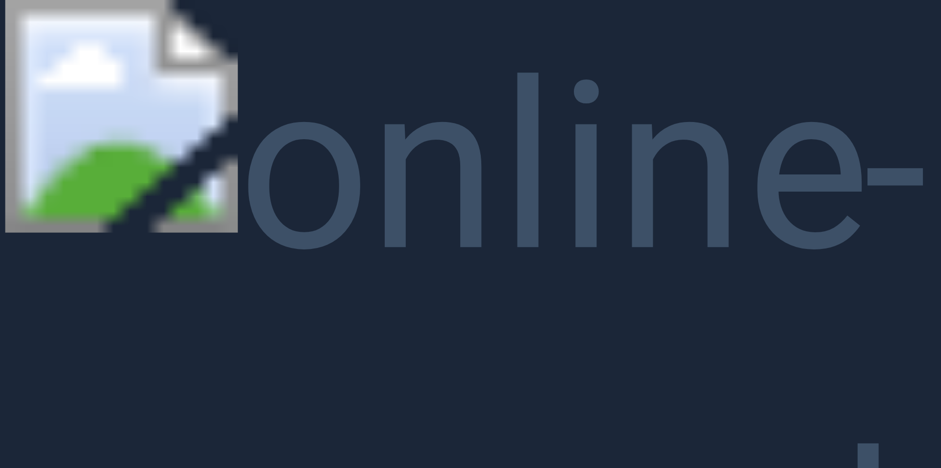
click at [563, 203] on button "Unzoom image" at bounding box center [470, 234] width 941 height 468
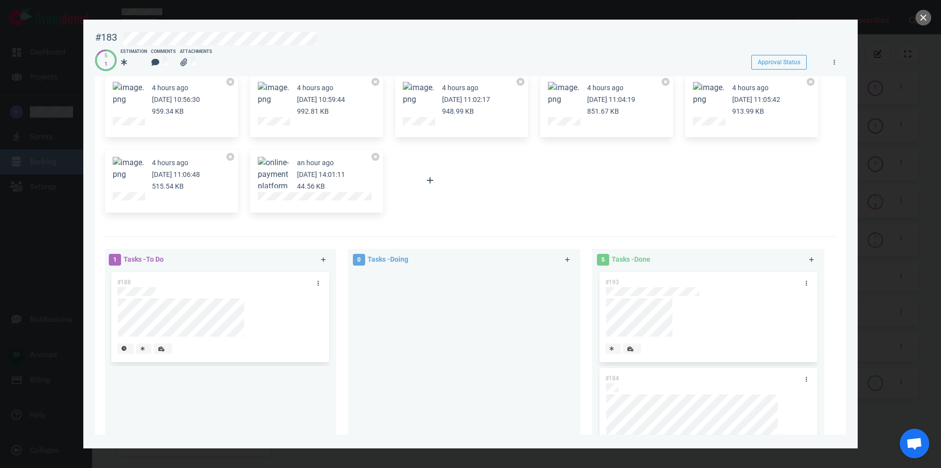
click at [129, 164] on button "Zoom image" at bounding box center [128, 169] width 31 height 24
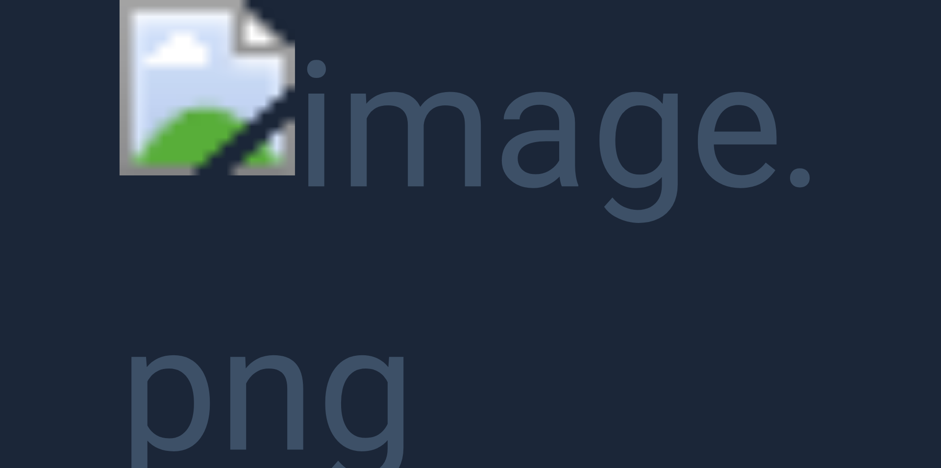
click at [496, 198] on button "Unzoom image" at bounding box center [470, 234] width 941 height 468
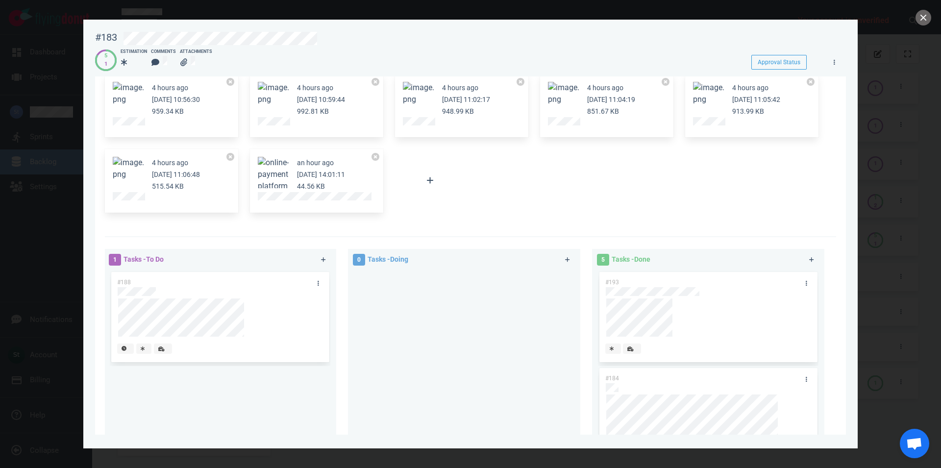
click at [280, 163] on button "Zoom image" at bounding box center [273, 186] width 31 height 59
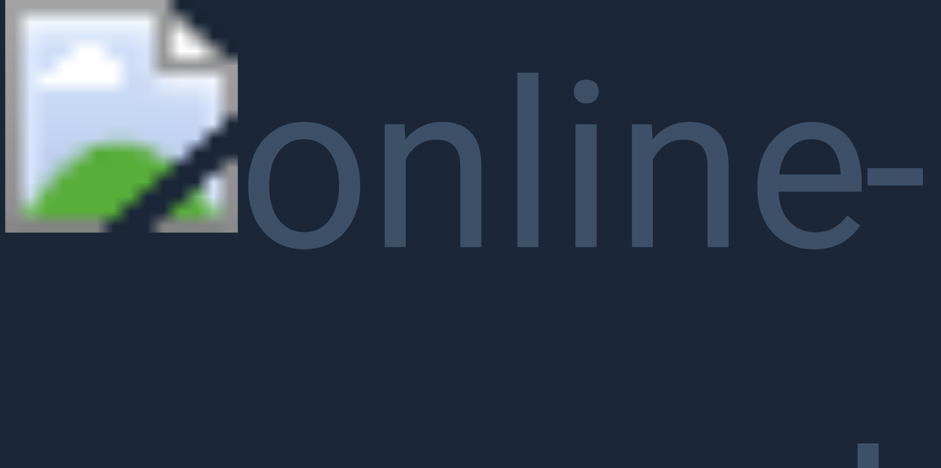
click at [526, 208] on button "Unzoom image" at bounding box center [470, 234] width 941 height 468
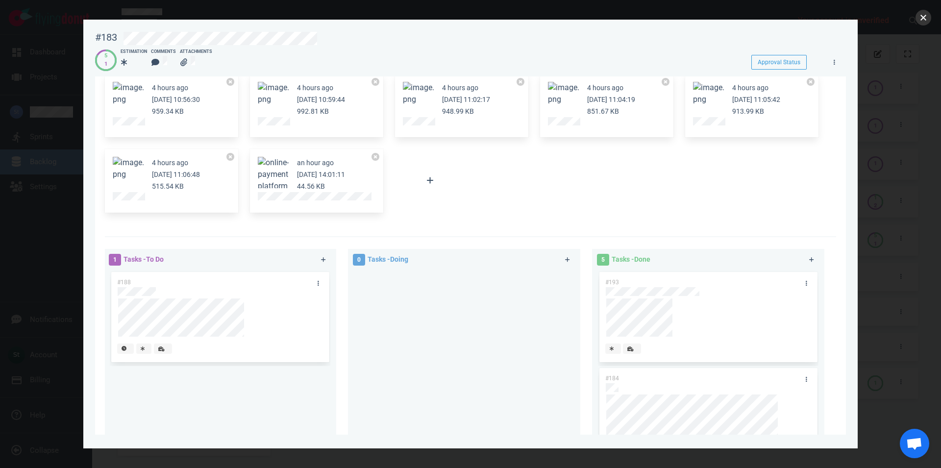
click at [922, 17] on button "close" at bounding box center [923, 18] width 16 height 16
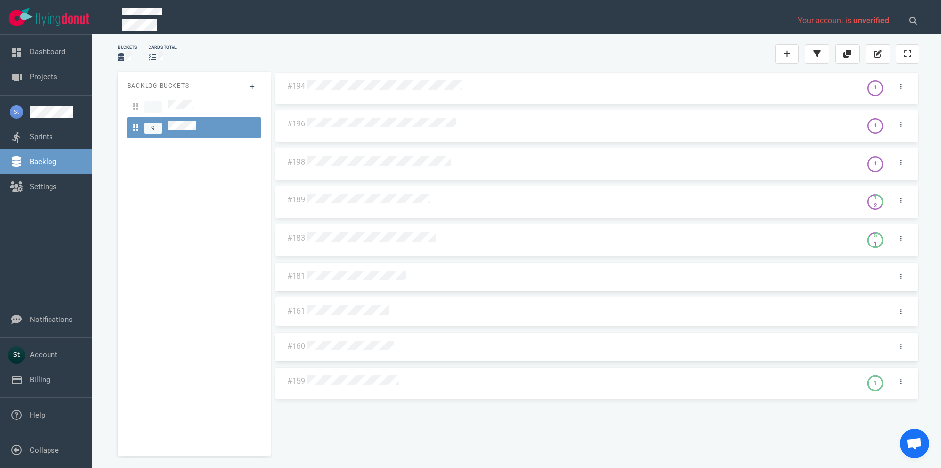
click at [432, 195] on div at bounding box center [581, 200] width 549 height 13
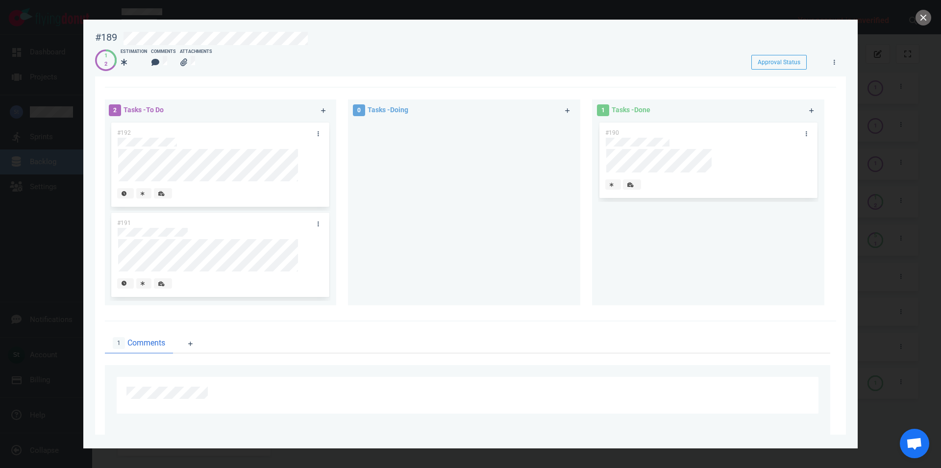
scroll to position [112, 0]
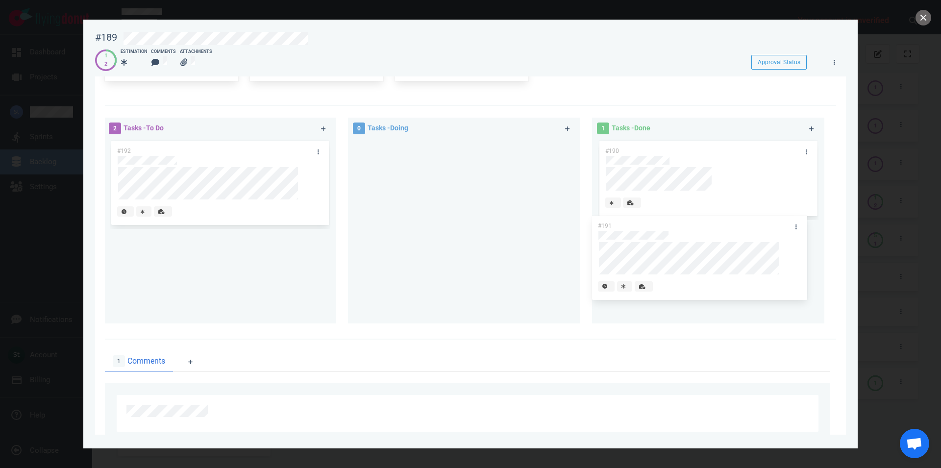
drag, startPoint x: 245, startPoint y: 251, endPoint x: 726, endPoint y: 236, distance: 480.9
click at [330, 236] on div "#191" at bounding box center [220, 274] width 220 height 90
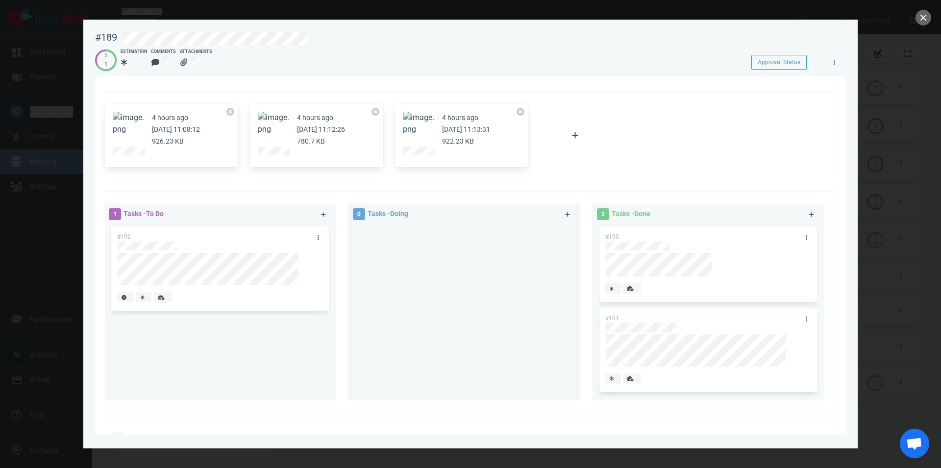
scroll to position [21, 0]
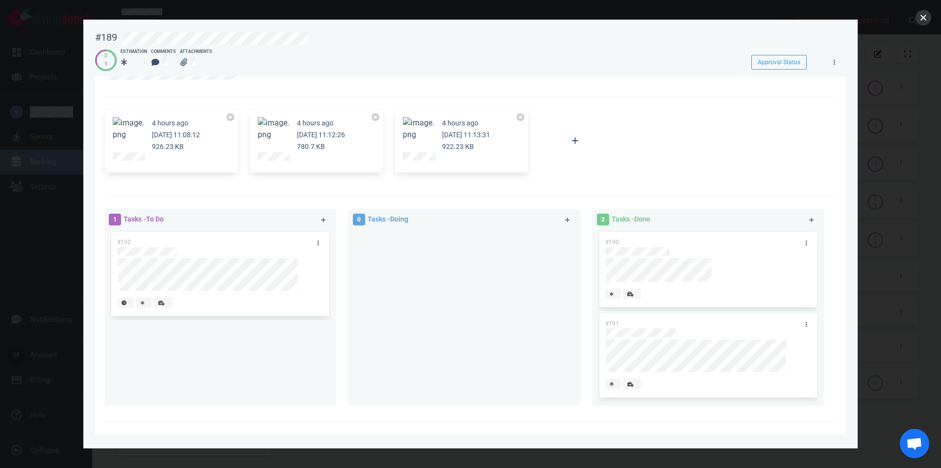
click at [917, 15] on button "close" at bounding box center [923, 18] width 16 height 16
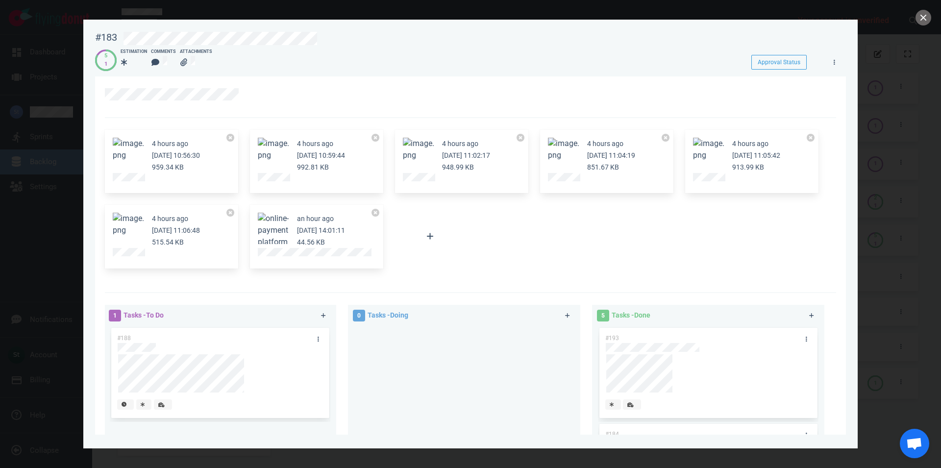
click at [127, 224] on button "Zoom image" at bounding box center [128, 225] width 31 height 24
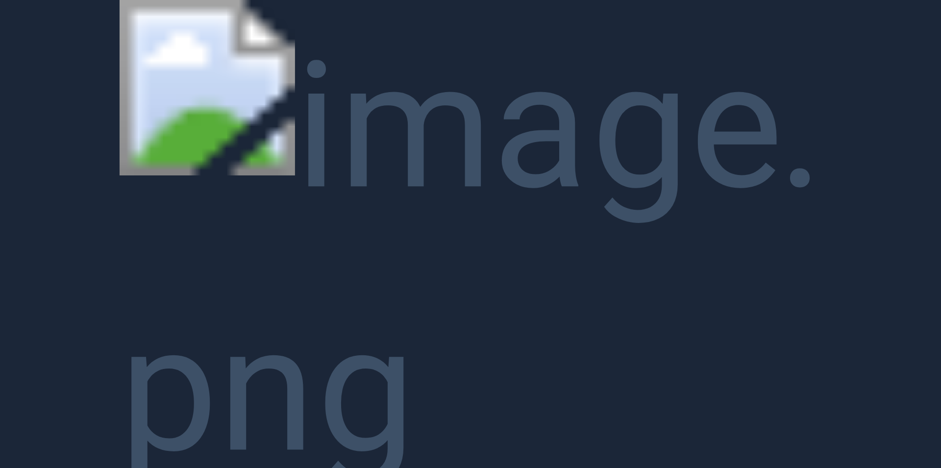
click at [715, 186] on button "Unzoom image" at bounding box center [470, 234] width 941 height 468
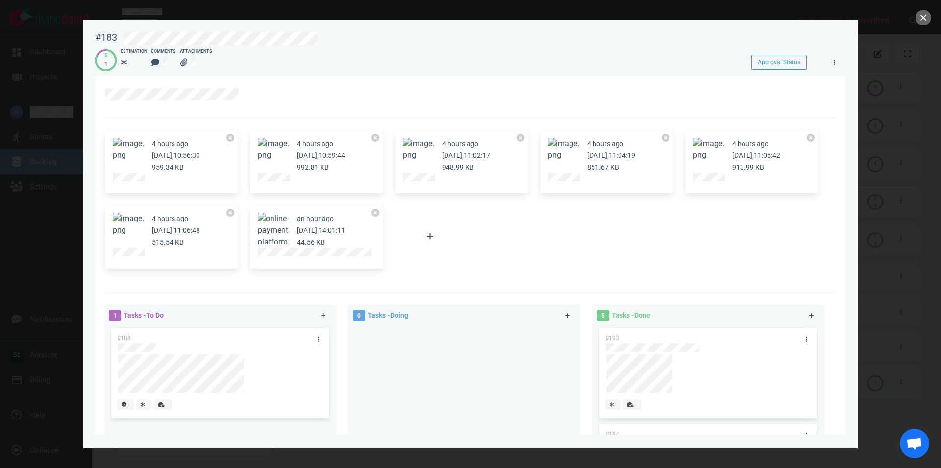
click at [129, 220] on button "Zoom image" at bounding box center [128, 225] width 31 height 24
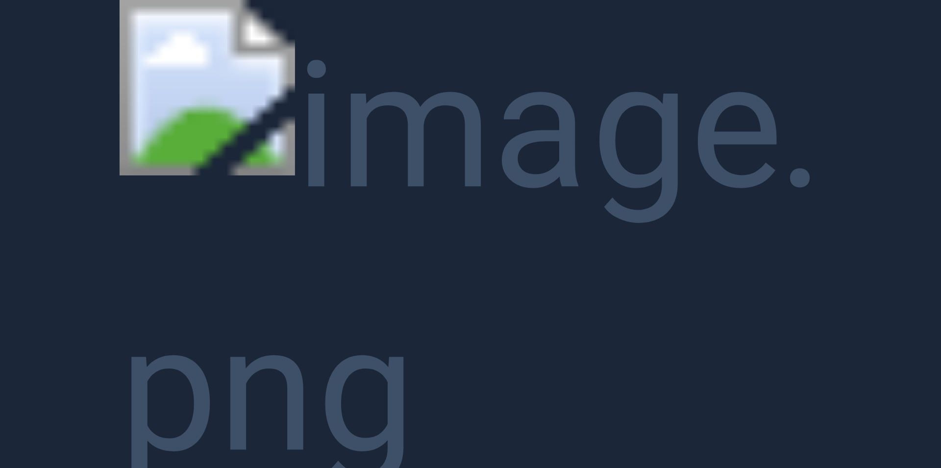
click at [311, 283] on button "Unzoom image" at bounding box center [470, 234] width 941 height 468
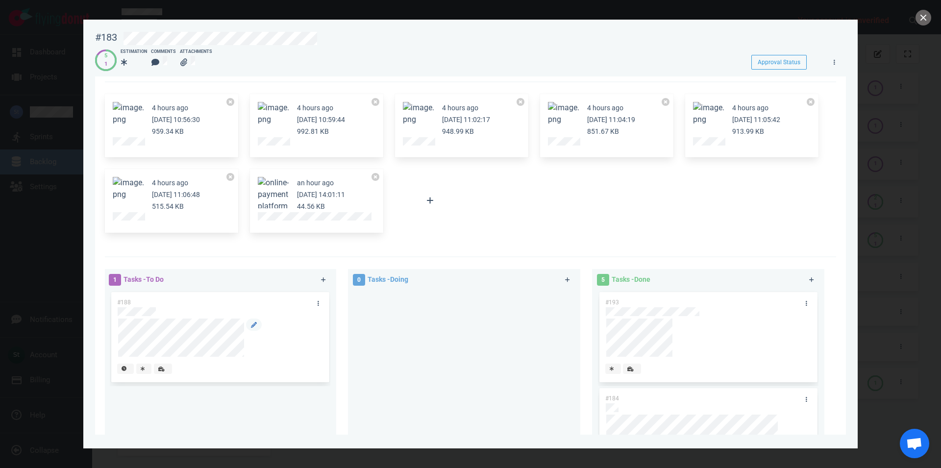
scroll to position [56, 0]
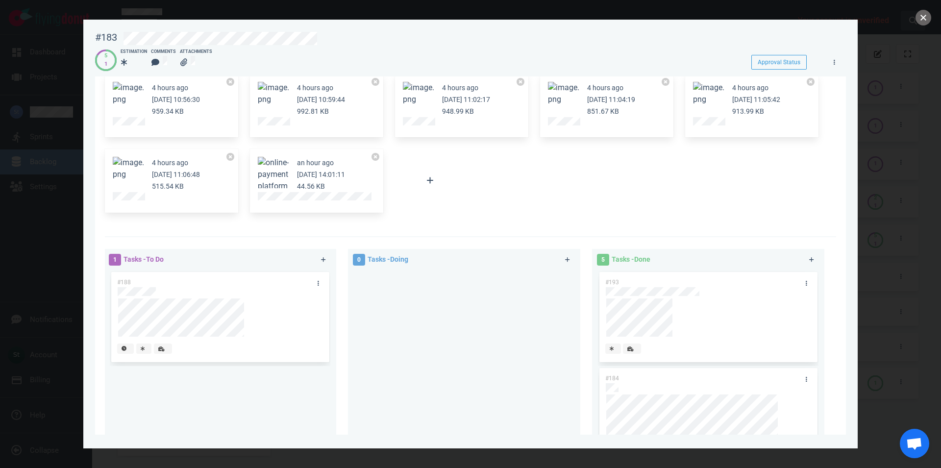
click at [919, 17] on button "close" at bounding box center [923, 18] width 16 height 16
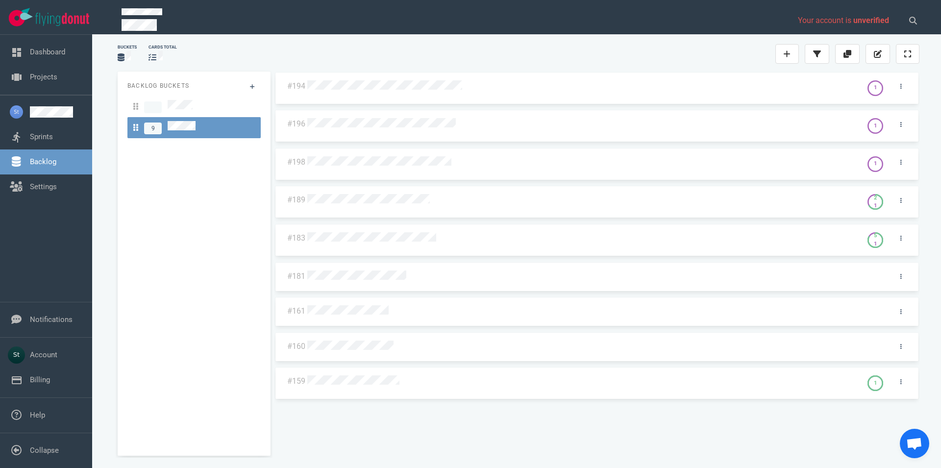
click at [342, 206] on div at bounding box center [581, 200] width 549 height 13
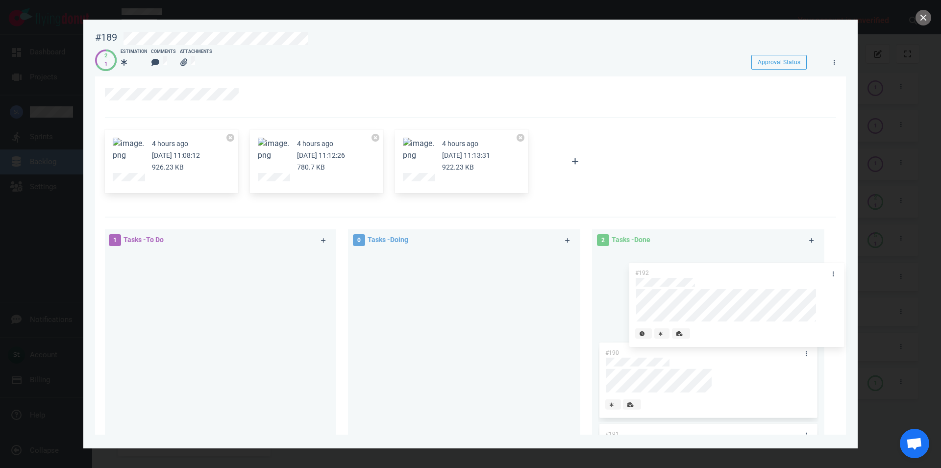
drag, startPoint x: 223, startPoint y: 318, endPoint x: 740, endPoint y: 324, distance: 517.5
click at [330, 325] on div "#192" at bounding box center [220, 295] width 220 height 90
click at [922, 24] on button "close" at bounding box center [923, 18] width 16 height 16
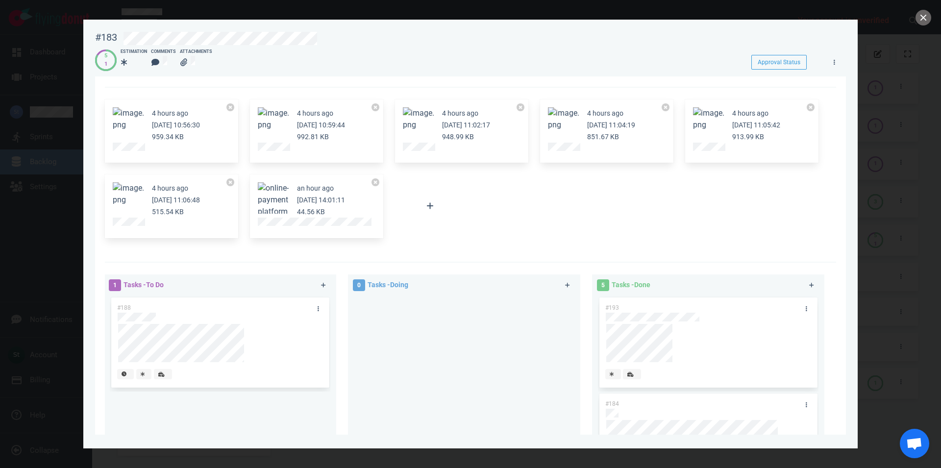
scroll to position [56, 0]
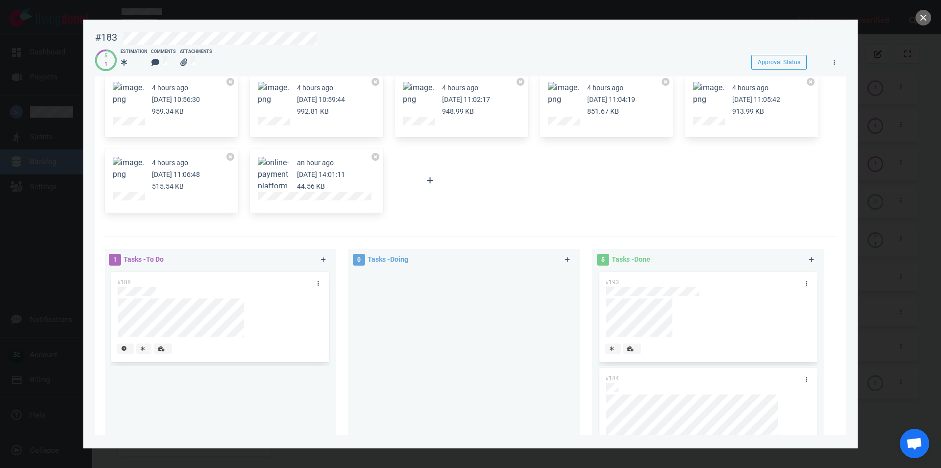
click at [140, 167] on button "Zoom image" at bounding box center [128, 169] width 31 height 24
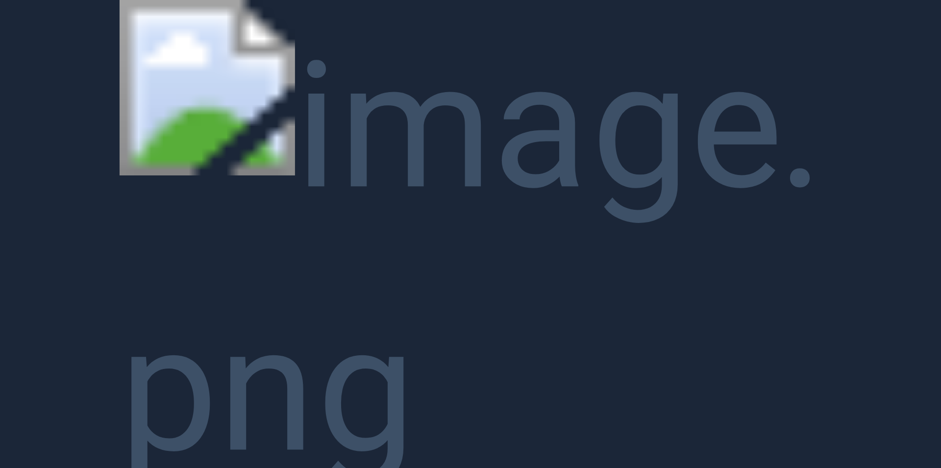
click at [248, 51] on button "Unzoom image" at bounding box center [470, 234] width 941 height 468
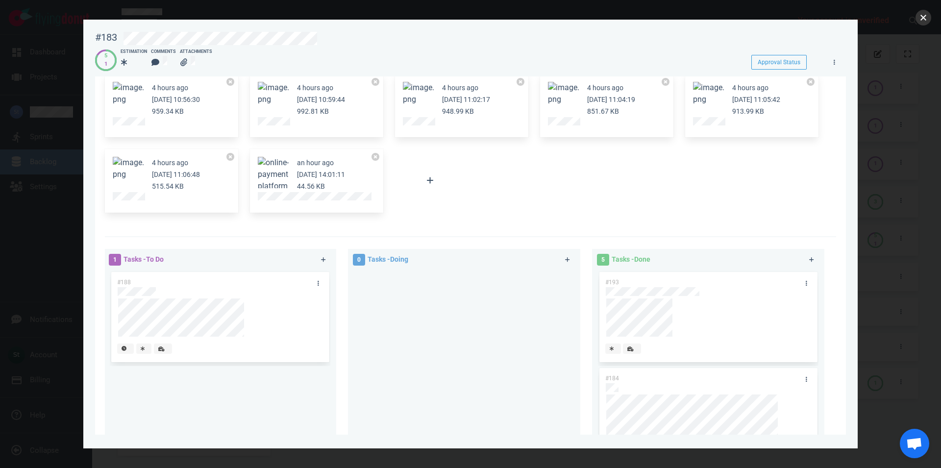
click at [927, 13] on button "close" at bounding box center [923, 18] width 16 height 16
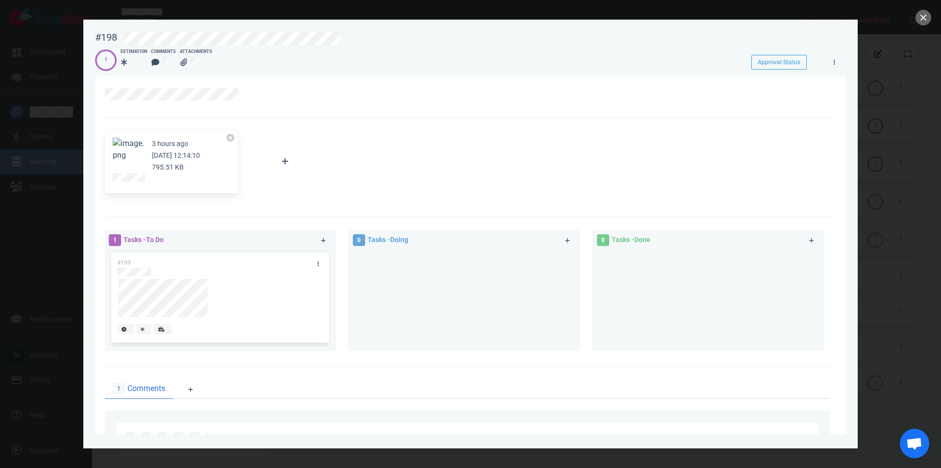
click at [126, 156] on button "Zoom image" at bounding box center [128, 150] width 31 height 24
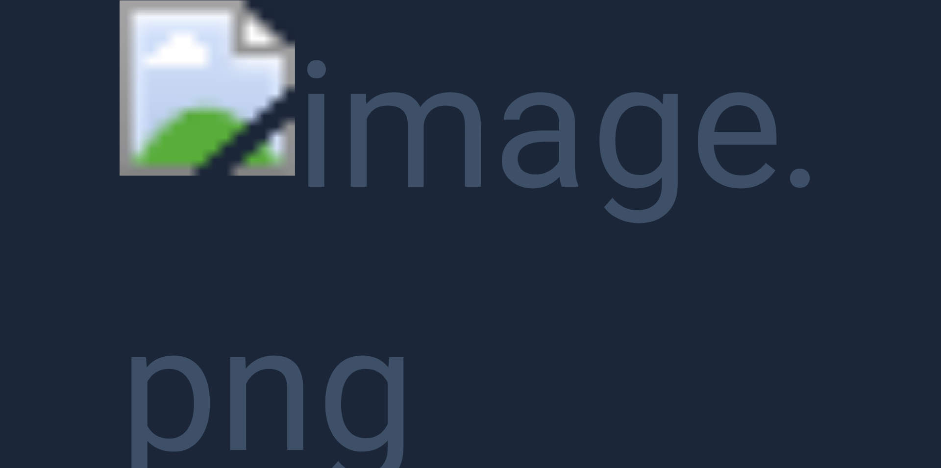
click at [393, 142] on button "Unzoom image" at bounding box center [470, 234] width 941 height 468
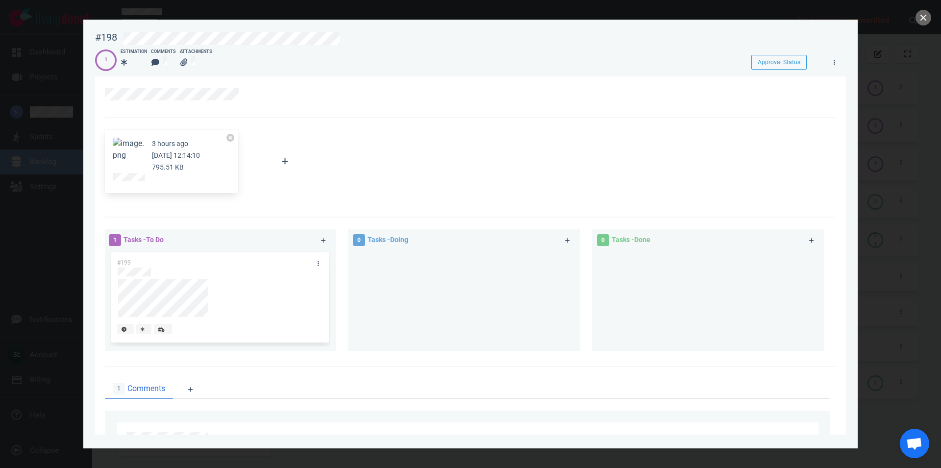
click at [124, 148] on button "Zoom image" at bounding box center [128, 150] width 31 height 24
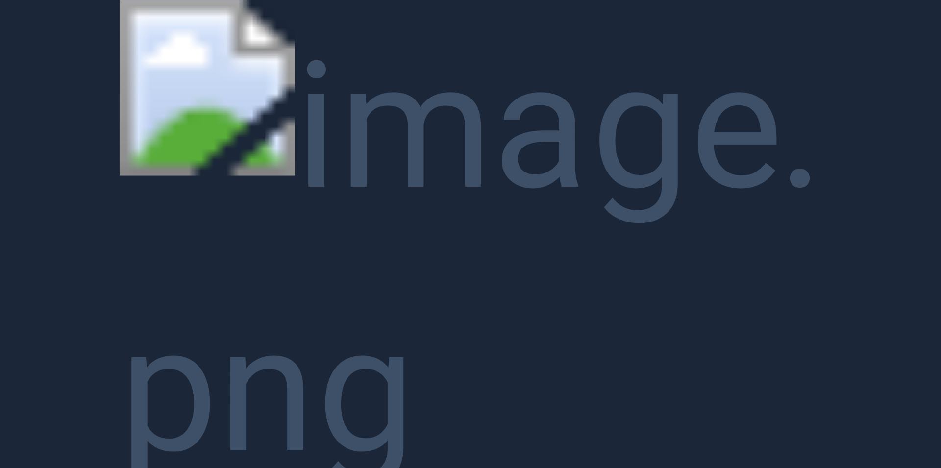
click at [360, 212] on button "Unzoom image" at bounding box center [470, 234] width 941 height 468
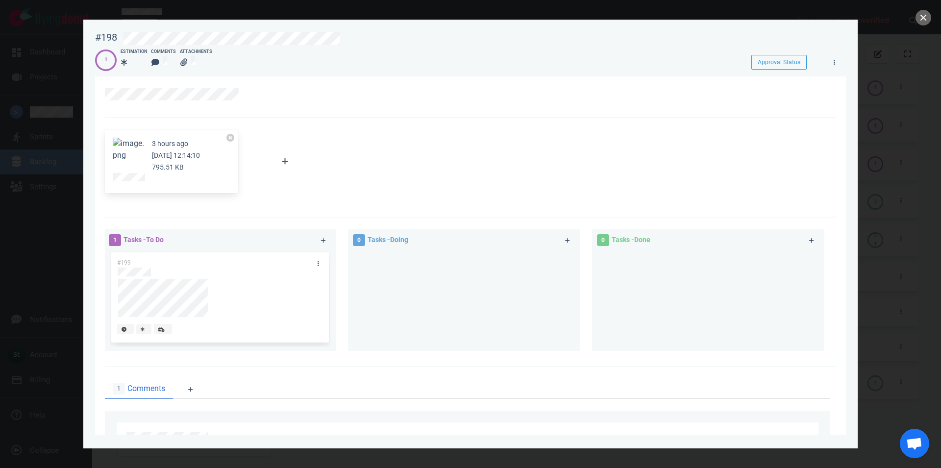
click at [131, 145] on button "Zoom image" at bounding box center [128, 150] width 31 height 24
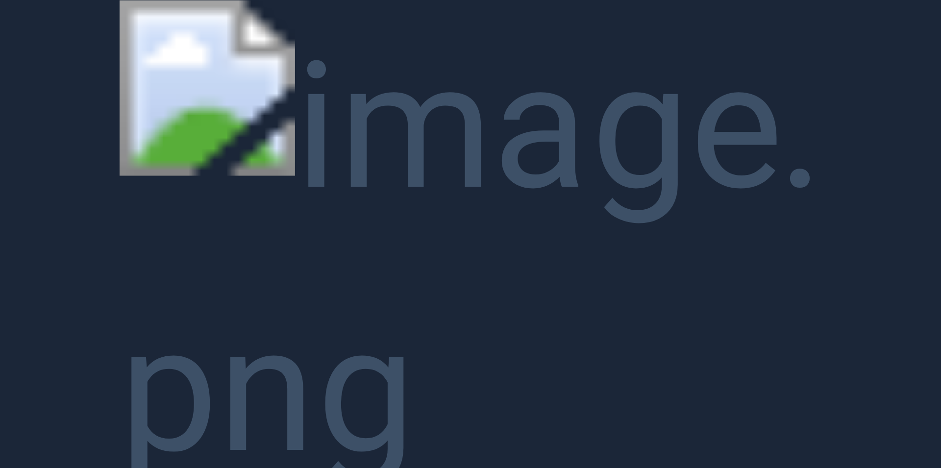
click at [276, 179] on button "Unzoom image" at bounding box center [470, 234] width 941 height 468
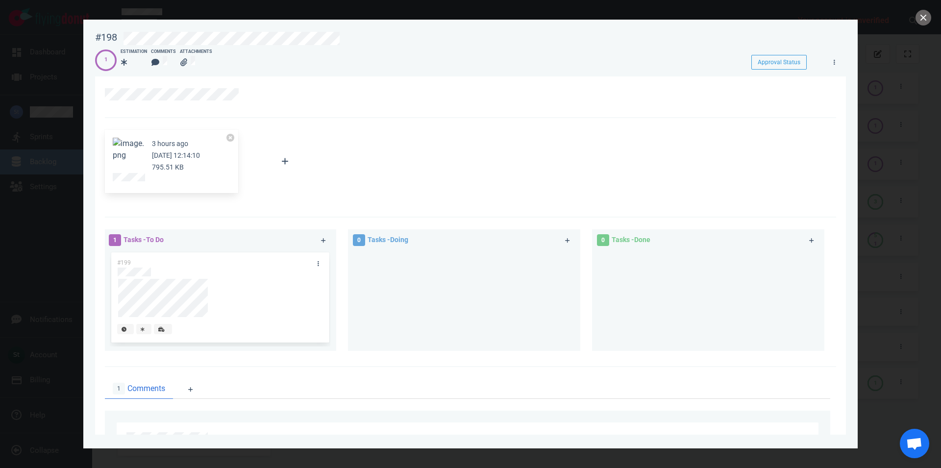
click at [143, 158] on button "Zoom image" at bounding box center [128, 150] width 31 height 24
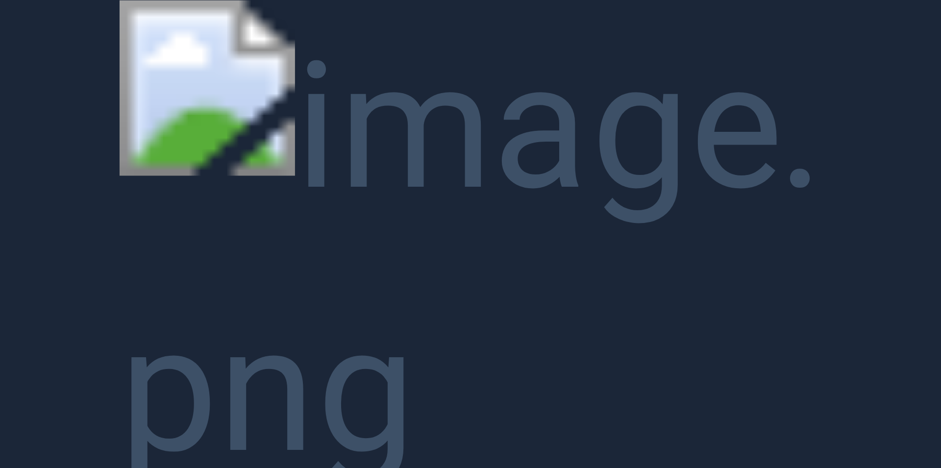
click at [285, 223] on button "Unzoom image" at bounding box center [470, 234] width 941 height 468
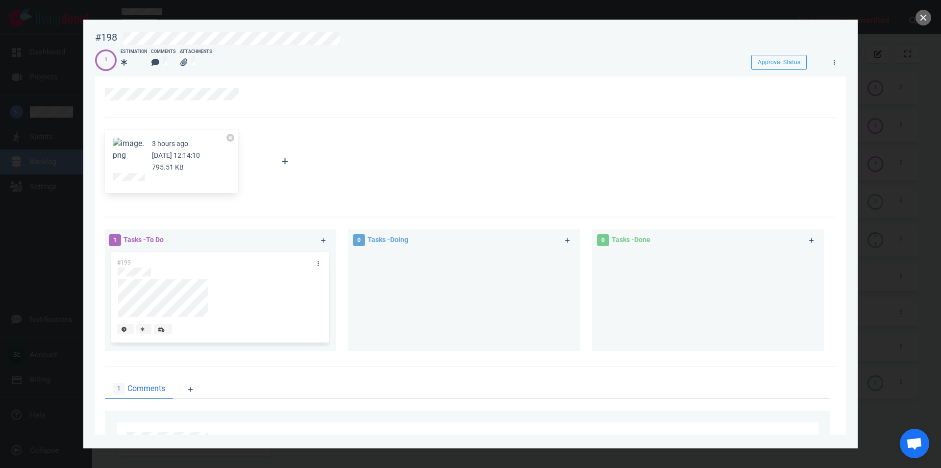
click at [141, 148] on button "Zoom image" at bounding box center [128, 150] width 31 height 24
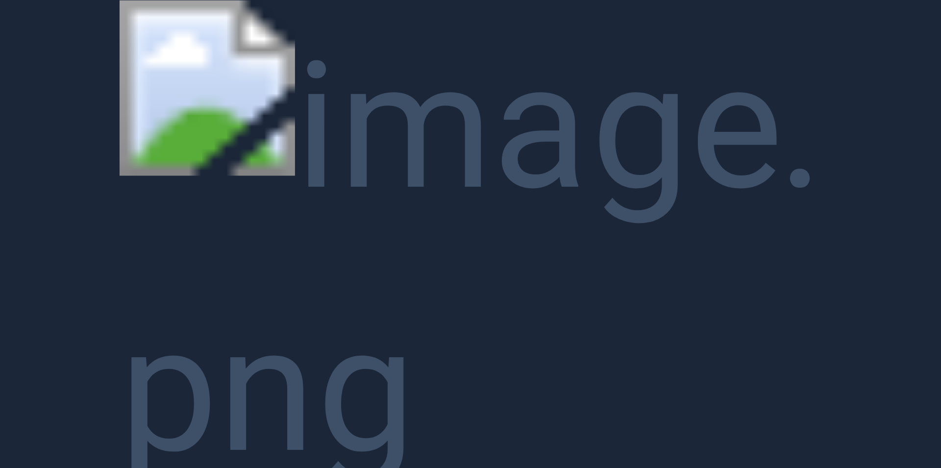
click at [289, 173] on button "Unzoom image" at bounding box center [470, 234] width 941 height 468
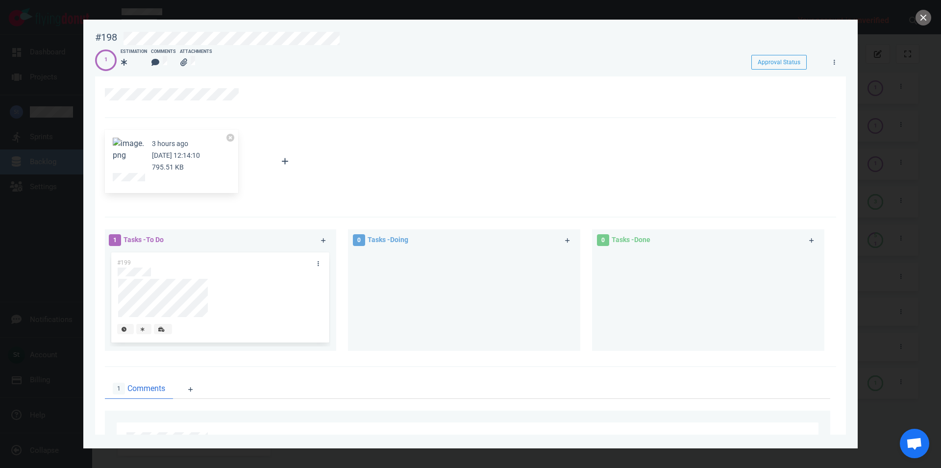
click at [141, 149] on button "Zoom image" at bounding box center [128, 150] width 31 height 24
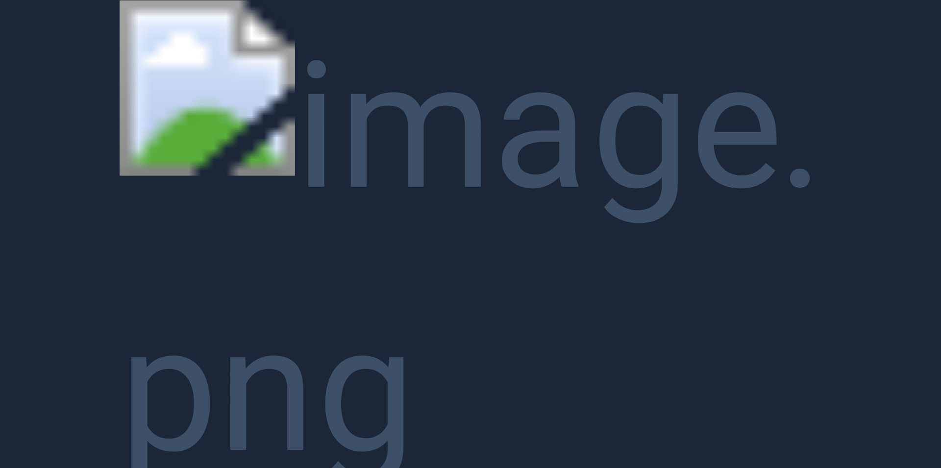
click at [697, 410] on button "Unzoom image" at bounding box center [470, 234] width 941 height 468
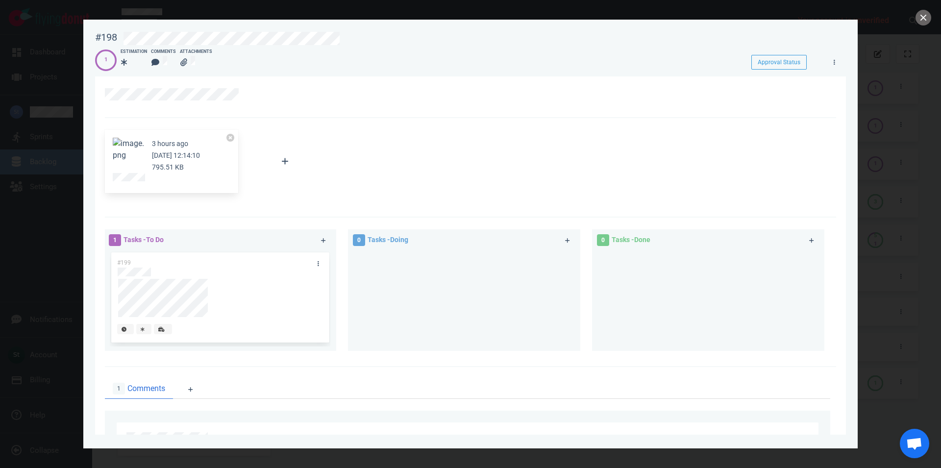
click at [139, 164] on figure at bounding box center [128, 153] width 31 height 31
click at [133, 149] on button "Zoom image" at bounding box center [128, 150] width 31 height 24
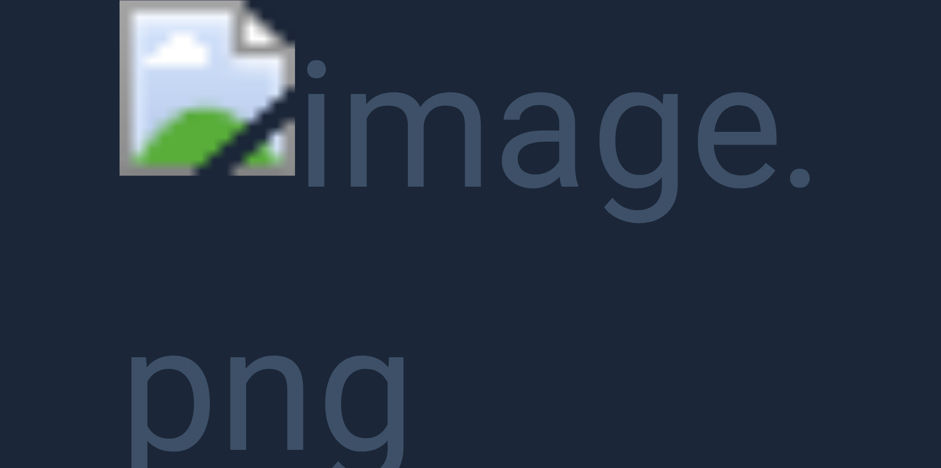
click at [807, 135] on button "Unzoom image" at bounding box center [470, 234] width 941 height 468
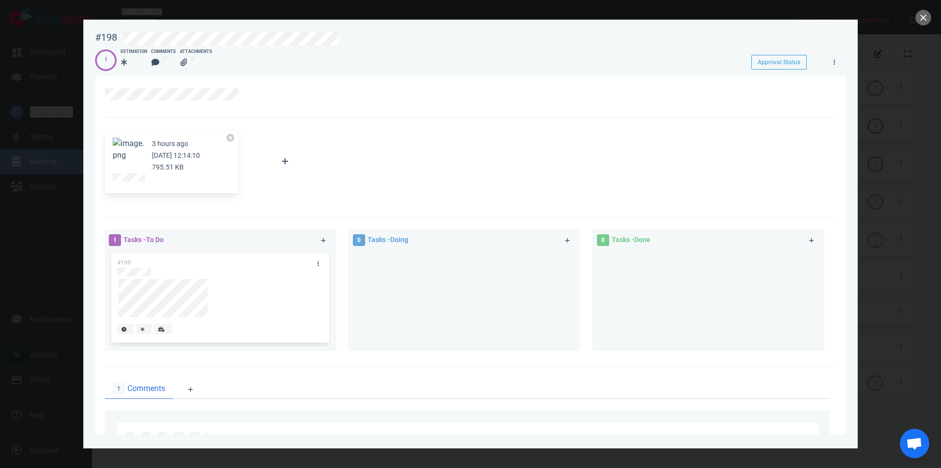
click at [913, 19] on div at bounding box center [470, 234] width 941 height 468
click at [921, 17] on button "close" at bounding box center [923, 18] width 16 height 16
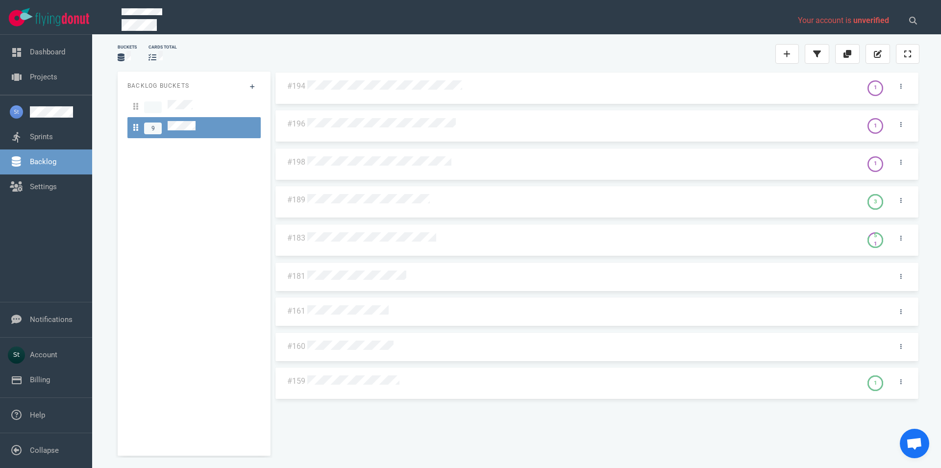
click at [425, 130] on div at bounding box center [582, 124] width 555 height 24
click at [426, 129] on div at bounding box center [581, 124] width 549 height 13
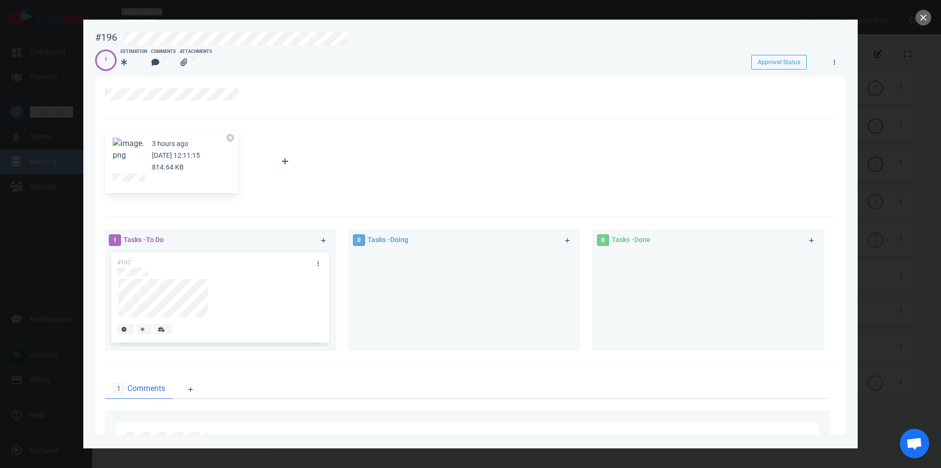
click at [137, 158] on button "Zoom image" at bounding box center [128, 150] width 31 height 24
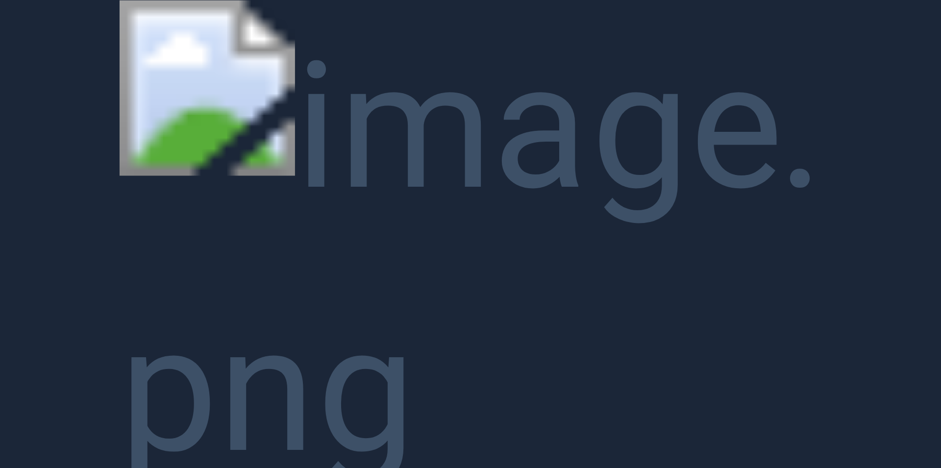
click at [930, 12] on button "Unzoom image" at bounding box center [470, 234] width 941 height 468
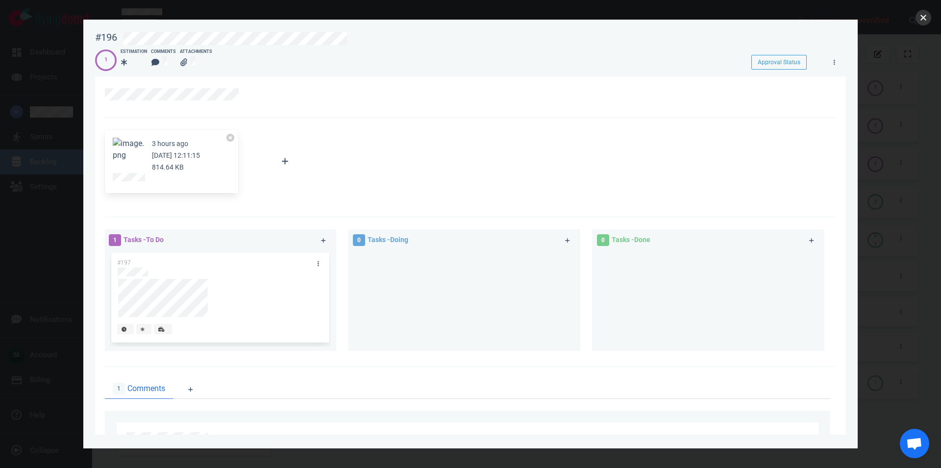
click at [927, 24] on button "close" at bounding box center [923, 18] width 16 height 16
click at [125, 151] on button "Zoom image" at bounding box center [128, 150] width 31 height 24
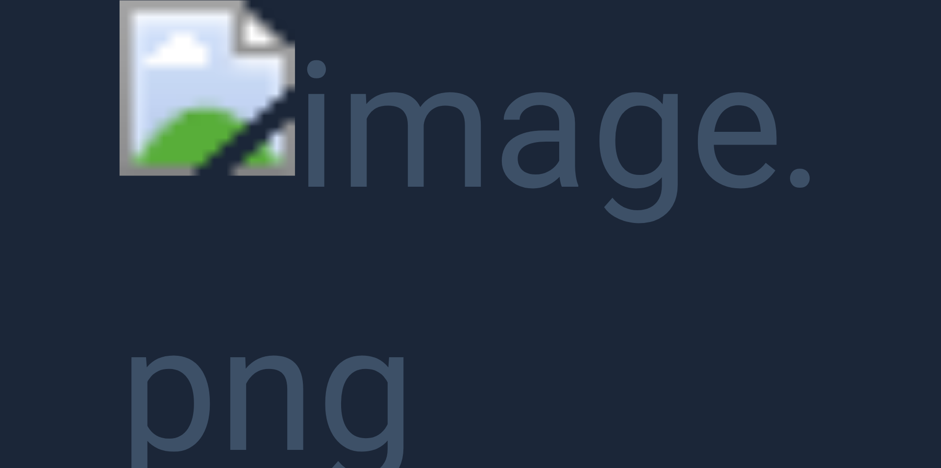
click at [935, 37] on button "Unzoom image" at bounding box center [470, 234] width 941 height 468
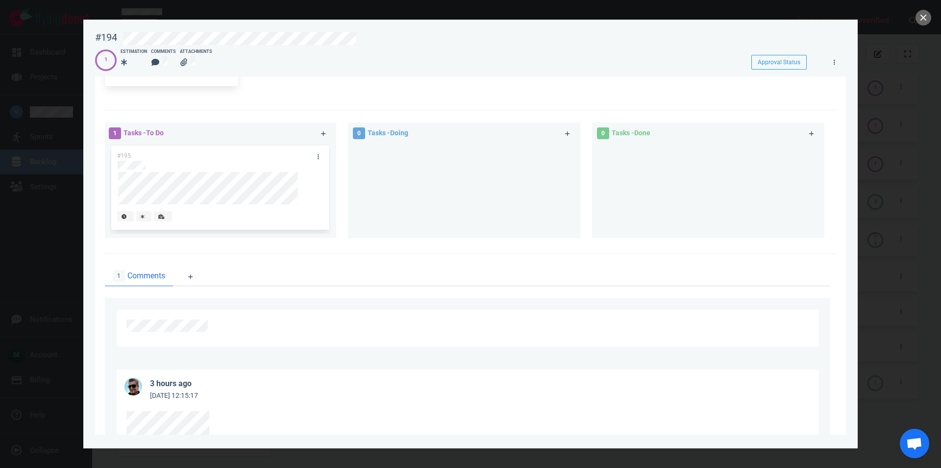
scroll to position [51, 0]
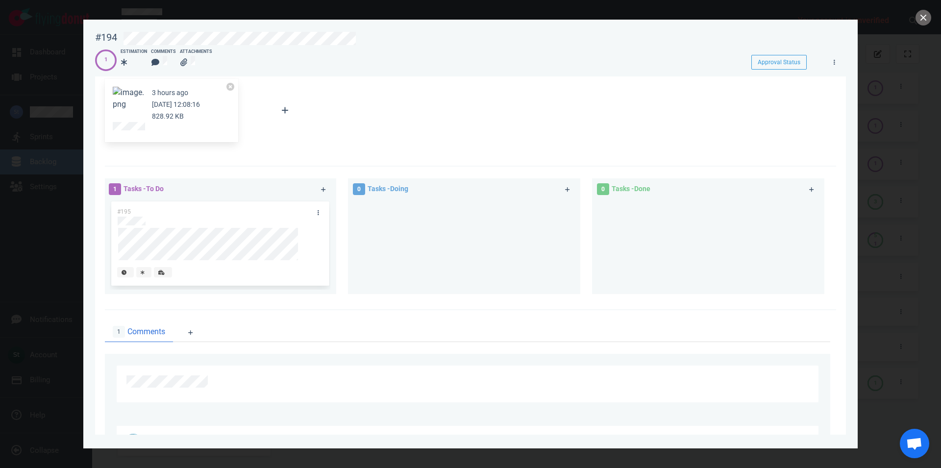
click at [129, 97] on span at bounding box center [128, 92] width 31 height 9
click at [137, 84] on div "3 hours ago Oct 08, 2025 12:08:16 828.92 KB" at bounding box center [171, 111] width 133 height 64
click at [136, 105] on button "Zoom image" at bounding box center [128, 99] width 31 height 24
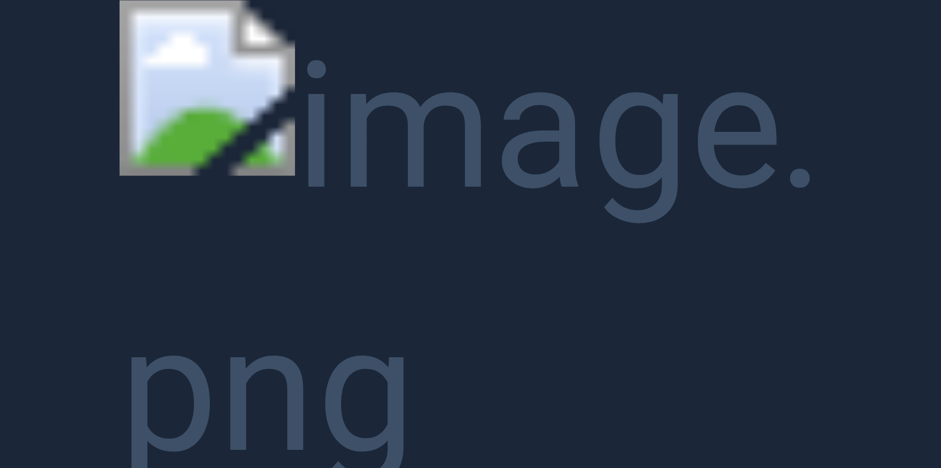
click at [454, 165] on button "Unzoom image" at bounding box center [470, 234] width 941 height 468
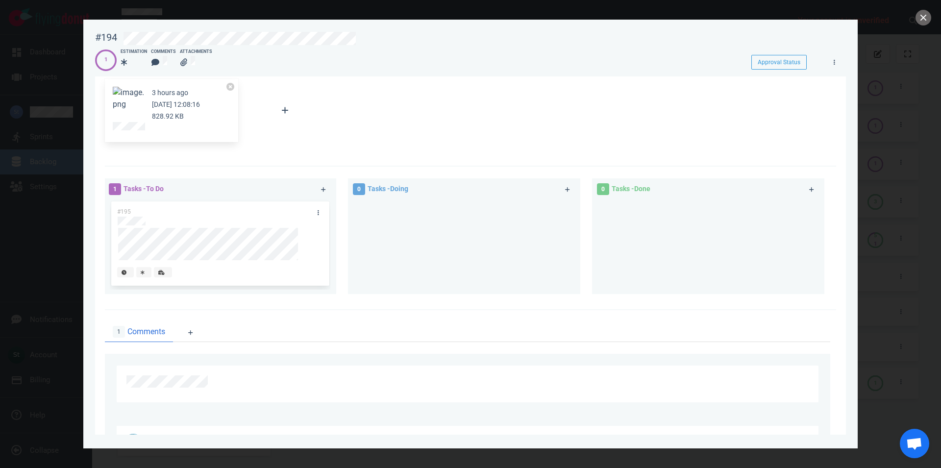
click at [933, 15] on div at bounding box center [470, 234] width 941 height 468
click at [932, 15] on div at bounding box center [470, 234] width 941 height 468
click at [928, 16] on button "close" at bounding box center [923, 18] width 16 height 16
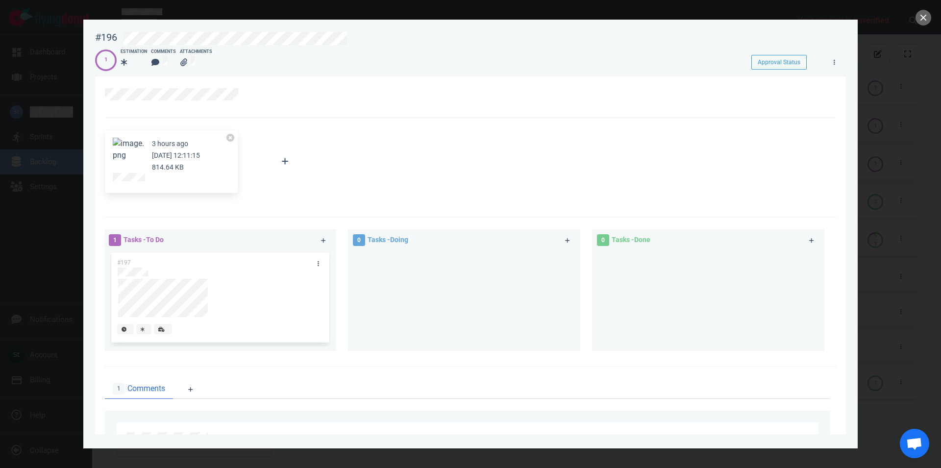
click at [130, 150] on button "Zoom image" at bounding box center [128, 150] width 31 height 24
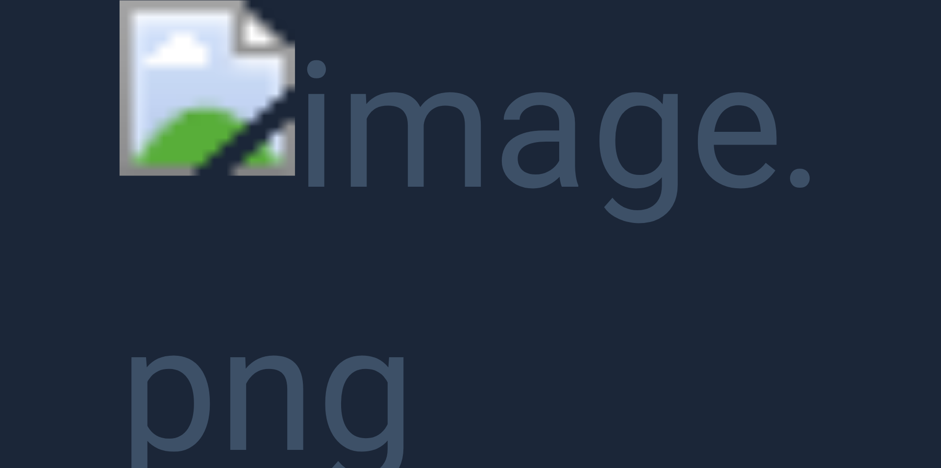
click at [112, 159] on button "Unzoom image" at bounding box center [470, 234] width 941 height 468
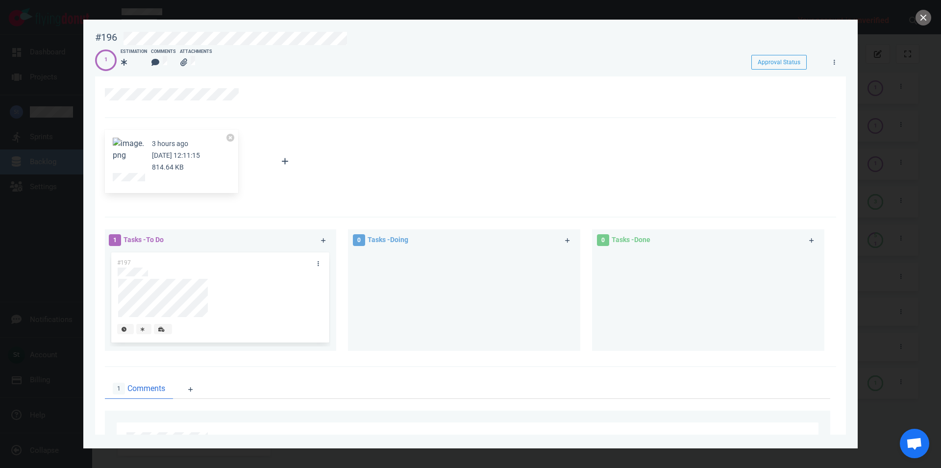
click at [135, 151] on button "Zoom image" at bounding box center [128, 150] width 31 height 24
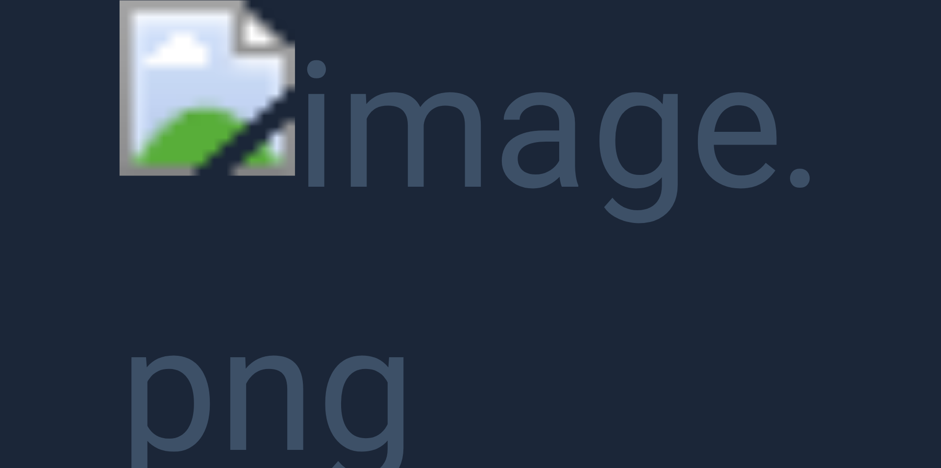
click at [524, 220] on button "Unzoom image" at bounding box center [470, 234] width 941 height 468
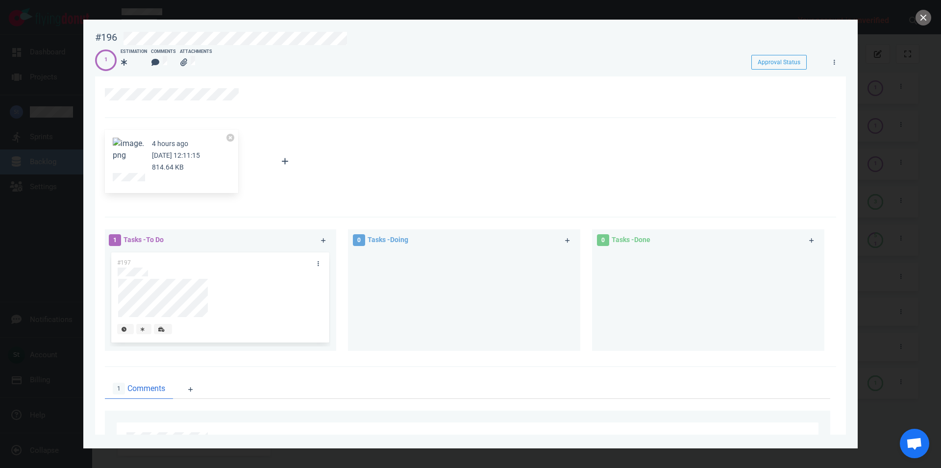
click at [125, 156] on button "Zoom image" at bounding box center [128, 150] width 31 height 24
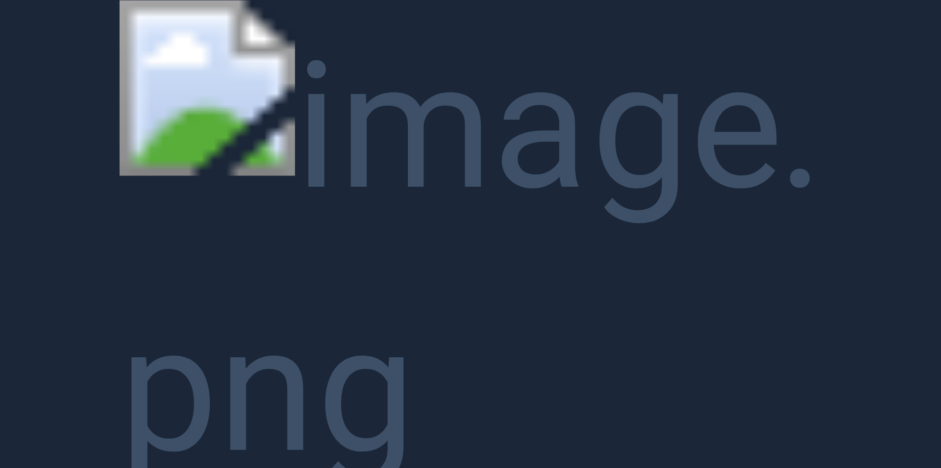
click at [721, 179] on button "Unzoom image" at bounding box center [470, 234] width 941 height 468
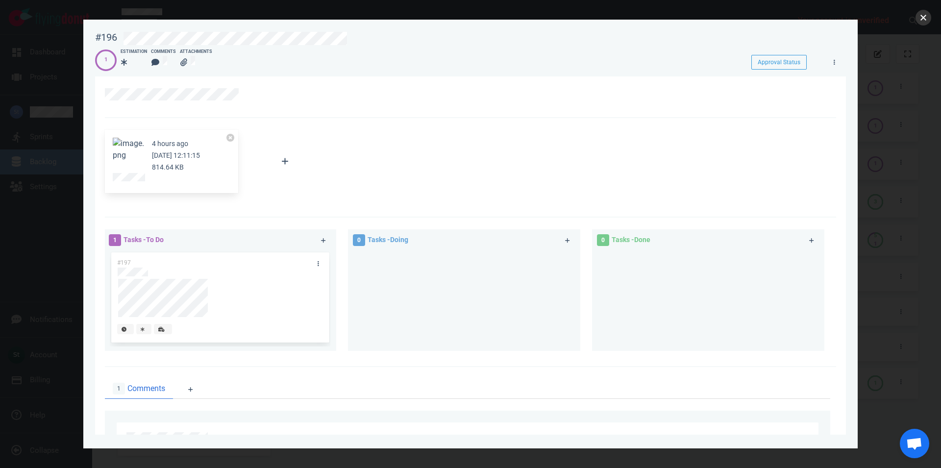
click at [922, 18] on button "close" at bounding box center [923, 18] width 16 height 16
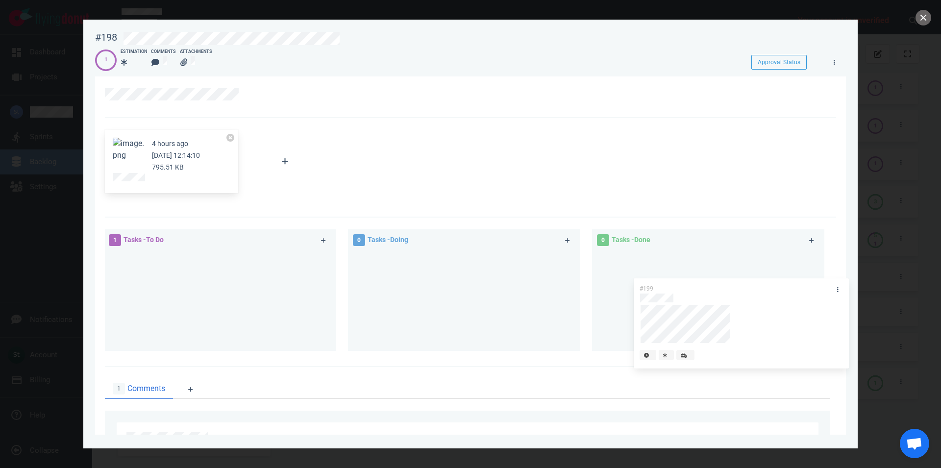
drag, startPoint x: 241, startPoint y: 265, endPoint x: 764, endPoint y: 290, distance: 523.4
click at [330, 290] on div "#199" at bounding box center [220, 298] width 220 height 96
click at [134, 150] on button "Zoom image" at bounding box center [128, 150] width 31 height 24
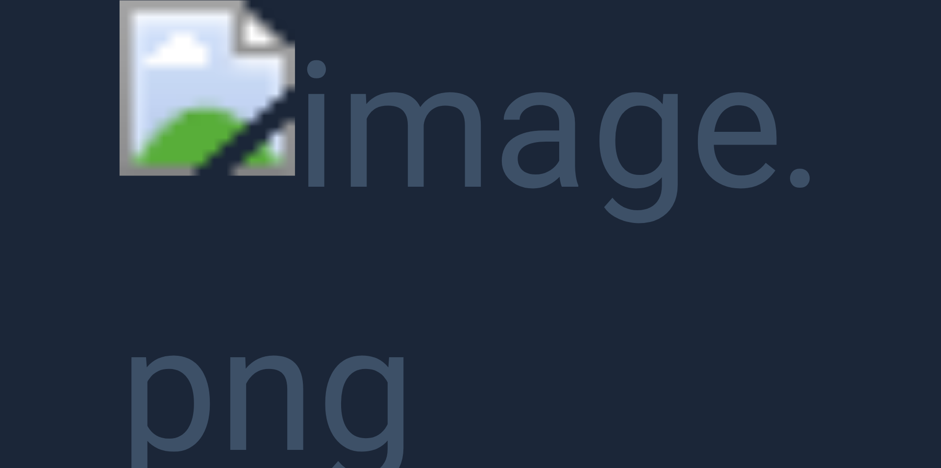
click at [333, 143] on button "Unzoom image" at bounding box center [470, 234] width 941 height 468
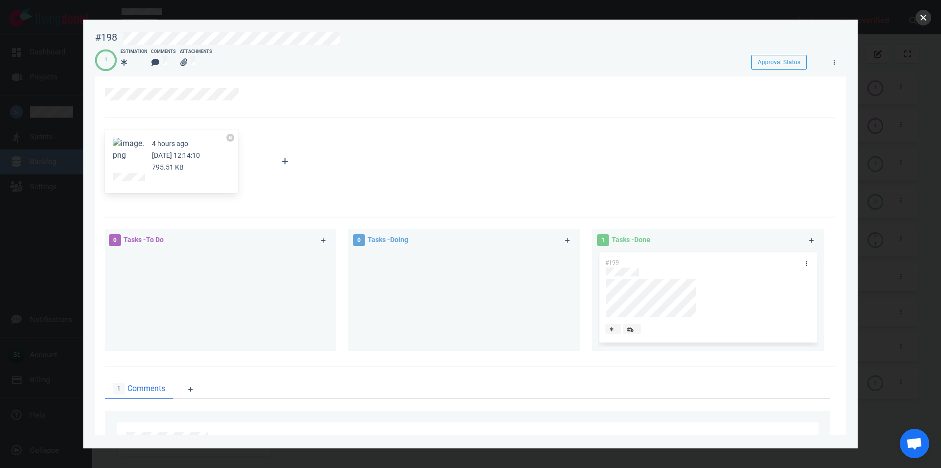
click at [926, 15] on button "close" at bounding box center [923, 18] width 16 height 16
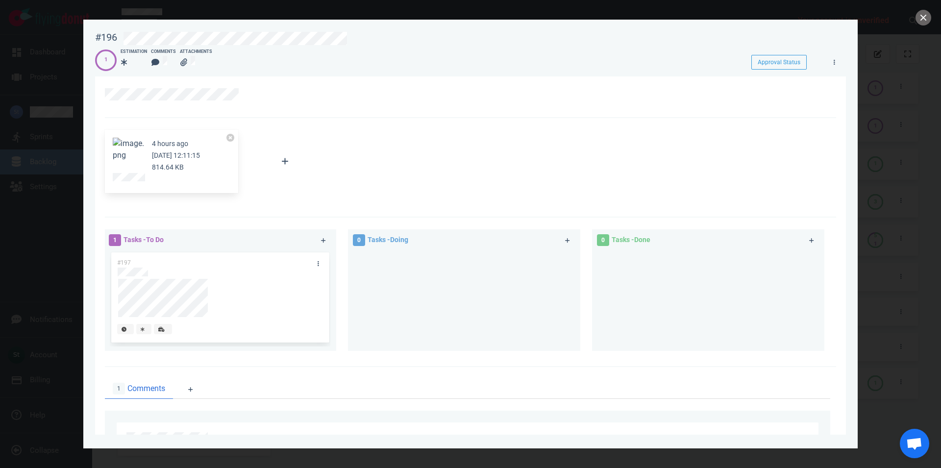
click at [140, 156] on button "Zoom image" at bounding box center [128, 150] width 31 height 24
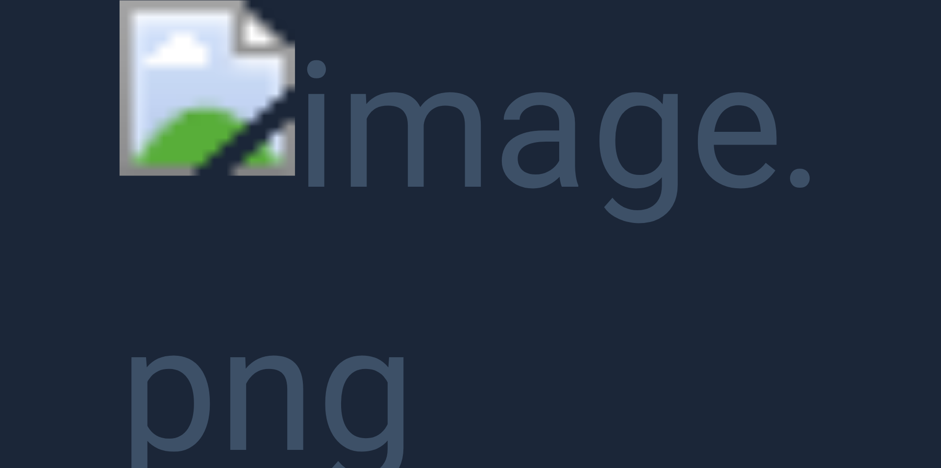
drag, startPoint x: 147, startPoint y: 165, endPoint x: 151, endPoint y: 174, distance: 10.3
click at [147, 165] on button "Unzoom image" at bounding box center [470, 234] width 941 height 468
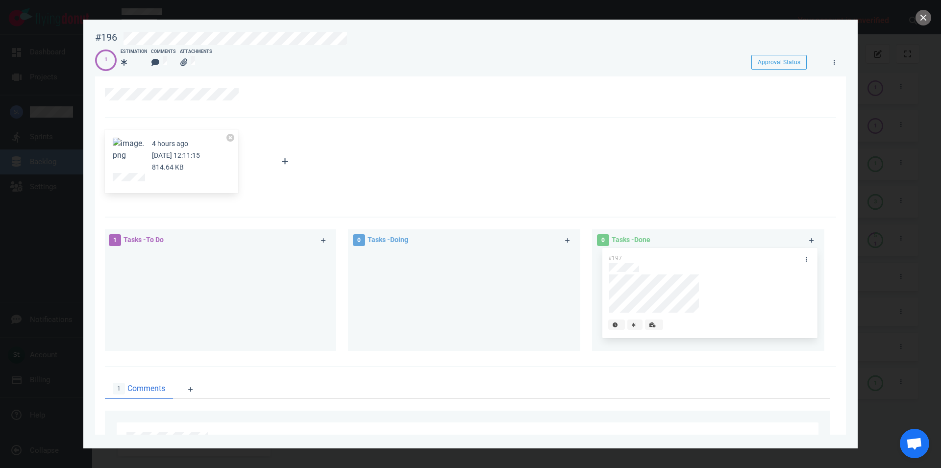
drag, startPoint x: 161, startPoint y: 269, endPoint x: 652, endPoint y: 265, distance: 491.0
click at [330, 265] on div "#197" at bounding box center [220, 298] width 220 height 96
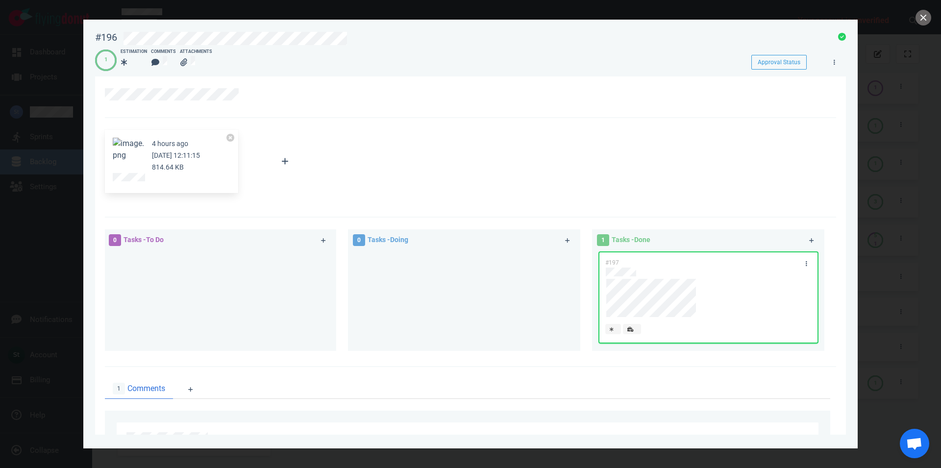
click at [917, 23] on div at bounding box center [470, 234] width 941 height 468
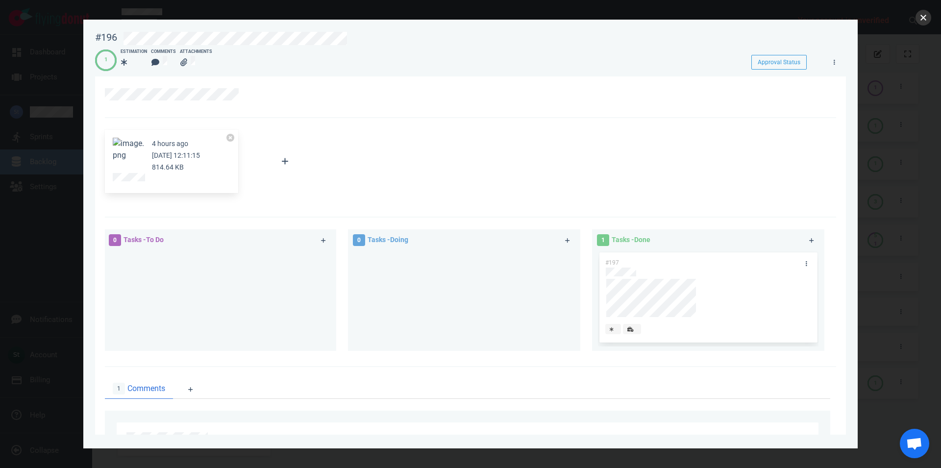
click at [929, 22] on button "close" at bounding box center [923, 18] width 16 height 16
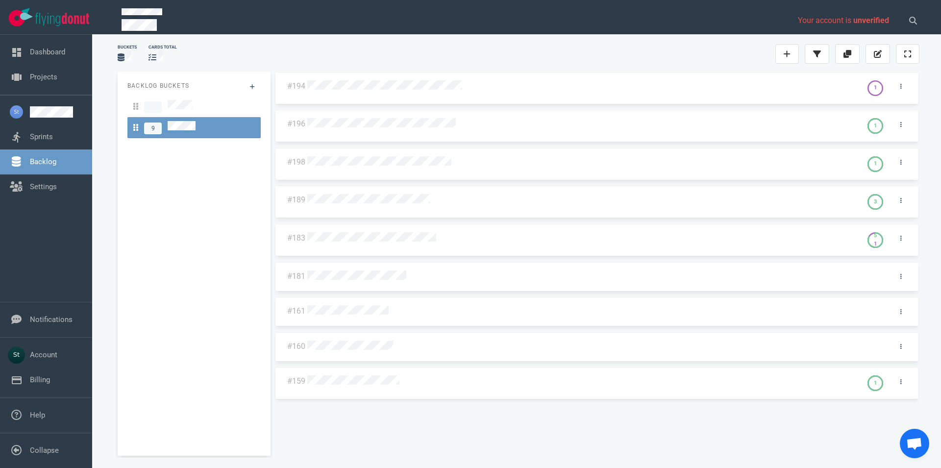
click at [407, 131] on div at bounding box center [582, 124] width 555 height 24
click at [406, 130] on div at bounding box center [581, 124] width 549 height 13
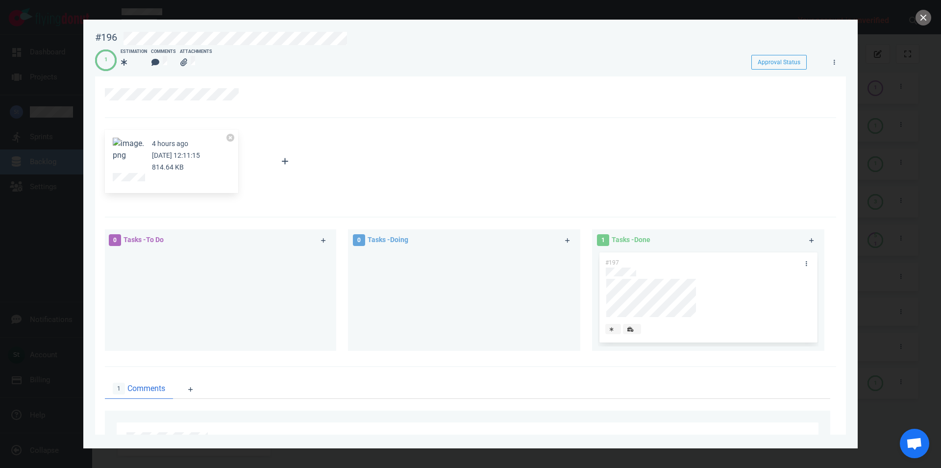
click at [144, 156] on button "Zoom image" at bounding box center [128, 150] width 31 height 24
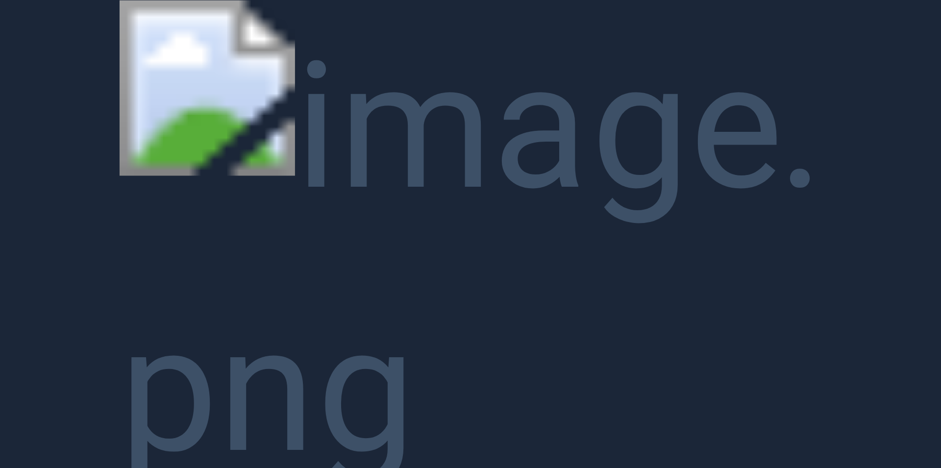
click at [463, 178] on button "Unzoom image" at bounding box center [470, 234] width 941 height 468
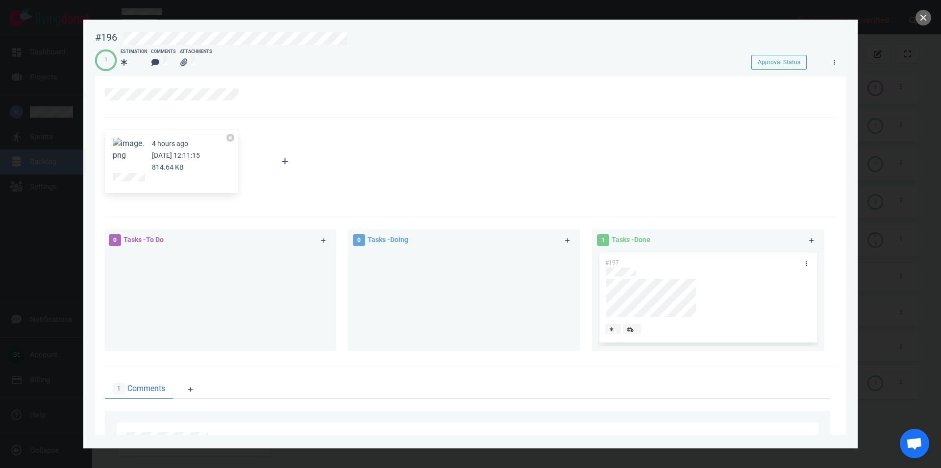
click at [137, 155] on button "Zoom image" at bounding box center [128, 150] width 31 height 24
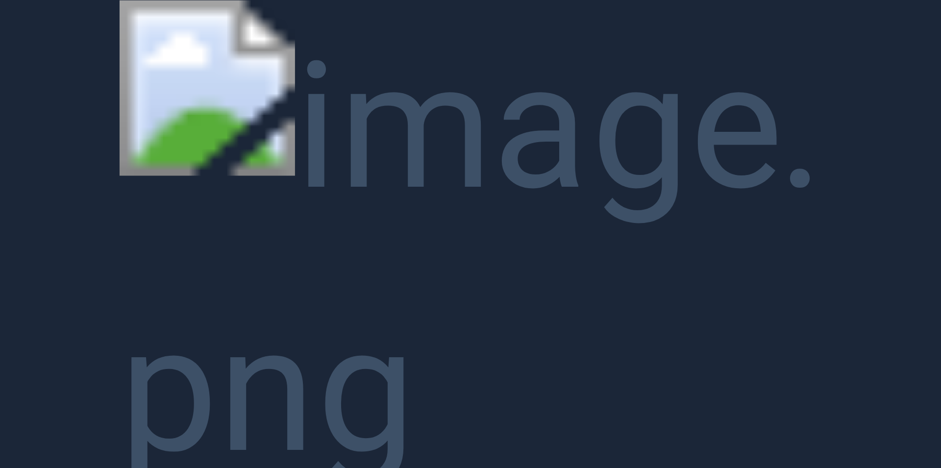
click at [309, 189] on button "Unzoom image" at bounding box center [470, 234] width 941 height 468
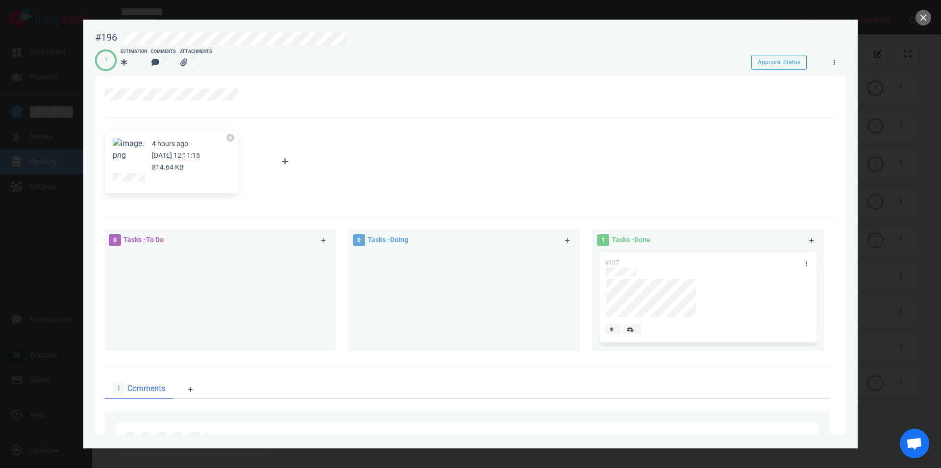
click at [138, 146] on button "Zoom image" at bounding box center [128, 150] width 31 height 24
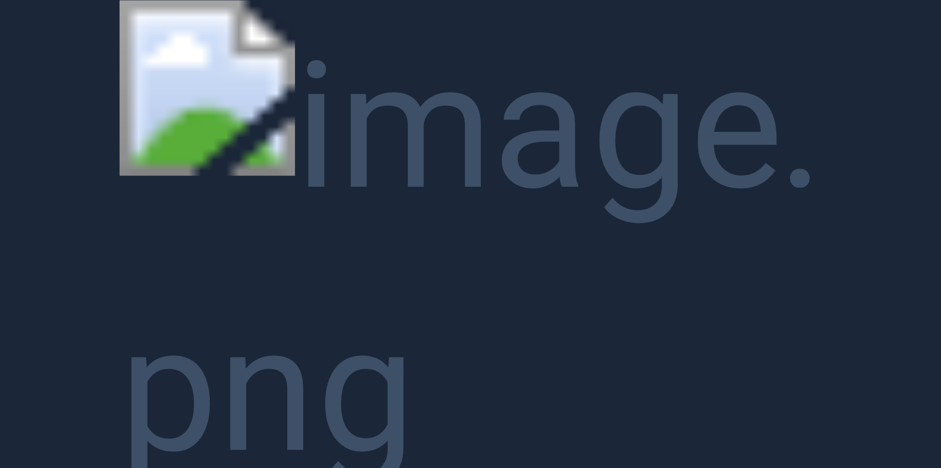
click at [529, 206] on button "Unzoom image" at bounding box center [470, 234] width 941 height 468
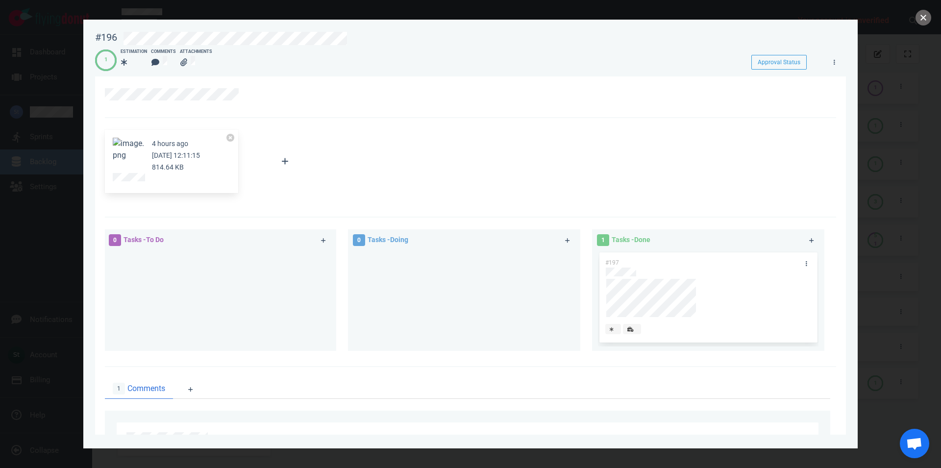
click at [925, 19] on button "close" at bounding box center [923, 18] width 16 height 16
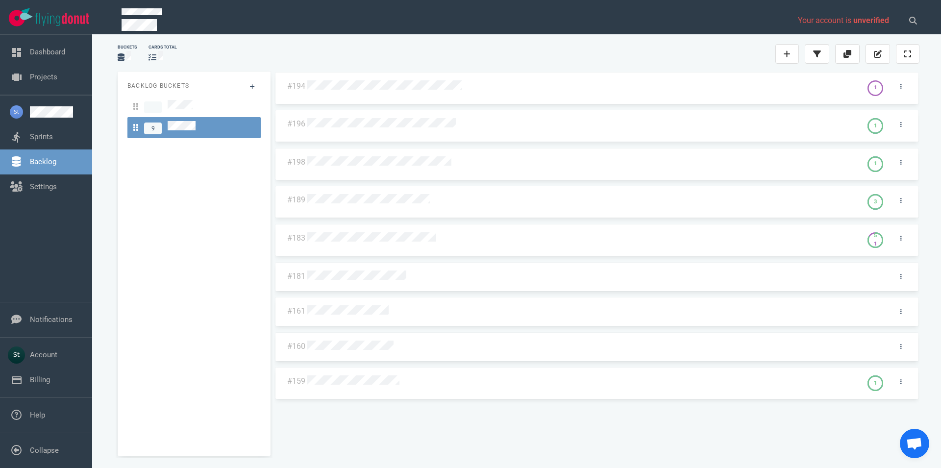
click at [459, 91] on div at bounding box center [581, 86] width 549 height 13
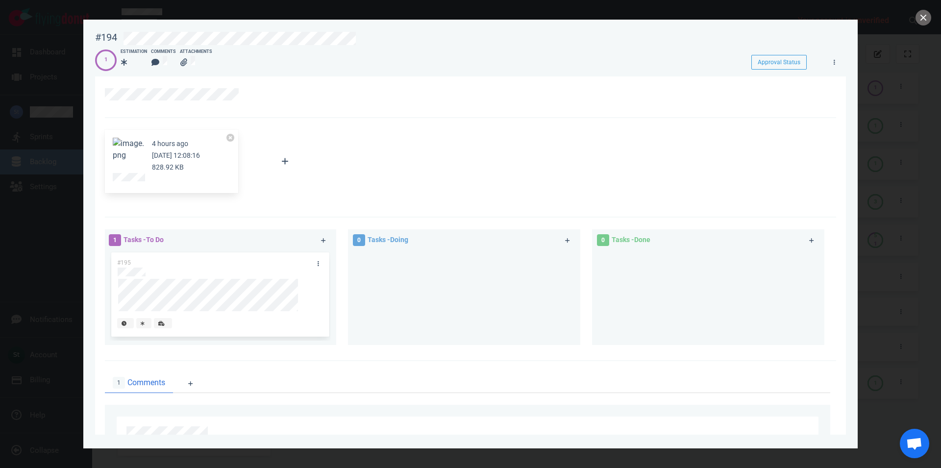
click at [125, 148] on span at bounding box center [128, 143] width 31 height 9
drag, startPoint x: 123, startPoint y: 161, endPoint x: 129, endPoint y: 169, distance: 10.2
click at [123, 160] on figure at bounding box center [128, 153] width 31 height 31
click at [131, 152] on button "Zoom image" at bounding box center [128, 150] width 31 height 24
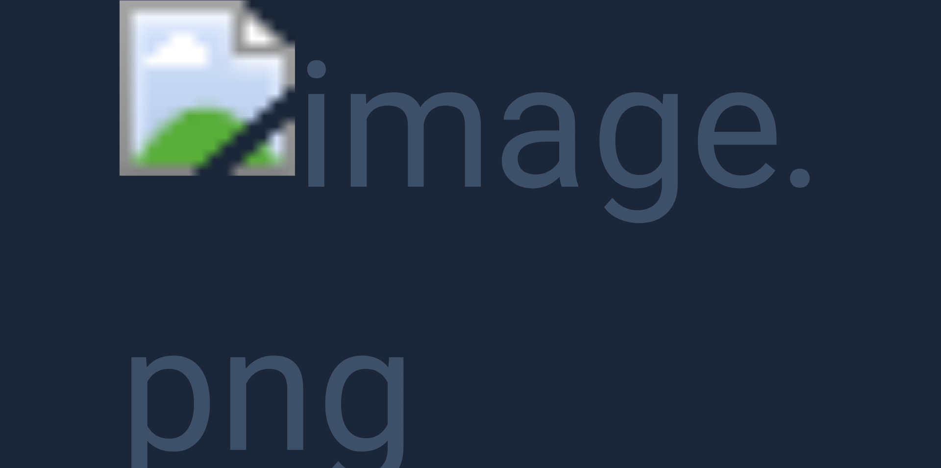
click at [133, 182] on button "Unzoom image" at bounding box center [470, 234] width 941 height 468
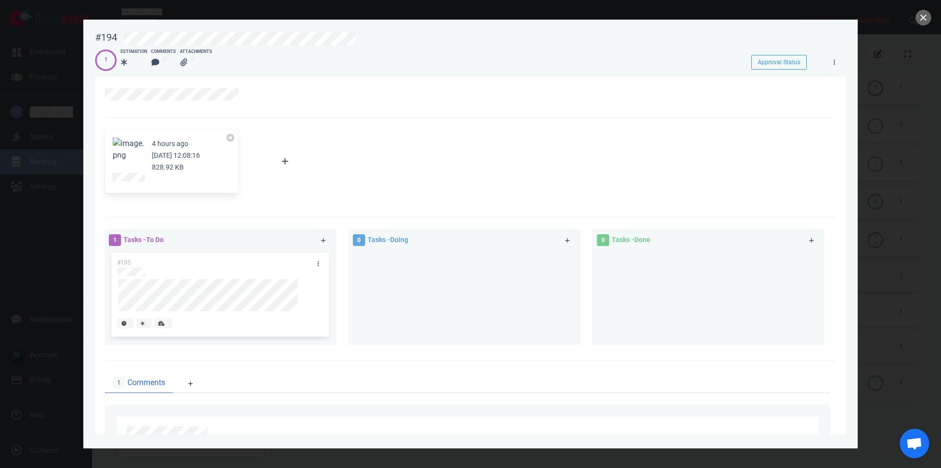
click at [129, 144] on button "Zoom image" at bounding box center [128, 150] width 31 height 24
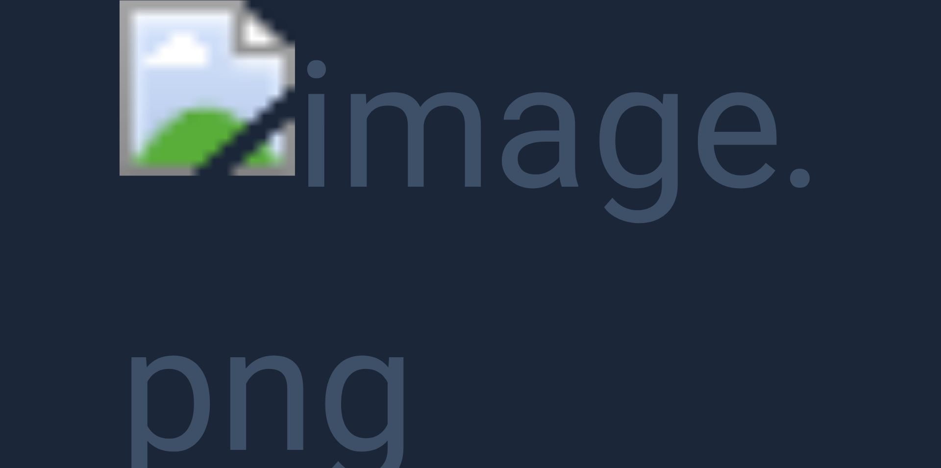
click at [338, 276] on button "Unzoom image" at bounding box center [470, 234] width 941 height 468
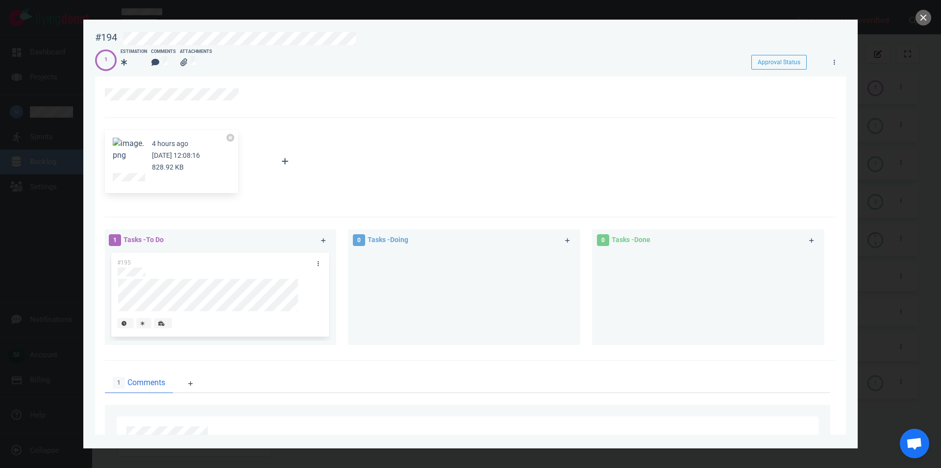
click at [124, 149] on button "Zoom image" at bounding box center [128, 150] width 31 height 24
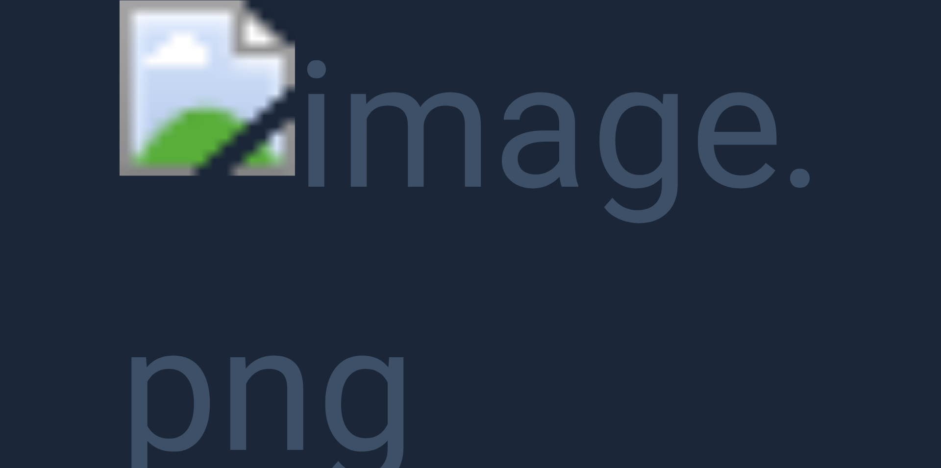
click at [280, 140] on button "Unzoom image" at bounding box center [470, 234] width 941 height 468
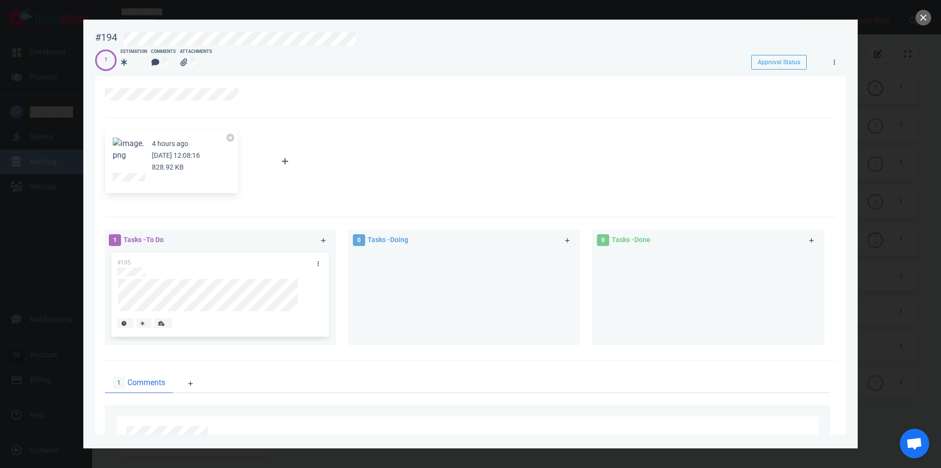
click at [136, 137] on div "4 hours ago Oct 08, 2025 12:08:16 828.92 KB" at bounding box center [171, 162] width 133 height 64
click at [133, 148] on button "Zoom image" at bounding box center [128, 150] width 31 height 24
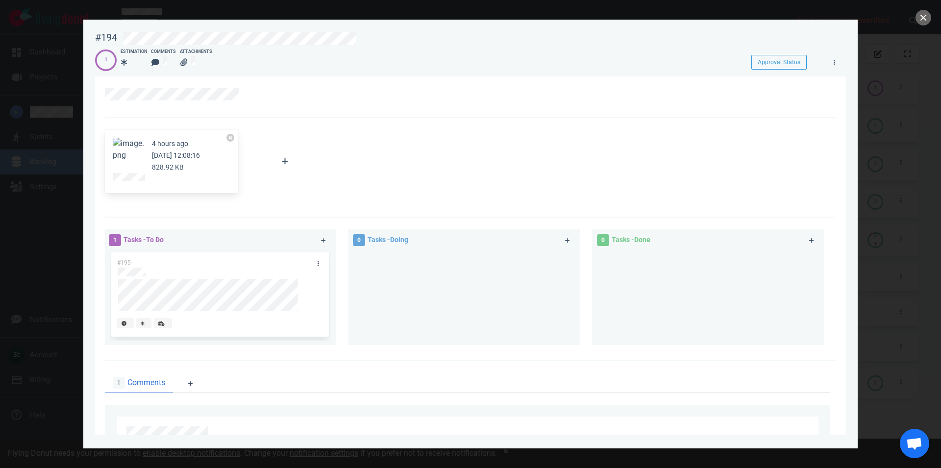
click at [923, 27] on div at bounding box center [470, 234] width 941 height 468
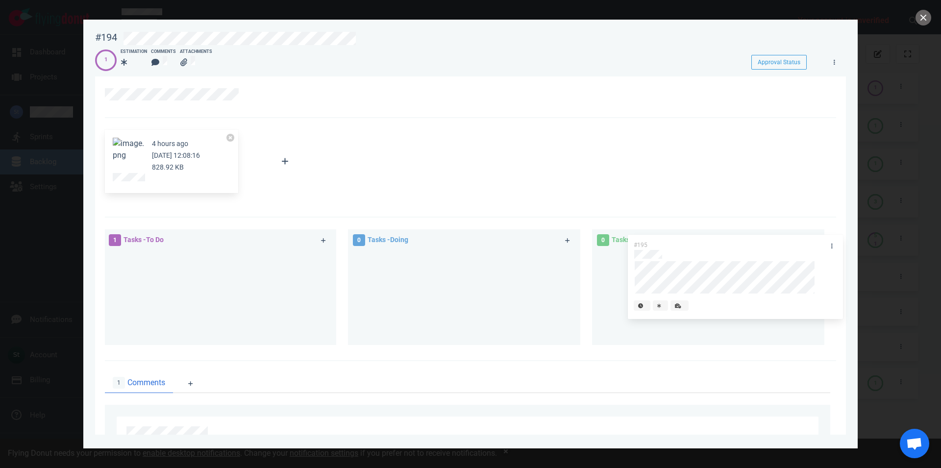
drag, startPoint x: 243, startPoint y: 279, endPoint x: 756, endPoint y: 262, distance: 512.8
click at [330, 262] on div "#195" at bounding box center [220, 295] width 220 height 90
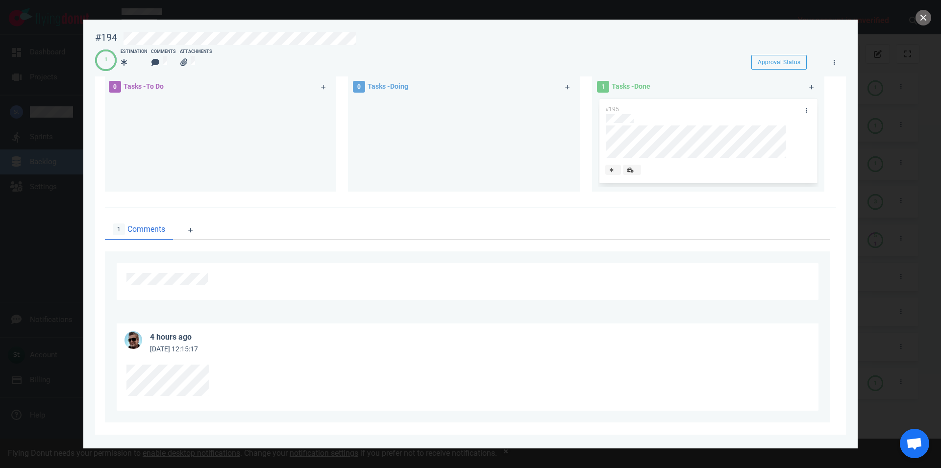
scroll to position [163, 0]
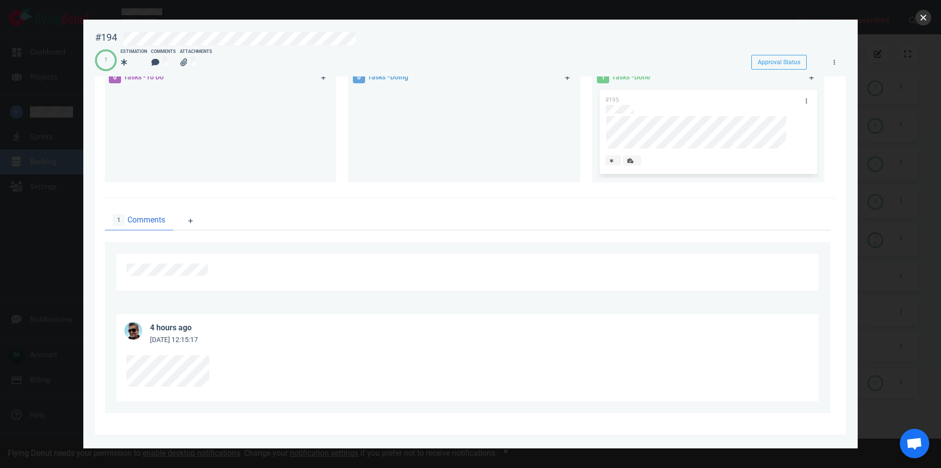
click at [923, 21] on button "close" at bounding box center [923, 18] width 16 height 16
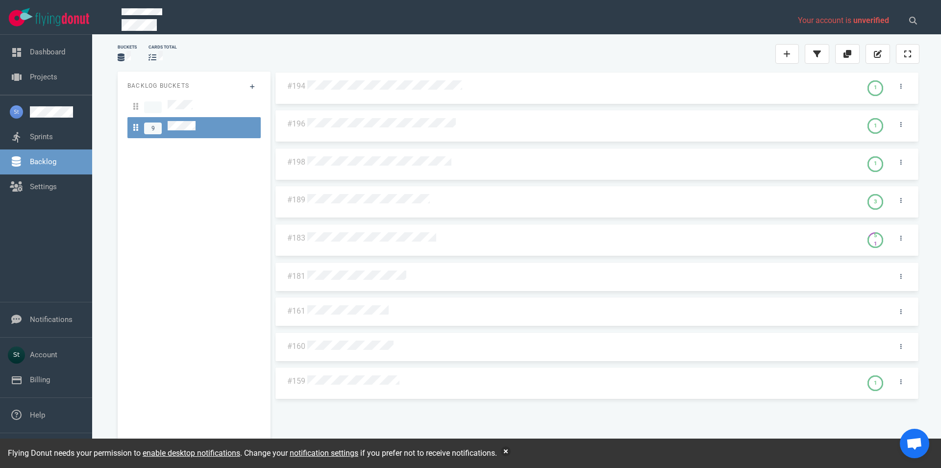
click at [376, 91] on div "#194 1 #196 1 #198 1 #189 3 #183 5 1 #181 #161 #160 #159 1" at bounding box center [596, 260] width 645 height 376
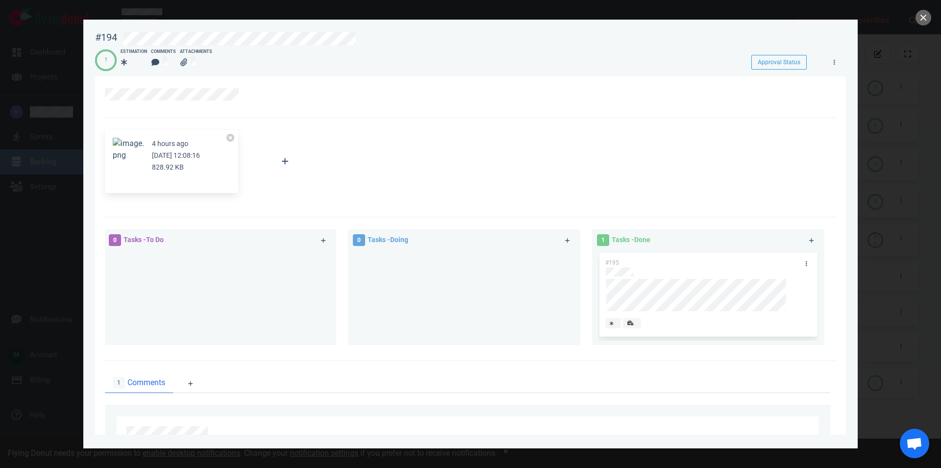
scroll to position [163, 0]
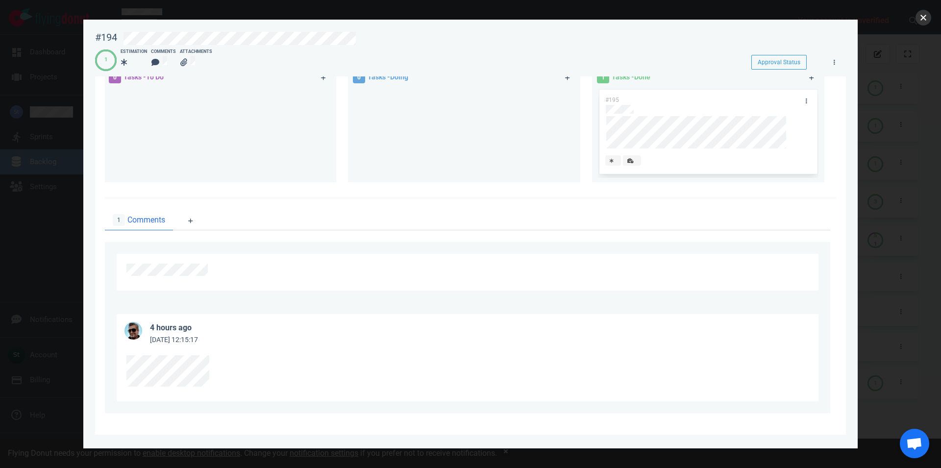
click at [926, 17] on button "close" at bounding box center [923, 18] width 16 height 16
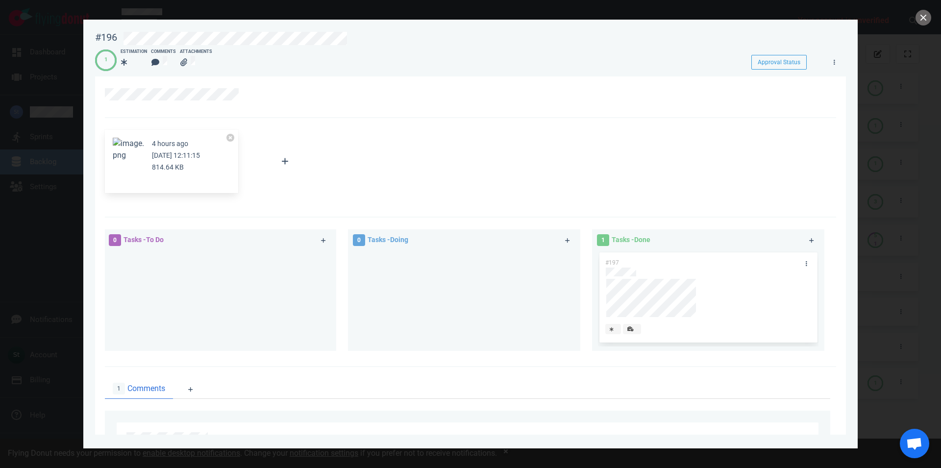
scroll to position [169, 0]
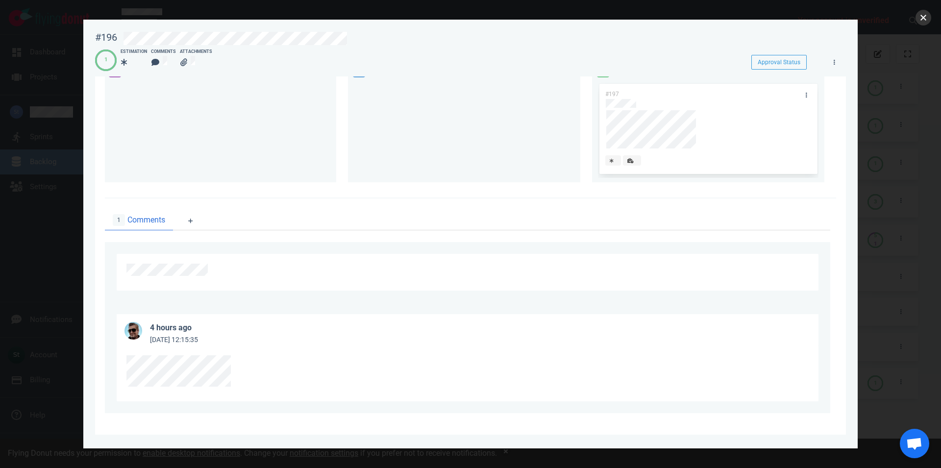
click at [930, 15] on button "close" at bounding box center [923, 18] width 16 height 16
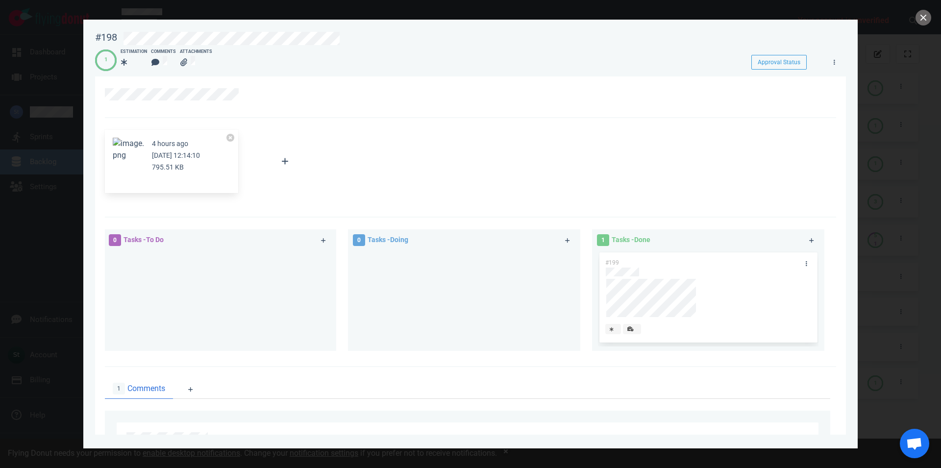
scroll to position [169, 0]
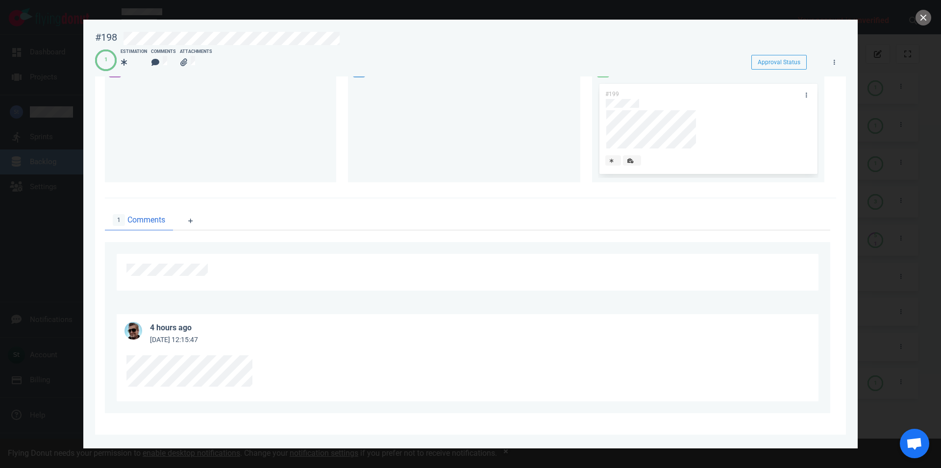
click at [917, 24] on div at bounding box center [470, 234] width 941 height 468
click at [919, 23] on button "close" at bounding box center [923, 18] width 16 height 16
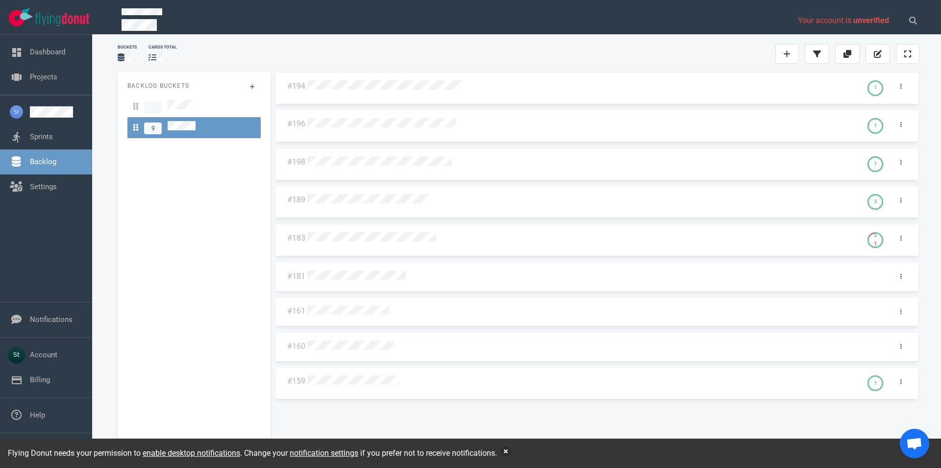
click at [398, 243] on div at bounding box center [581, 238] width 549 height 13
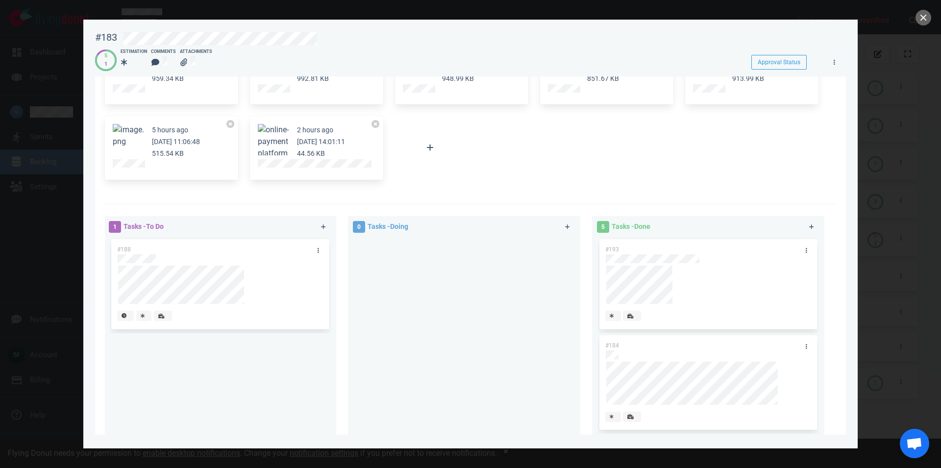
scroll to position [112, 0]
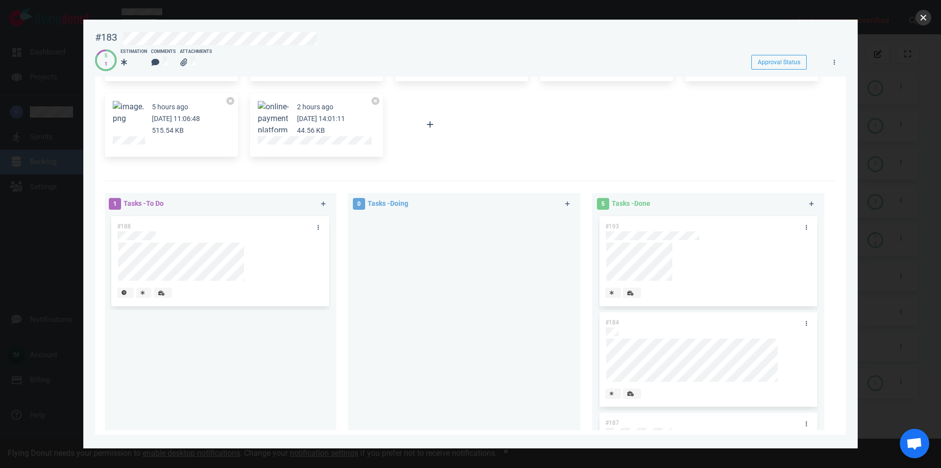
click at [924, 14] on button "close" at bounding box center [923, 18] width 16 height 16
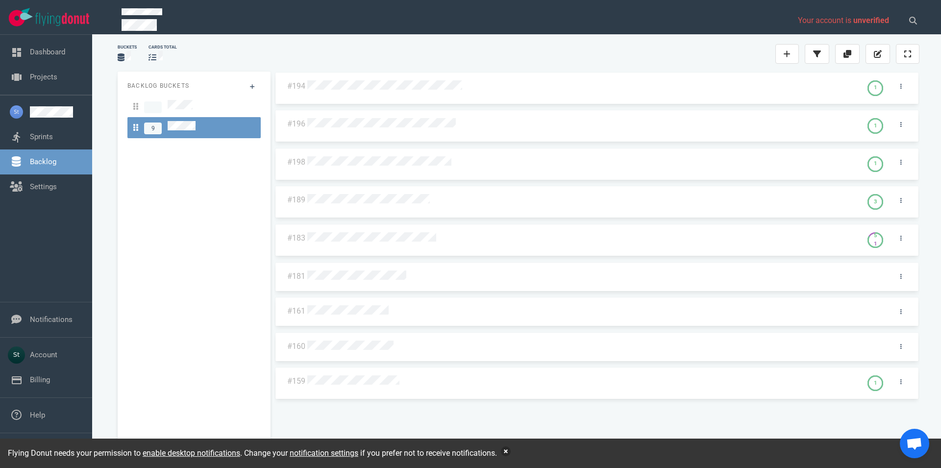
click at [511, 452] on button "button" at bounding box center [506, 451] width 10 height 10
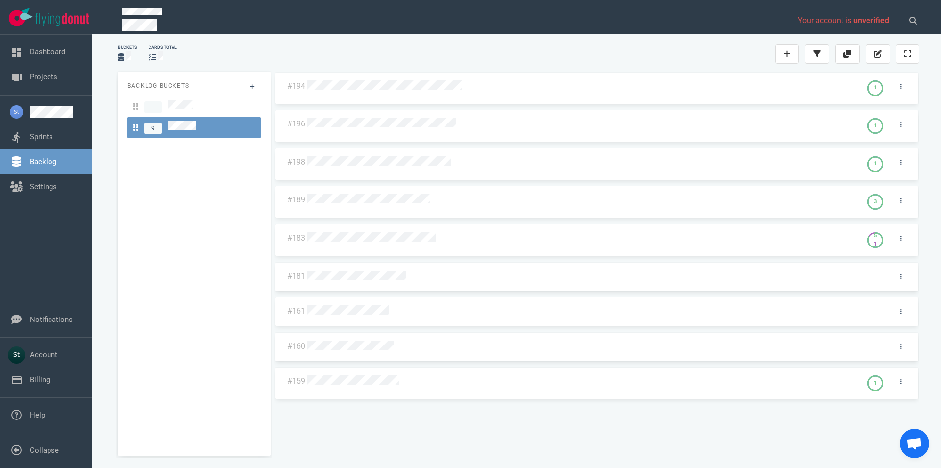
click at [395, 244] on div at bounding box center [582, 238] width 555 height 24
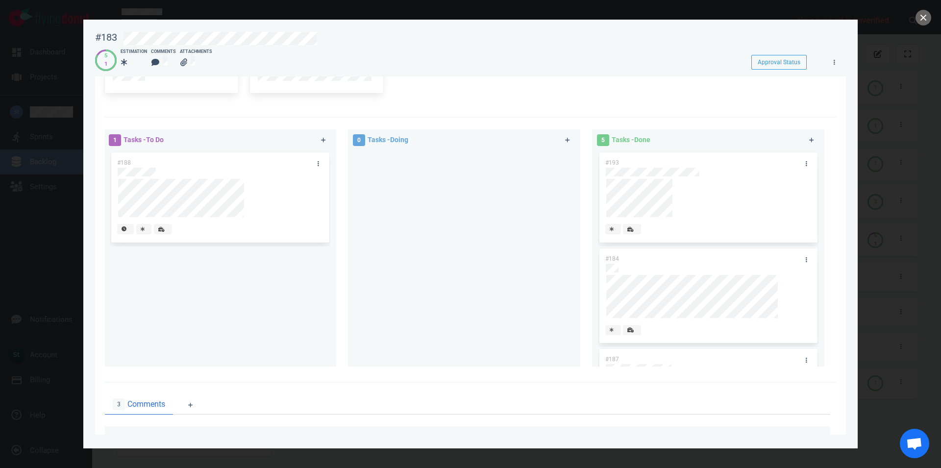
scroll to position [168, 0]
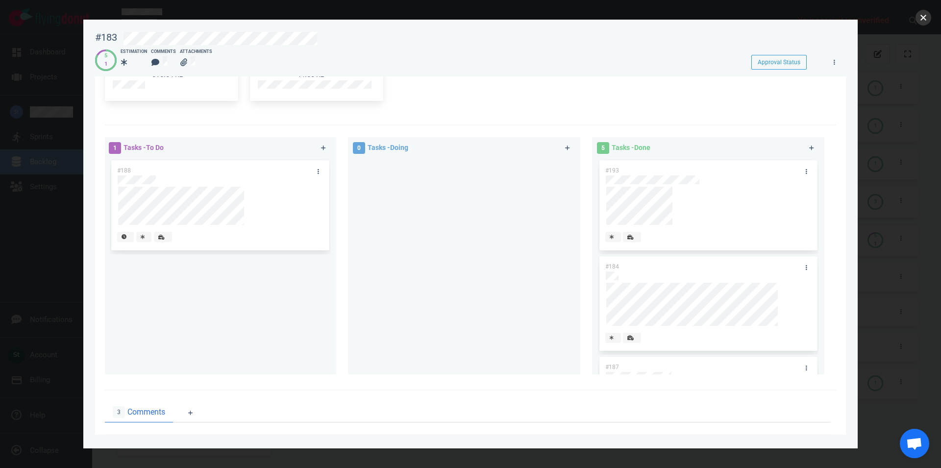
click at [927, 21] on button "close" at bounding box center [923, 18] width 16 height 16
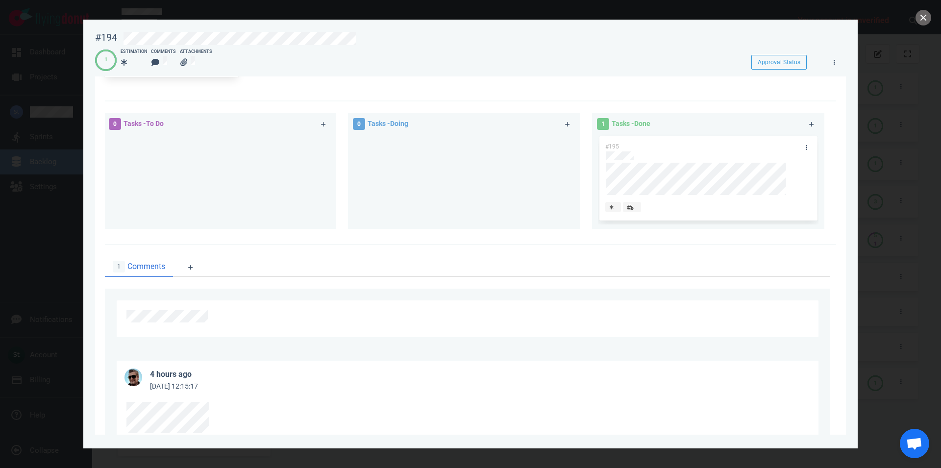
scroll to position [163, 0]
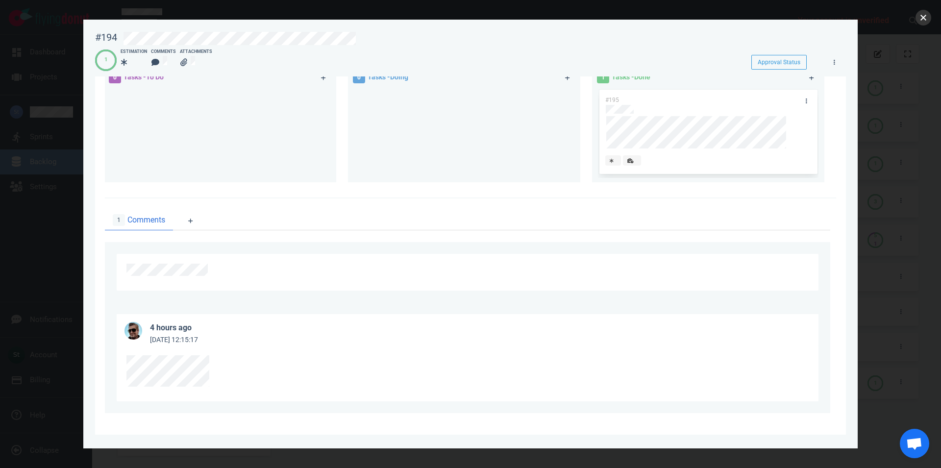
click at [924, 18] on button "close" at bounding box center [923, 18] width 16 height 16
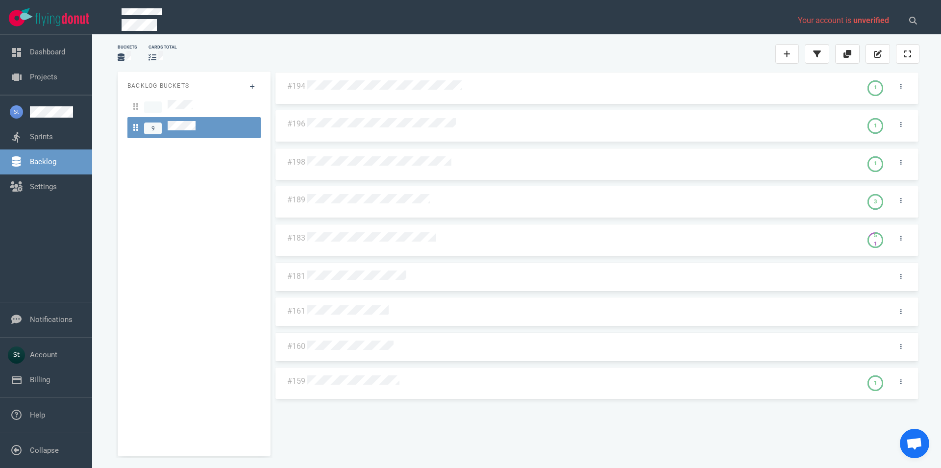
click at [351, 131] on div at bounding box center [582, 124] width 555 height 24
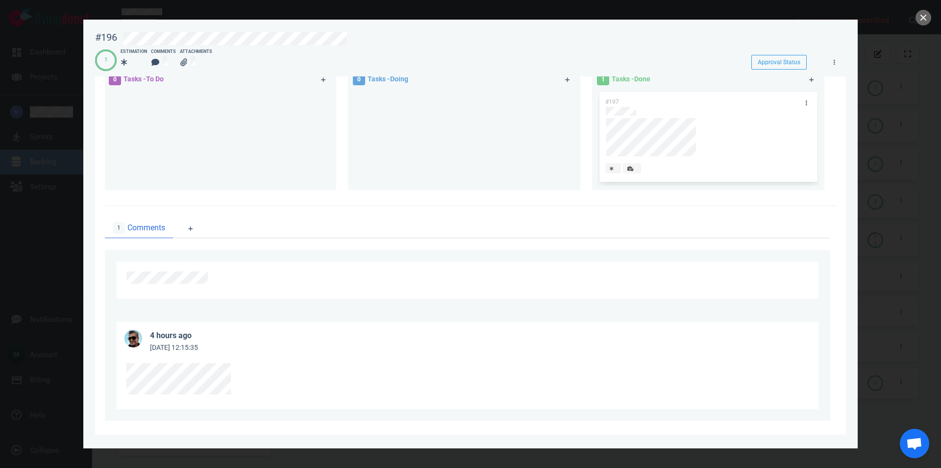
scroll to position [169, 0]
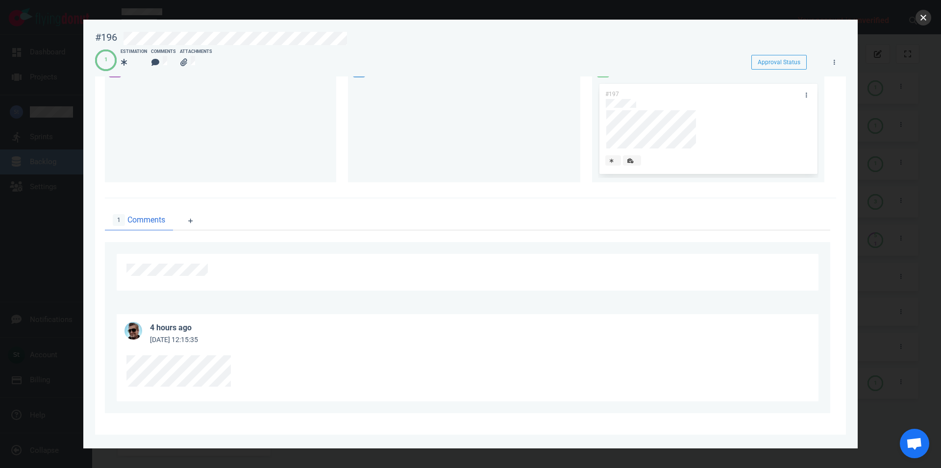
click at [919, 21] on button "close" at bounding box center [923, 18] width 16 height 16
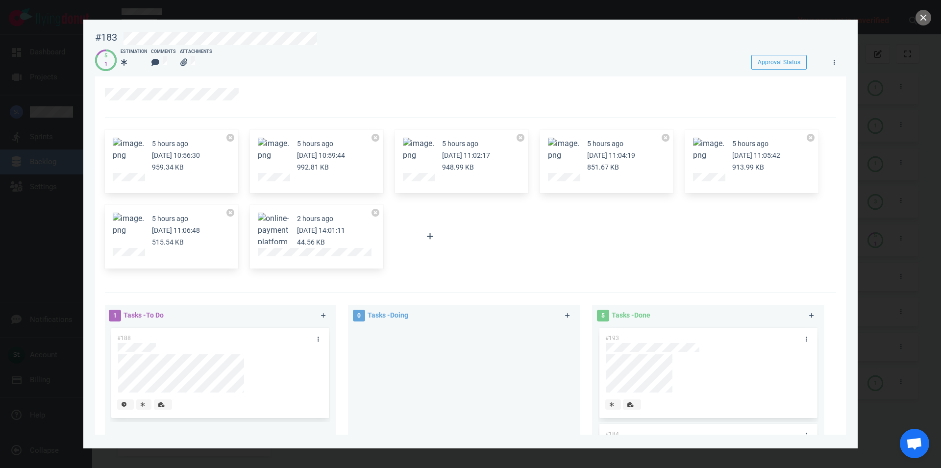
click at [129, 231] on button "Zoom image" at bounding box center [128, 225] width 31 height 24
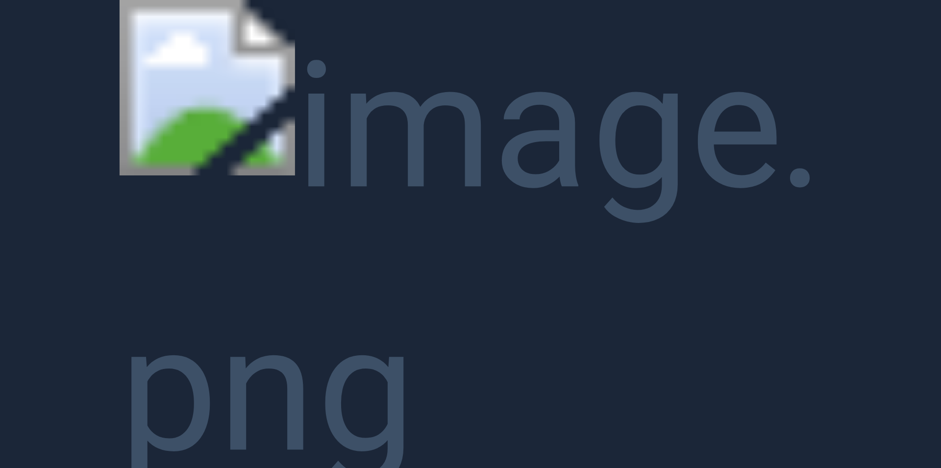
click at [580, 149] on button "Unzoom image" at bounding box center [470, 234] width 941 height 468
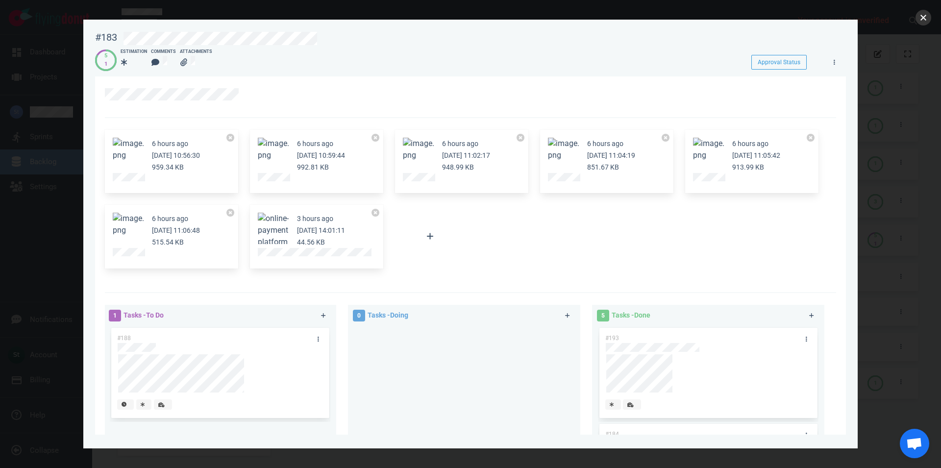
click at [921, 21] on button "close" at bounding box center [923, 18] width 16 height 16
click at [930, 17] on button "close" at bounding box center [923, 18] width 16 height 16
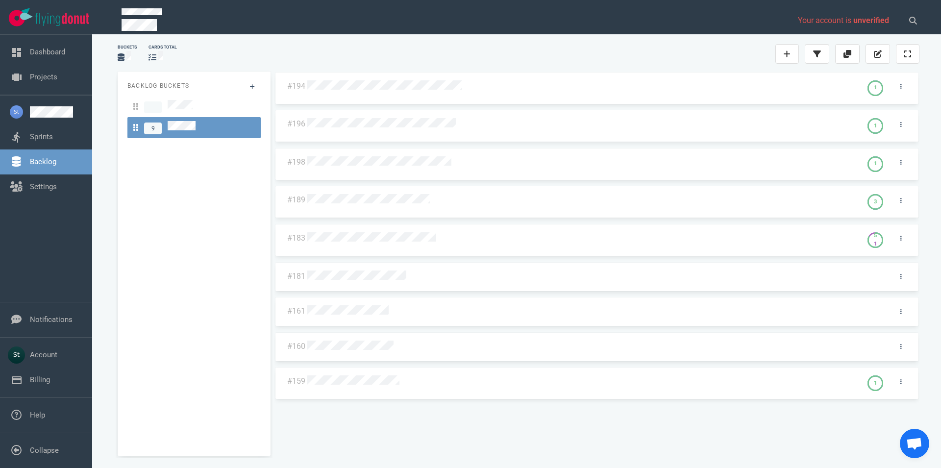
click at [189, 257] on div "Backlog Buckets 9" at bounding box center [194, 264] width 153 height 384
click at [382, 92] on div at bounding box center [581, 86] width 549 height 13
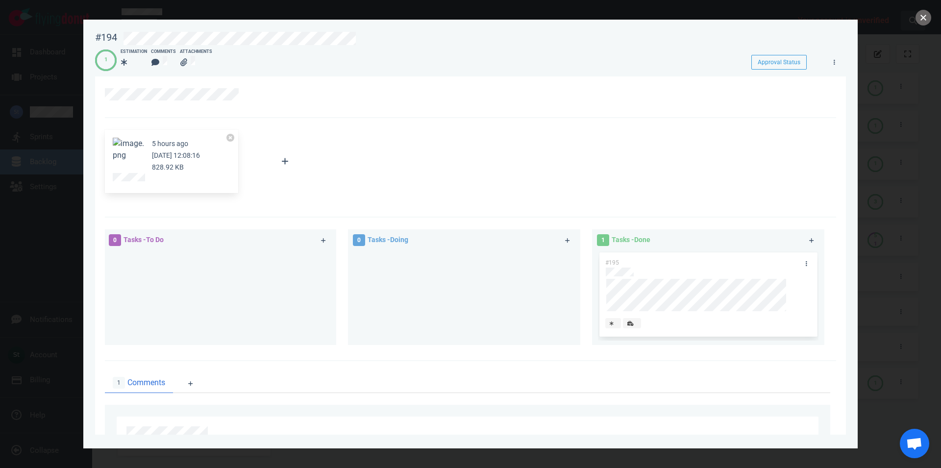
click at [923, 22] on button "close" at bounding box center [923, 18] width 16 height 16
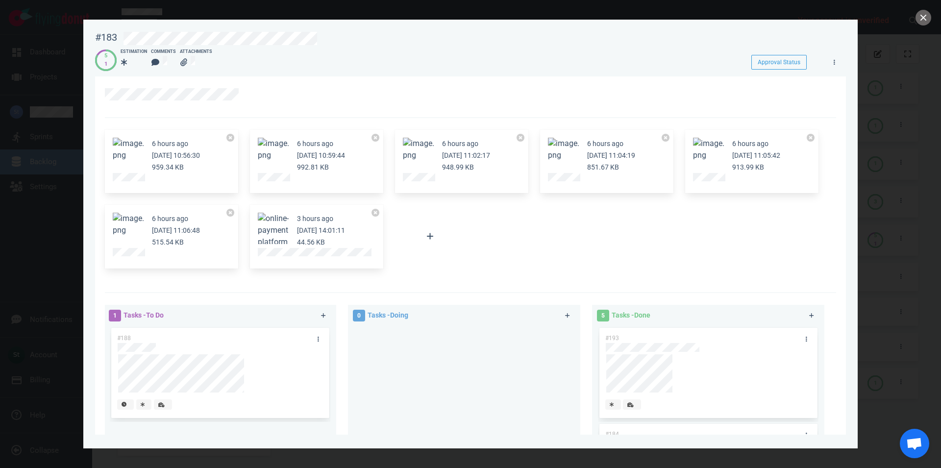
click at [129, 227] on button "Zoom image" at bounding box center [128, 225] width 31 height 24
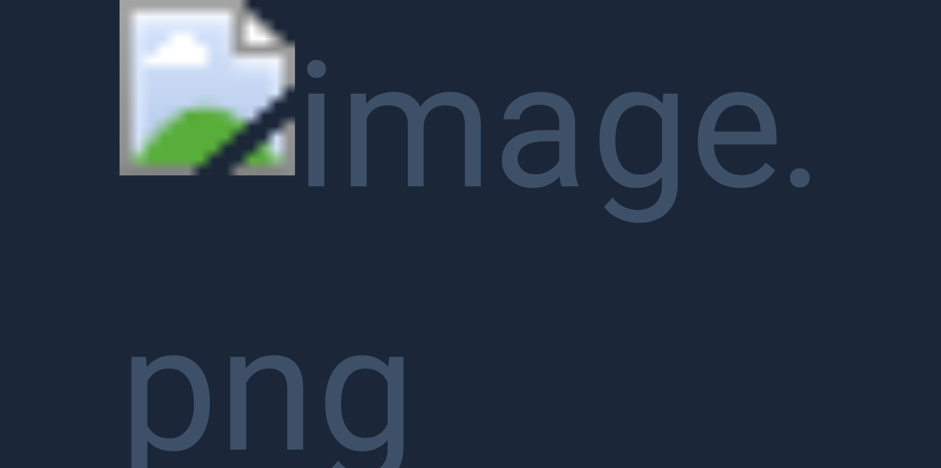
click at [271, 294] on button "Unzoom image" at bounding box center [470, 234] width 941 height 468
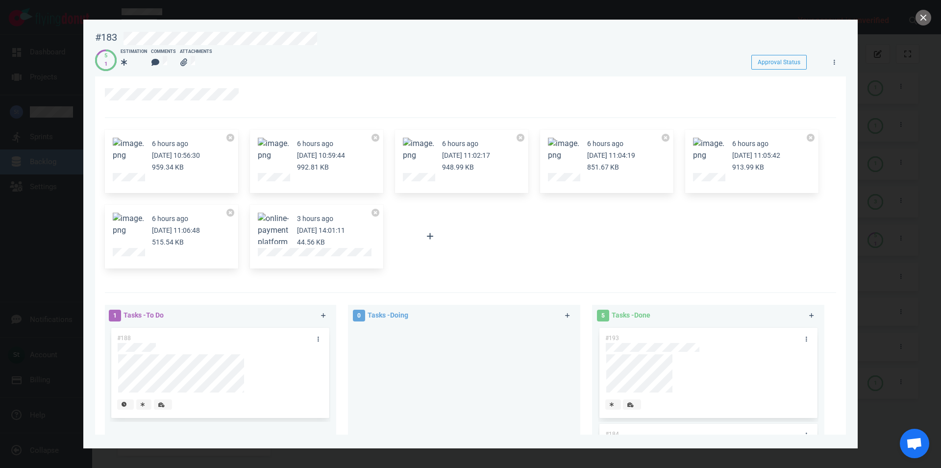
click at [134, 224] on button "Zoom image" at bounding box center [128, 225] width 31 height 24
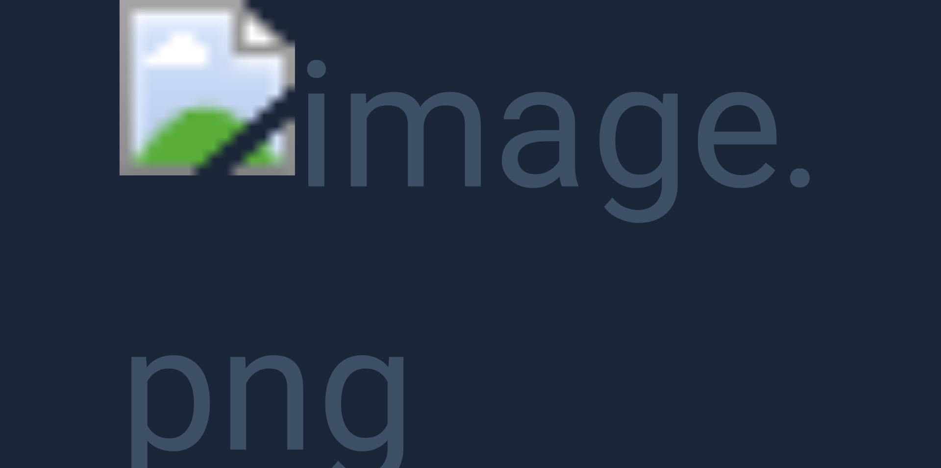
click at [126, 123] on button "Unzoom image" at bounding box center [470, 234] width 941 height 468
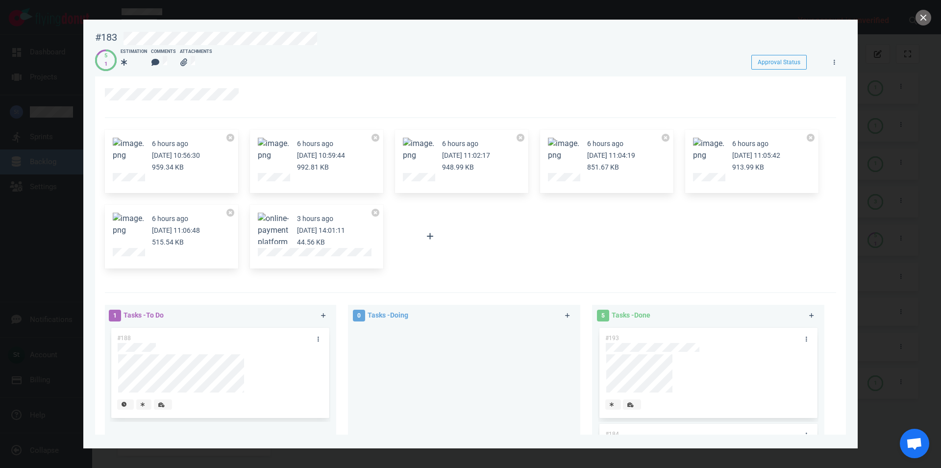
click at [124, 224] on button "Zoom image" at bounding box center [128, 225] width 31 height 24
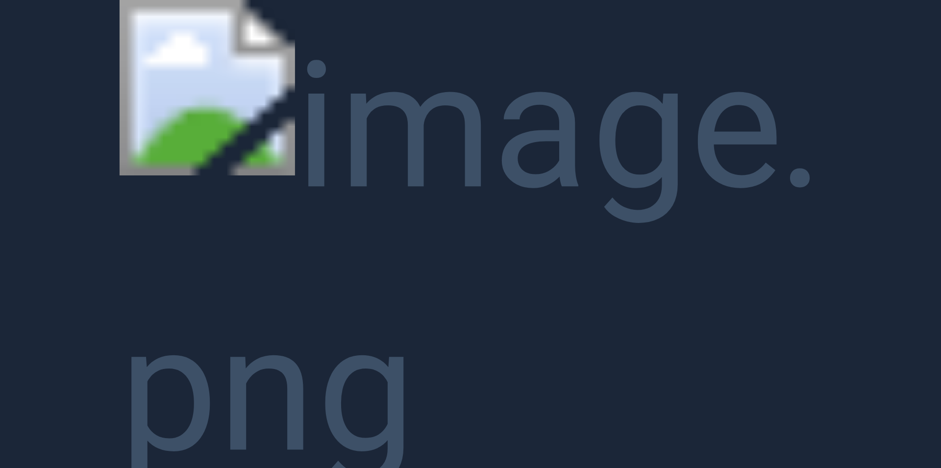
click at [574, 287] on button "Unzoom image" at bounding box center [470, 234] width 941 height 468
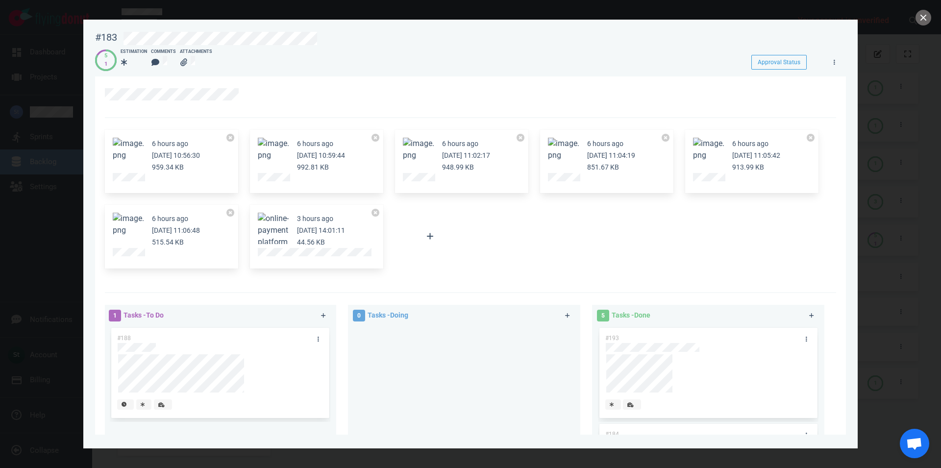
click at [136, 229] on button "Zoom image" at bounding box center [128, 225] width 31 height 24
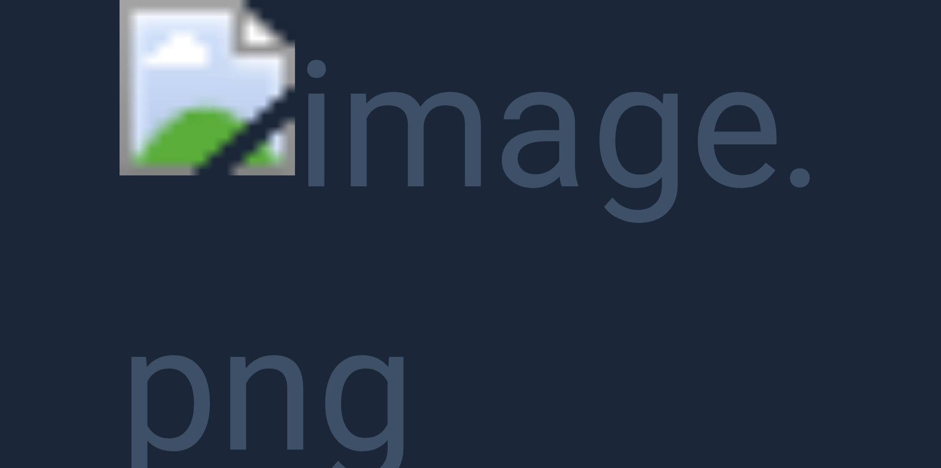
click at [314, 201] on button "Unzoom image" at bounding box center [470, 234] width 941 height 468
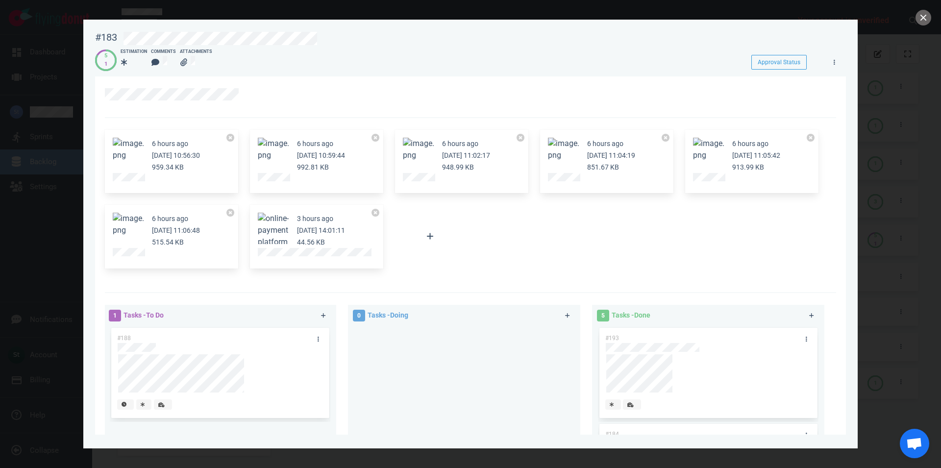
click at [596, 67] on div "5 1 Estimation Comments Attachments" at bounding box center [414, 60] width 638 height 23
click at [926, 19] on button "close" at bounding box center [923, 18] width 16 height 16
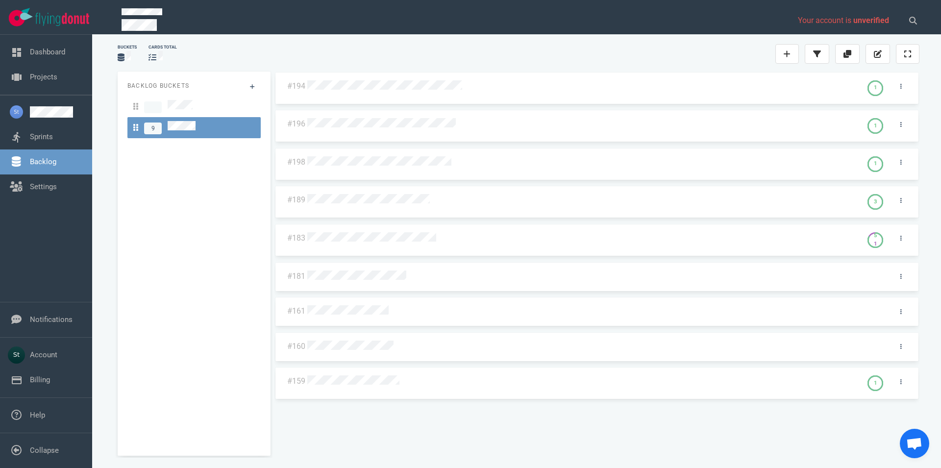
click at [114, 353] on div "Backlog Buckets 9" at bounding box center [190, 266] width 157 height 400
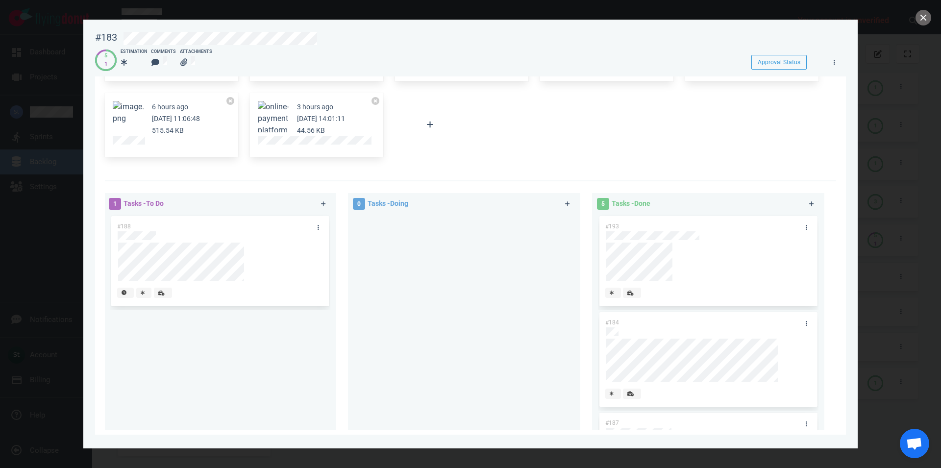
scroll to position [279, 0]
click at [921, 17] on button "close" at bounding box center [923, 18] width 16 height 16
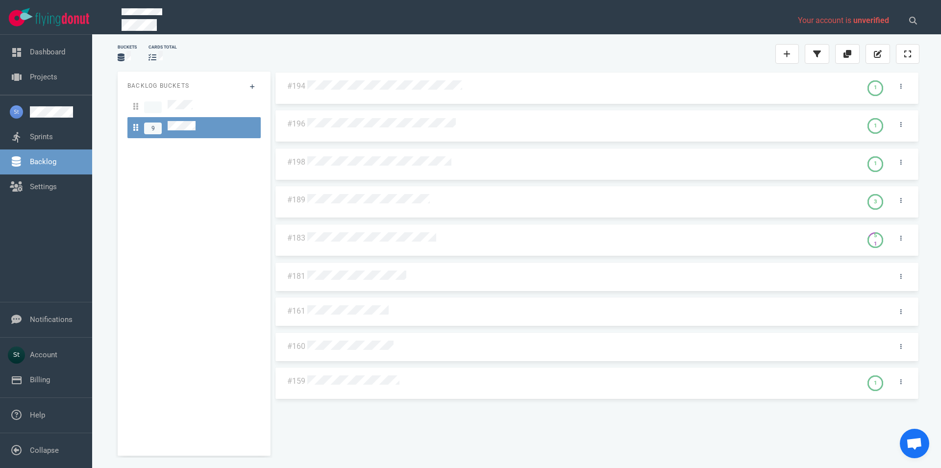
click at [142, 415] on div "Backlog Buckets 9" at bounding box center [194, 264] width 153 height 384
click at [147, 361] on div "Backlog Buckets 9" at bounding box center [194, 264] width 153 height 384
